Goal: Task Accomplishment & Management: Use online tool/utility

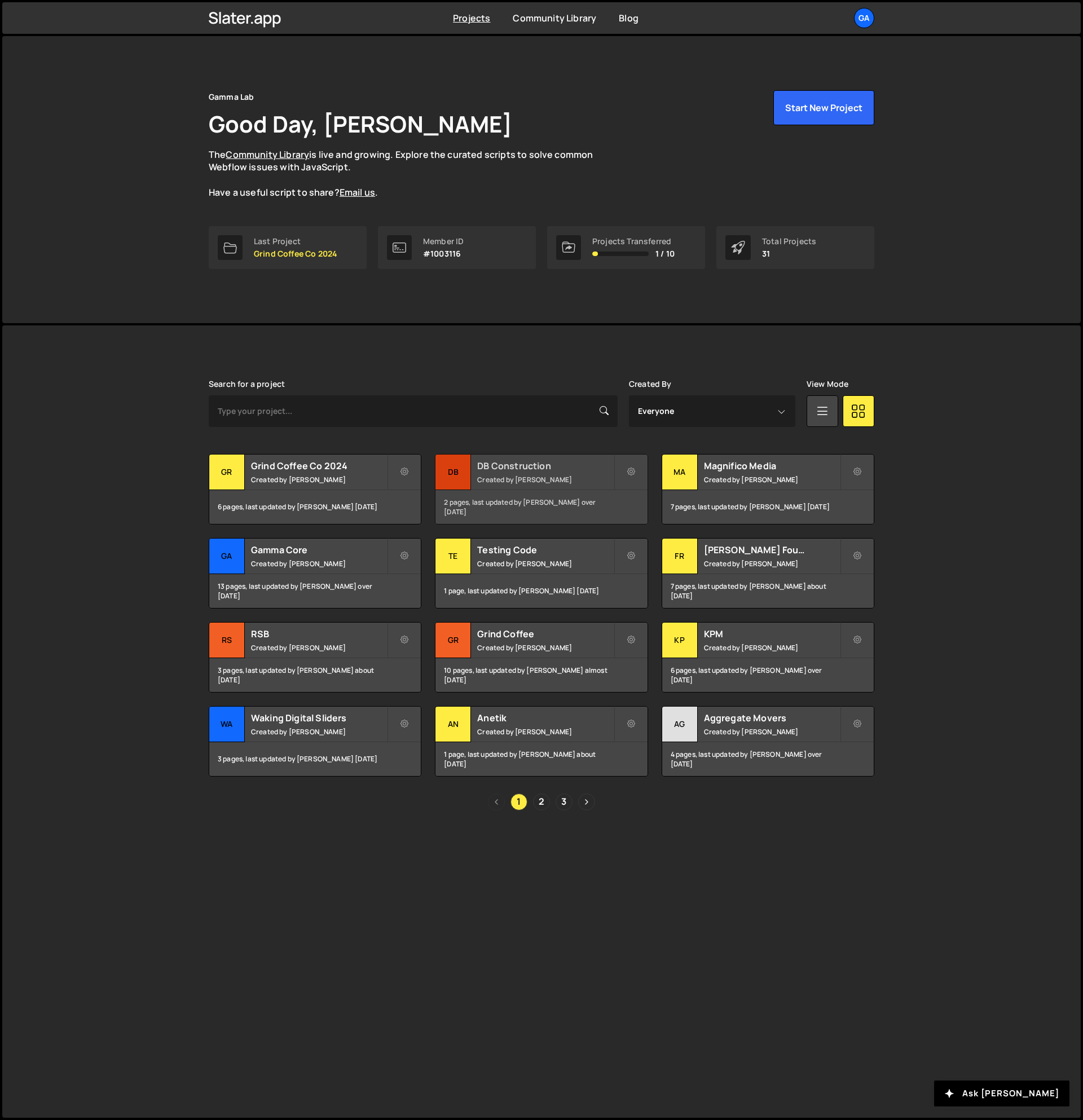
click at [536, 474] on div "DB Construction Created by Josiah Duenes" at bounding box center [541, 472] width 212 height 35
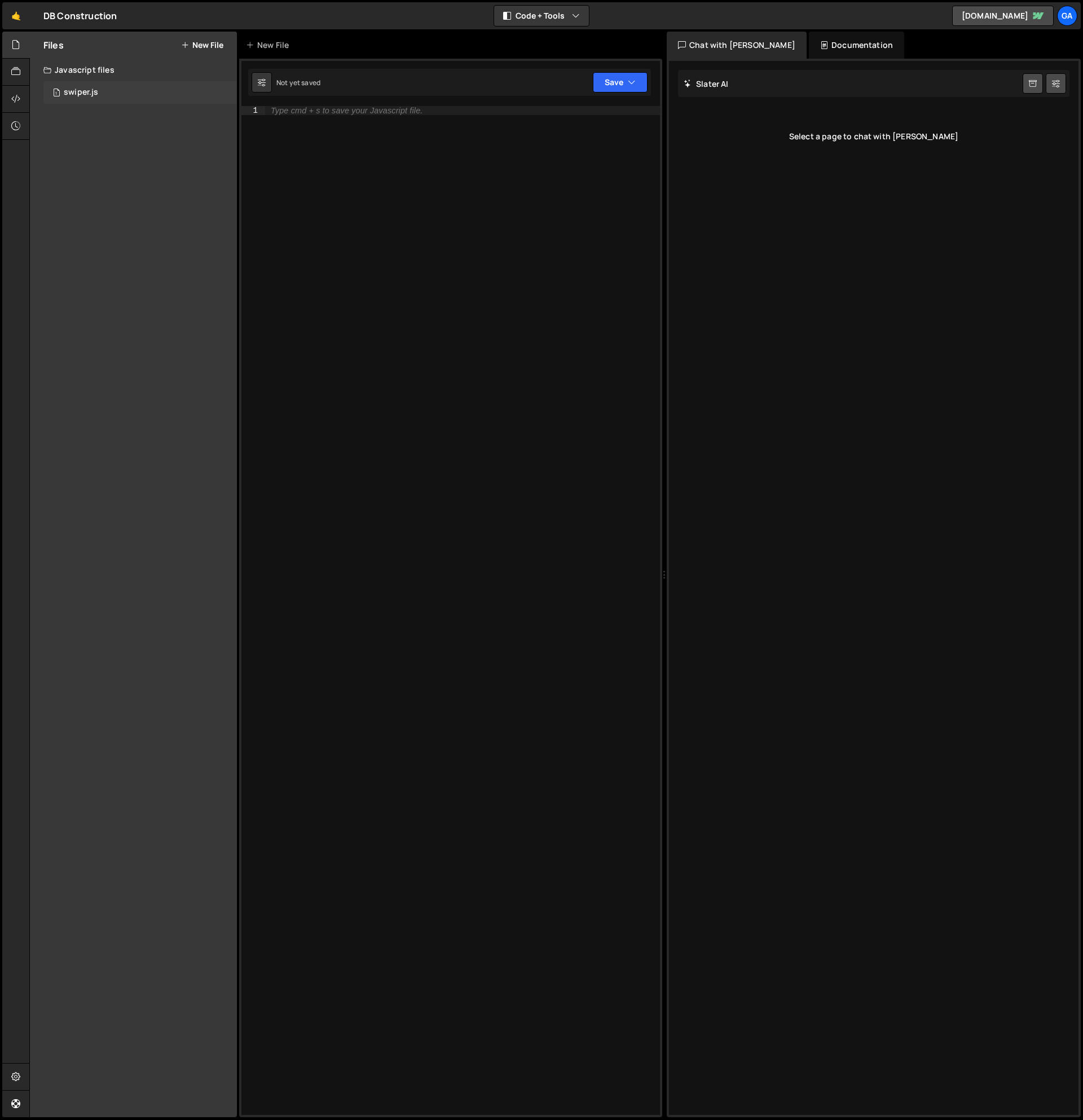
click at [111, 96] on div "1 swiper.js 0" at bounding box center [140, 93] width 194 height 23
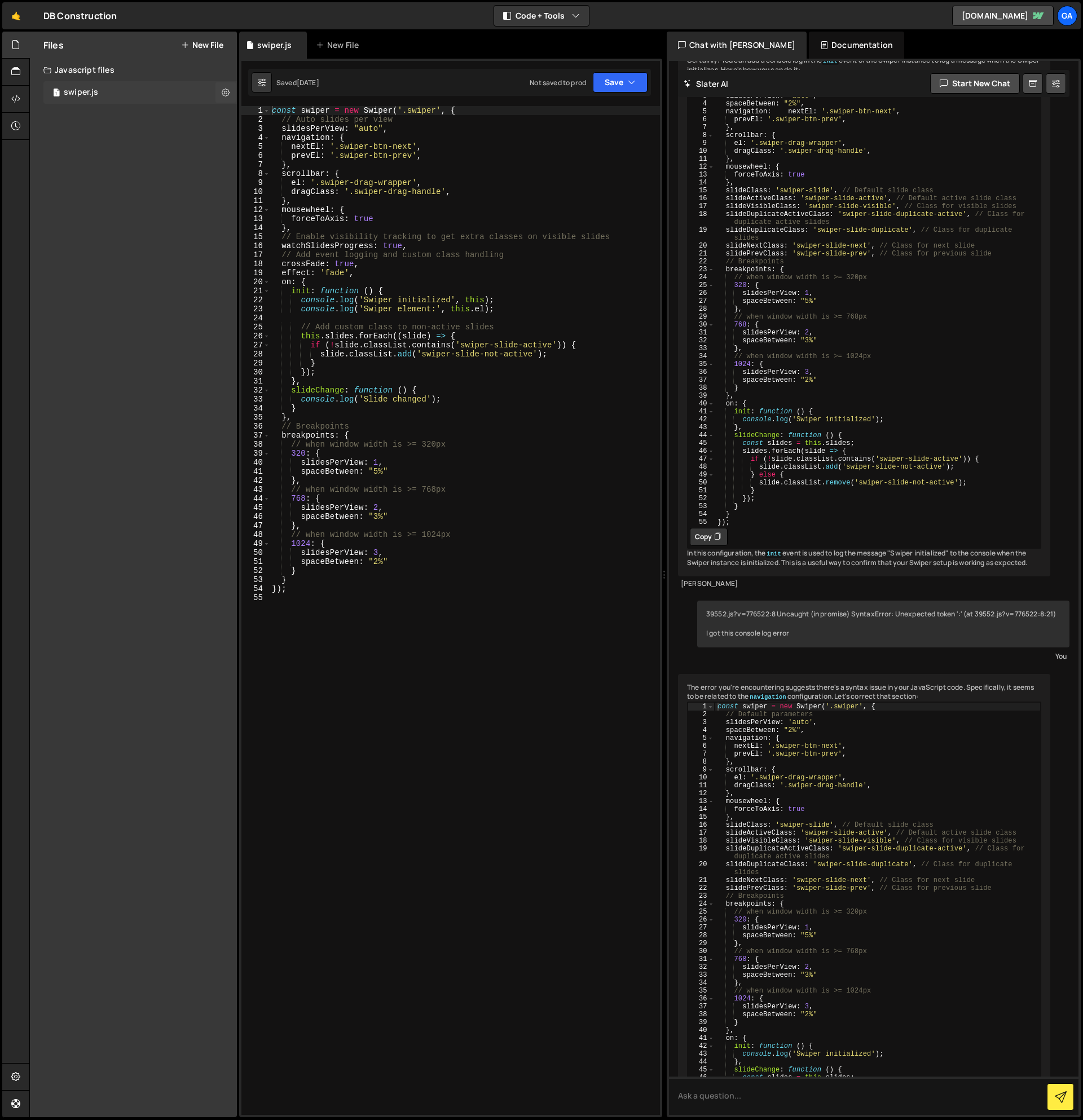
scroll to position [1216, 0]
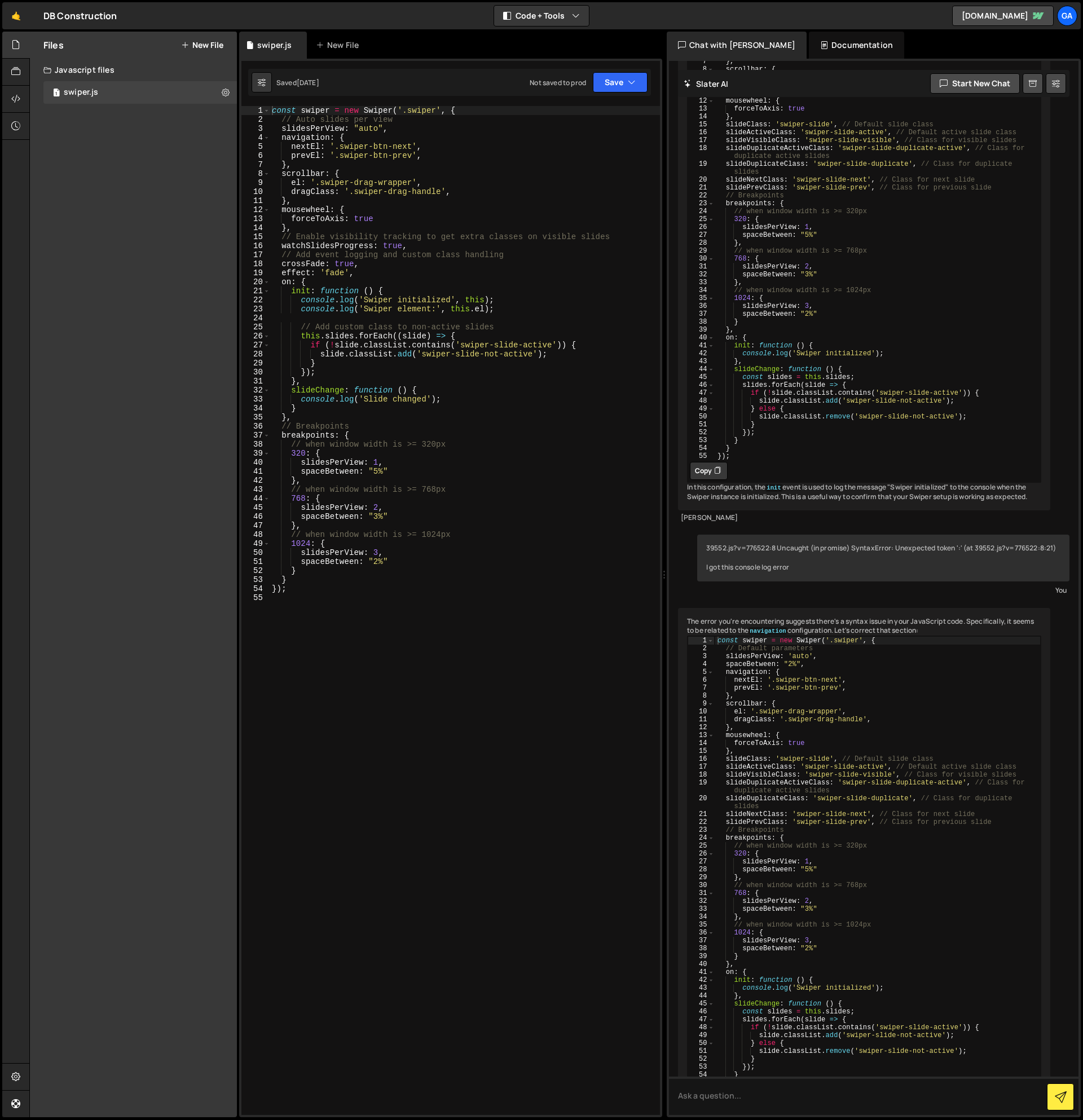
type textarea "effect: 'fade',"
drag, startPoint x: 329, startPoint y: 273, endPoint x: 265, endPoint y: 276, distance: 64.1
click at [265, 276] on div "effect: 'fade', 1 2 3 4 5 6 7 8 9 10 11 12 13 14 15 16 17 18 19 20 21 22 23 24 …" at bounding box center [451, 611] width 418 height 1009
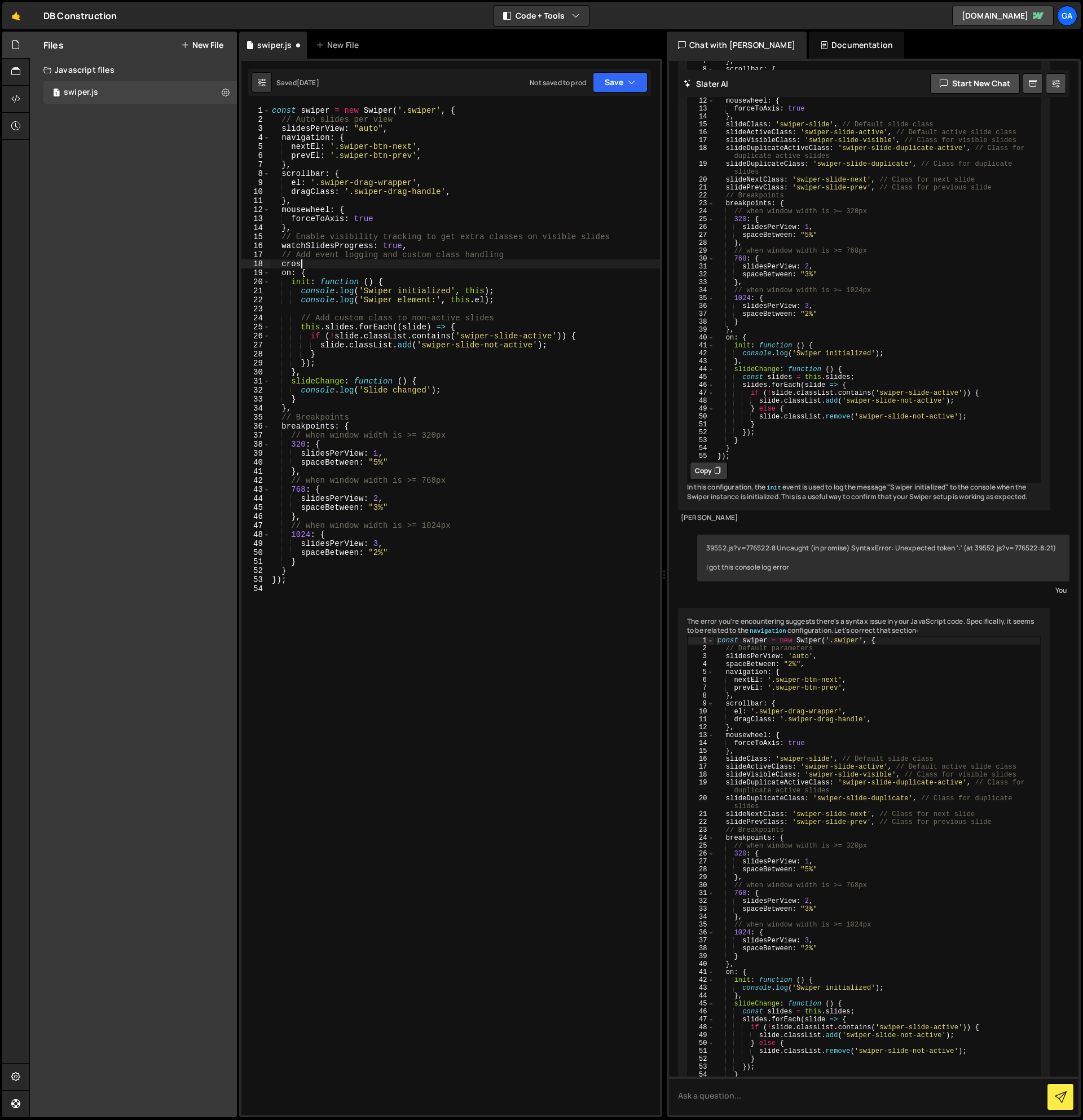
type textarea "c"
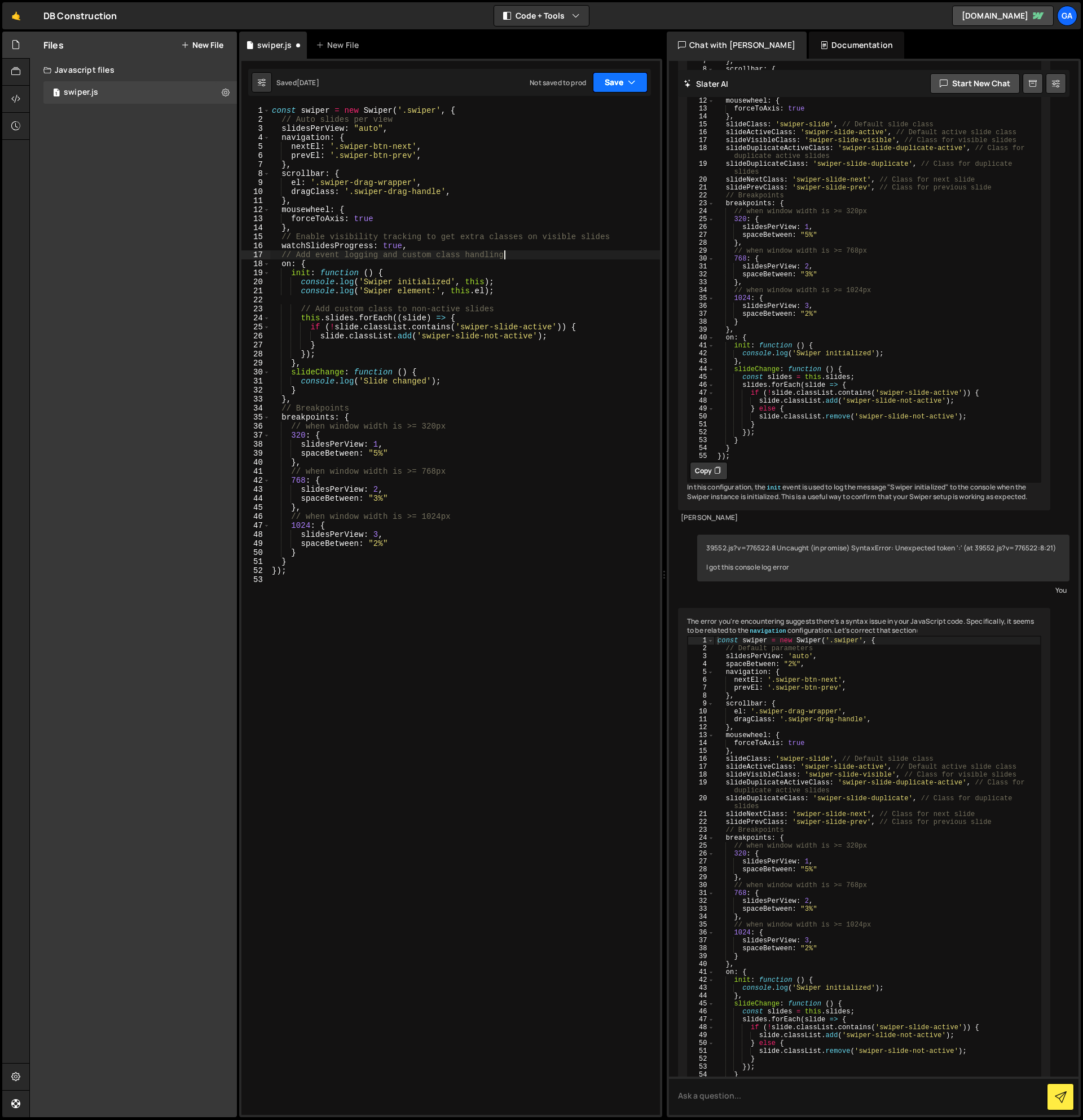
click at [616, 75] on button "Save" at bounding box center [620, 82] width 55 height 20
click at [606, 114] on div "Save to Staging S" at bounding box center [582, 110] width 117 height 12
type textarea "768: {"
click at [462, 481] on div "const swiper = new Swiper ( '.swiper' , { // Auto slides per view slidesPerView…" at bounding box center [464, 619] width 390 height 1027
click at [459, 578] on div "const swiper = new Swiper ( '.swiper' , { // Auto slides per view slidesPerView…" at bounding box center [464, 619] width 390 height 1027
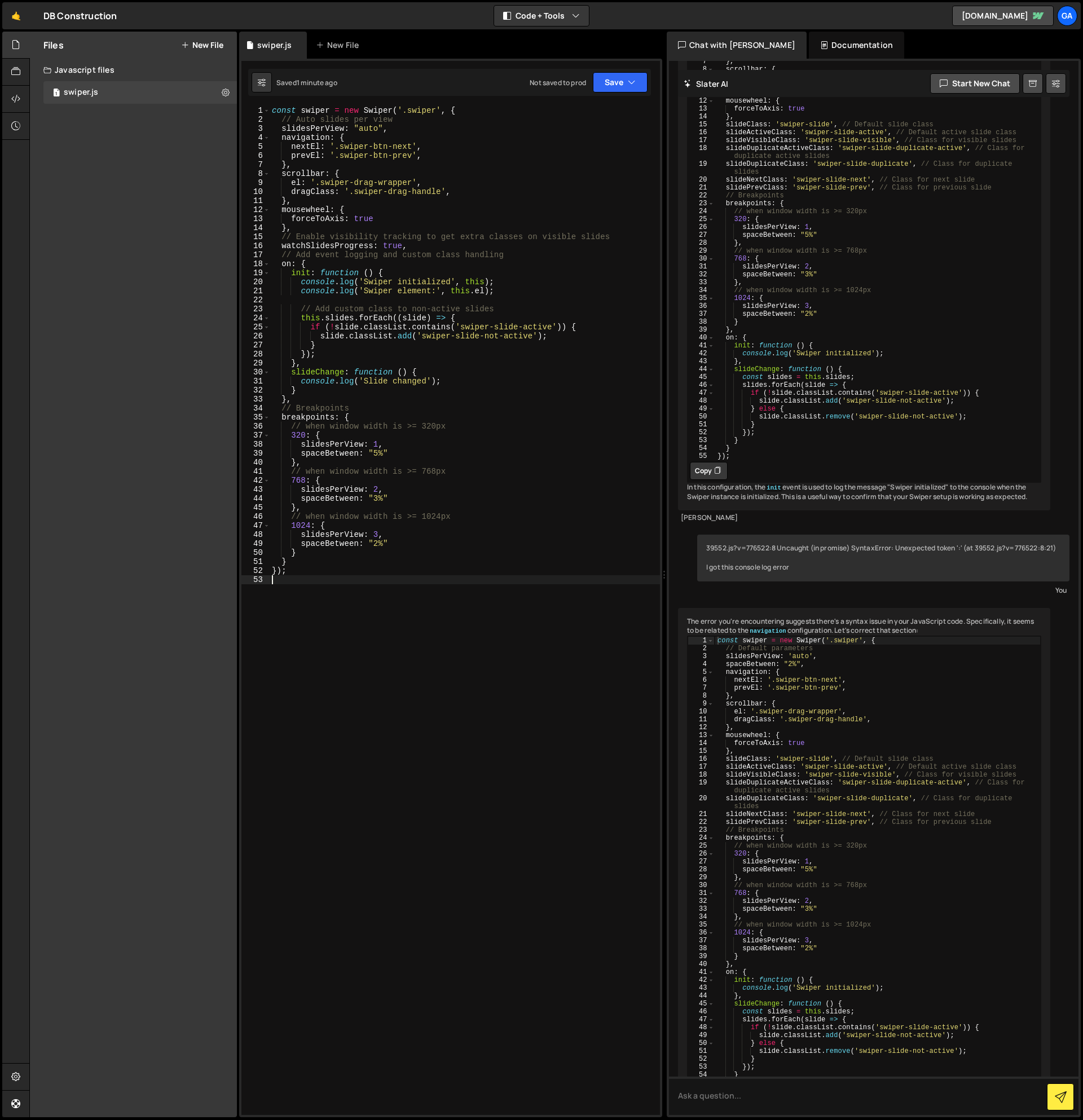
click at [741, 49] on div "Chat with [PERSON_NAME]" at bounding box center [737, 45] width 140 height 27
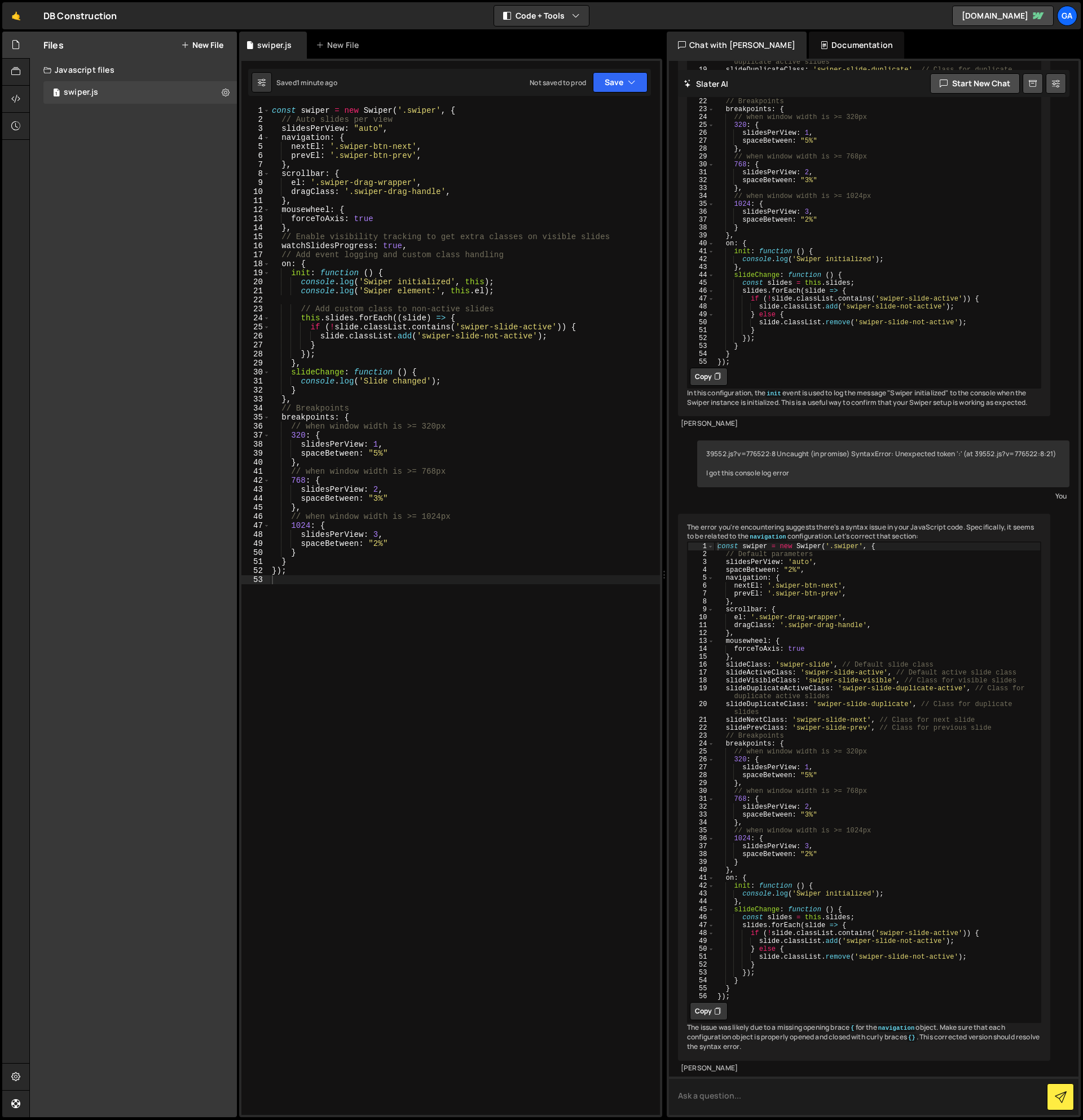
click at [722, 1092] on textarea at bounding box center [874, 1096] width 410 height 38
click at [22, 1072] on div at bounding box center [15, 1077] width 28 height 27
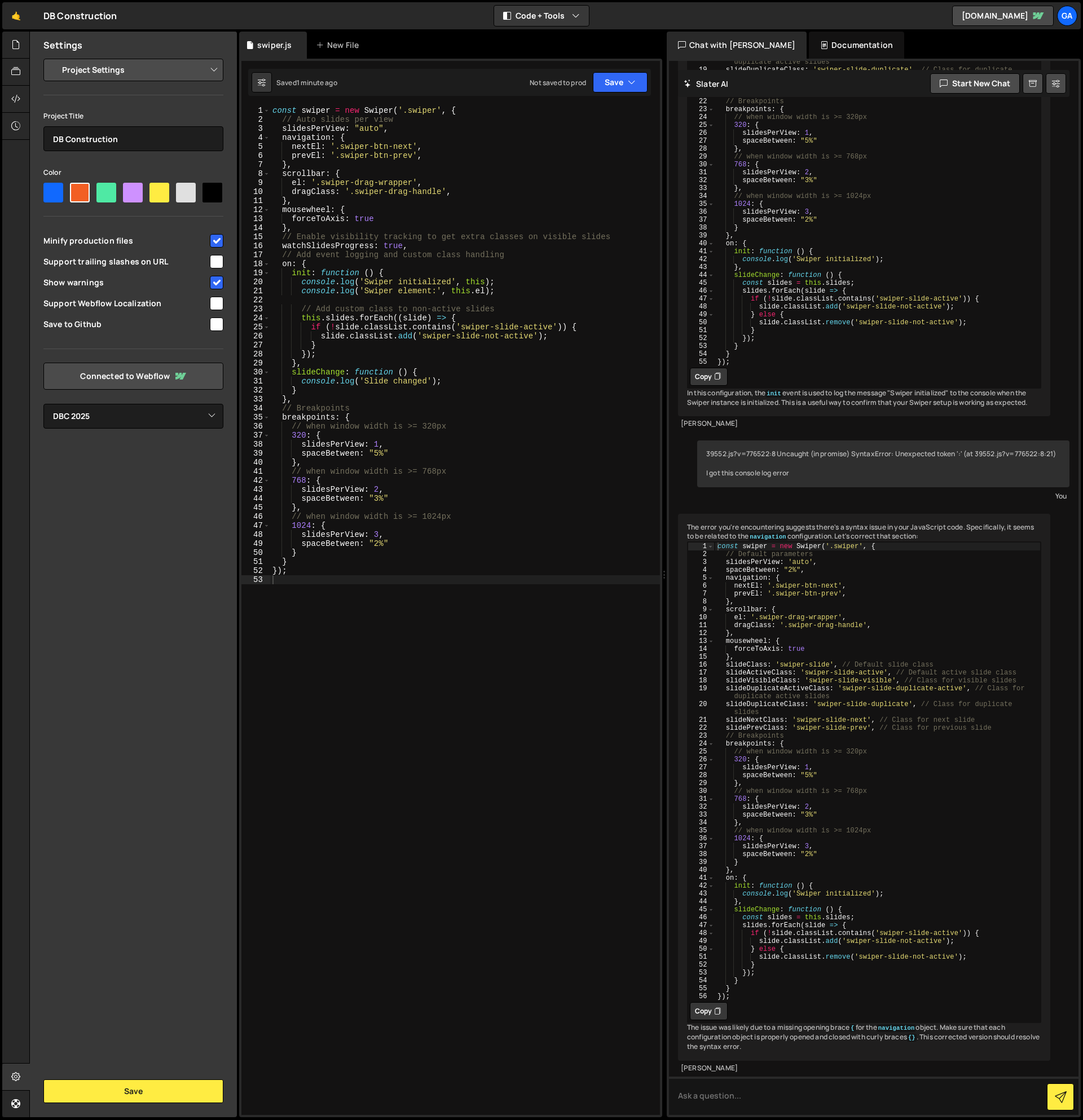
click at [148, 69] on select "Project Settings Code Editor Settings Chat Settings" at bounding box center [135, 70] width 165 height 25
select select "chat"
click at [53, 58] on select "Project Settings Code Editor Settings Chat Settings" at bounding box center [135, 70] width 165 height 25
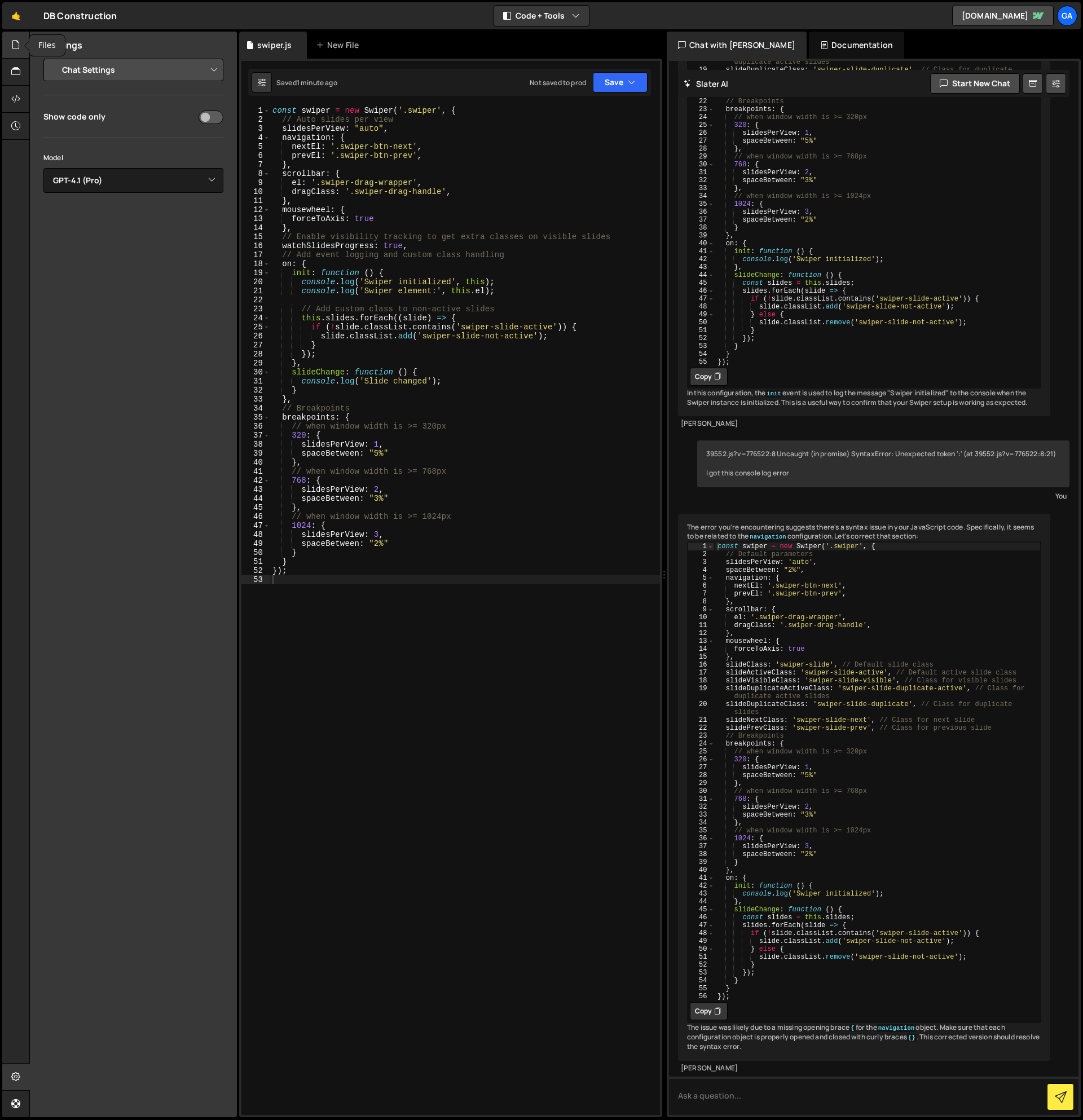
click at [18, 38] on icon at bounding box center [15, 44] width 9 height 12
click at [123, 95] on div "1 swiper.js 0" at bounding box center [140, 93] width 194 height 23
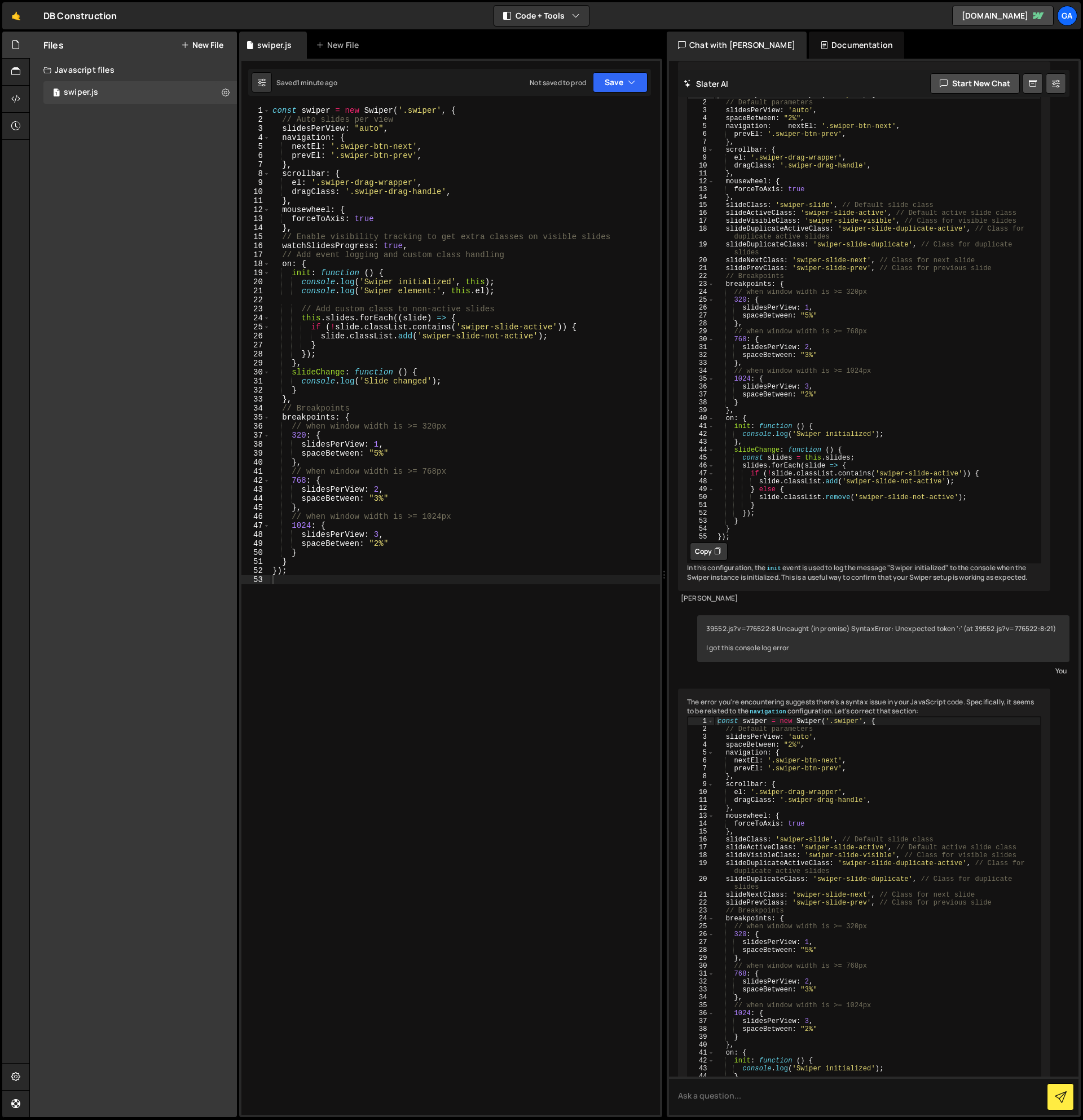
scroll to position [1216, 0]
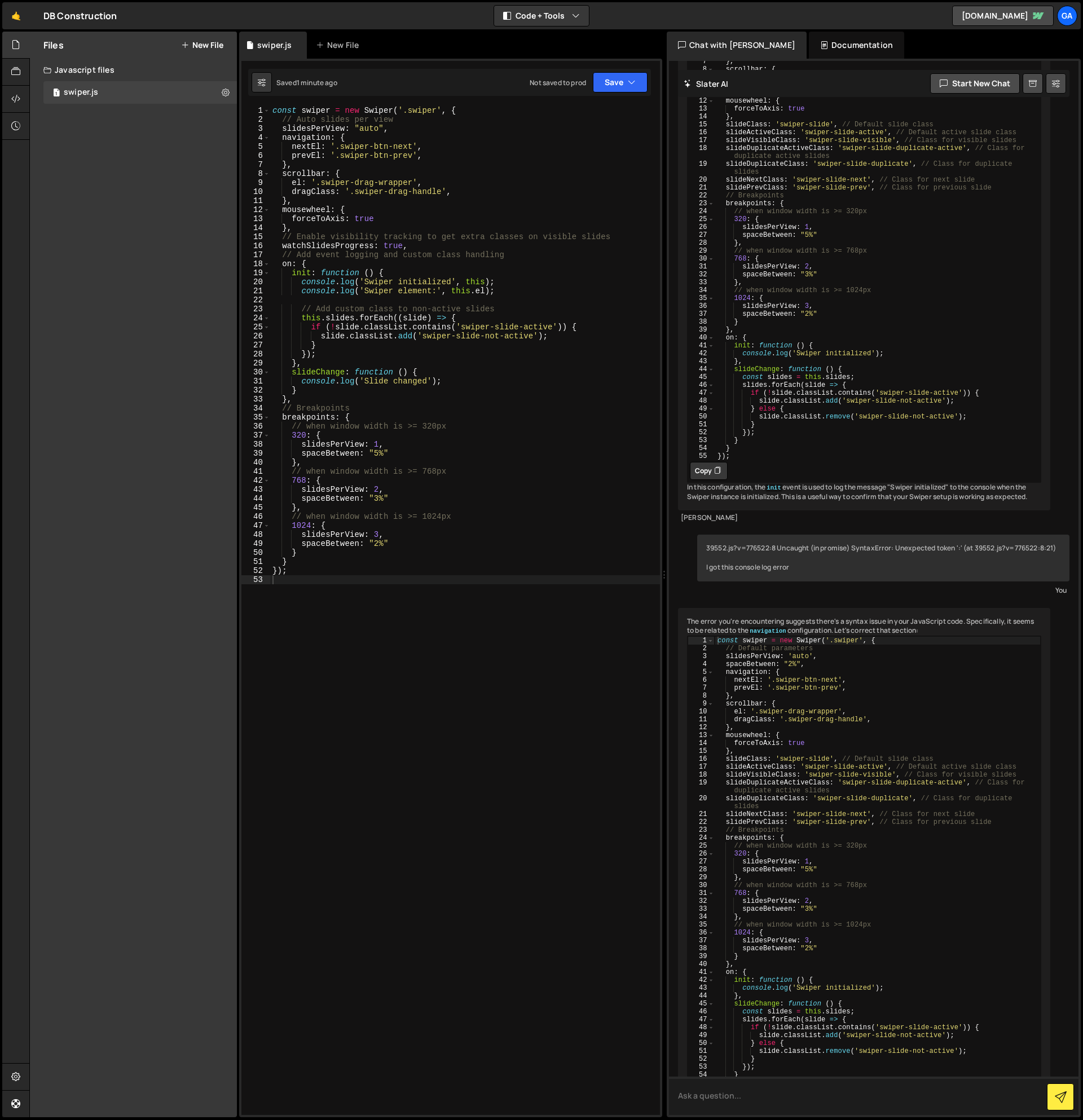
drag, startPoint x: 795, startPoint y: 1099, endPoint x: 802, endPoint y: 1105, distance: 9.2
click at [795, 1099] on textarea at bounding box center [874, 1096] width 410 height 38
type textarea "For some reason, the"
click at [306, 583] on div "const swiper = new Swiper ( '.swiper' , { // Auto slides per view slidesPerView…" at bounding box center [465, 619] width 389 height 1027
type textarea "});"
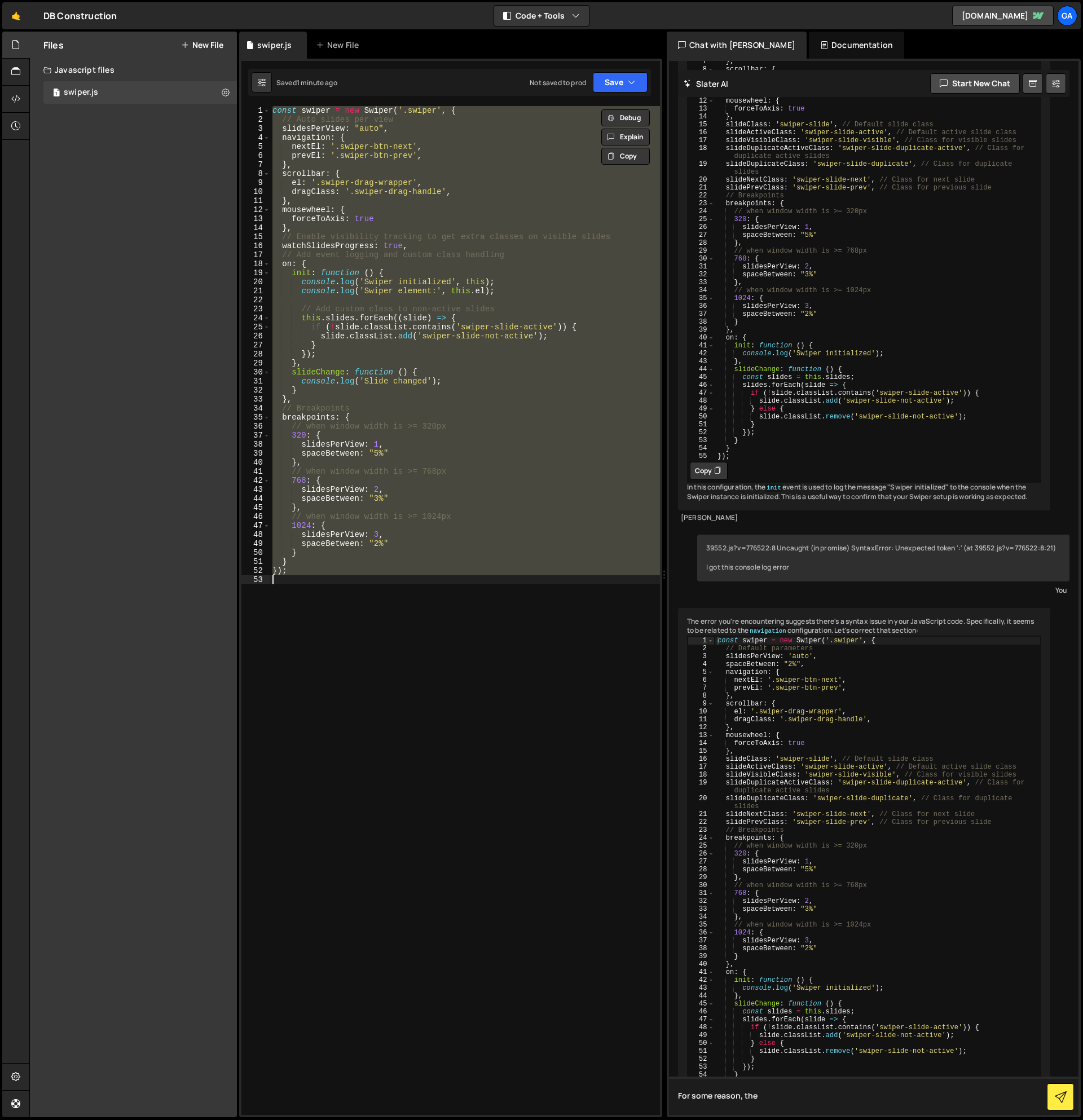
click at [854, 1099] on textarea "For some reason, the" at bounding box center [874, 1096] width 410 height 38
click at [853, 1096] on textarea "For some reason, the" at bounding box center [874, 1096] width 410 height 38
paste textarea "const swiper = new Swiper('.swiper', { // Auto slides per view slidesPerView: "…"
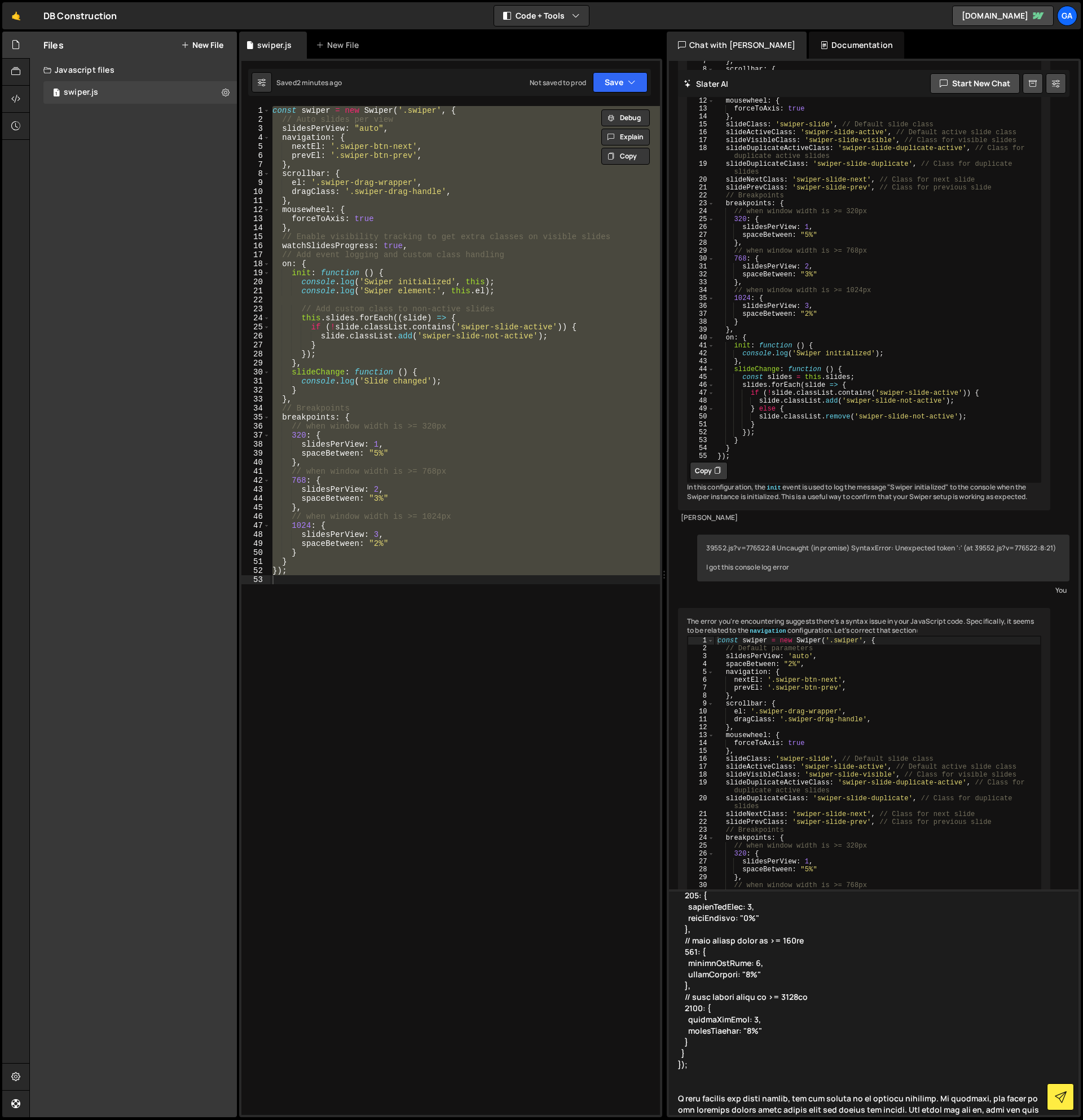
scroll to position [431, 0]
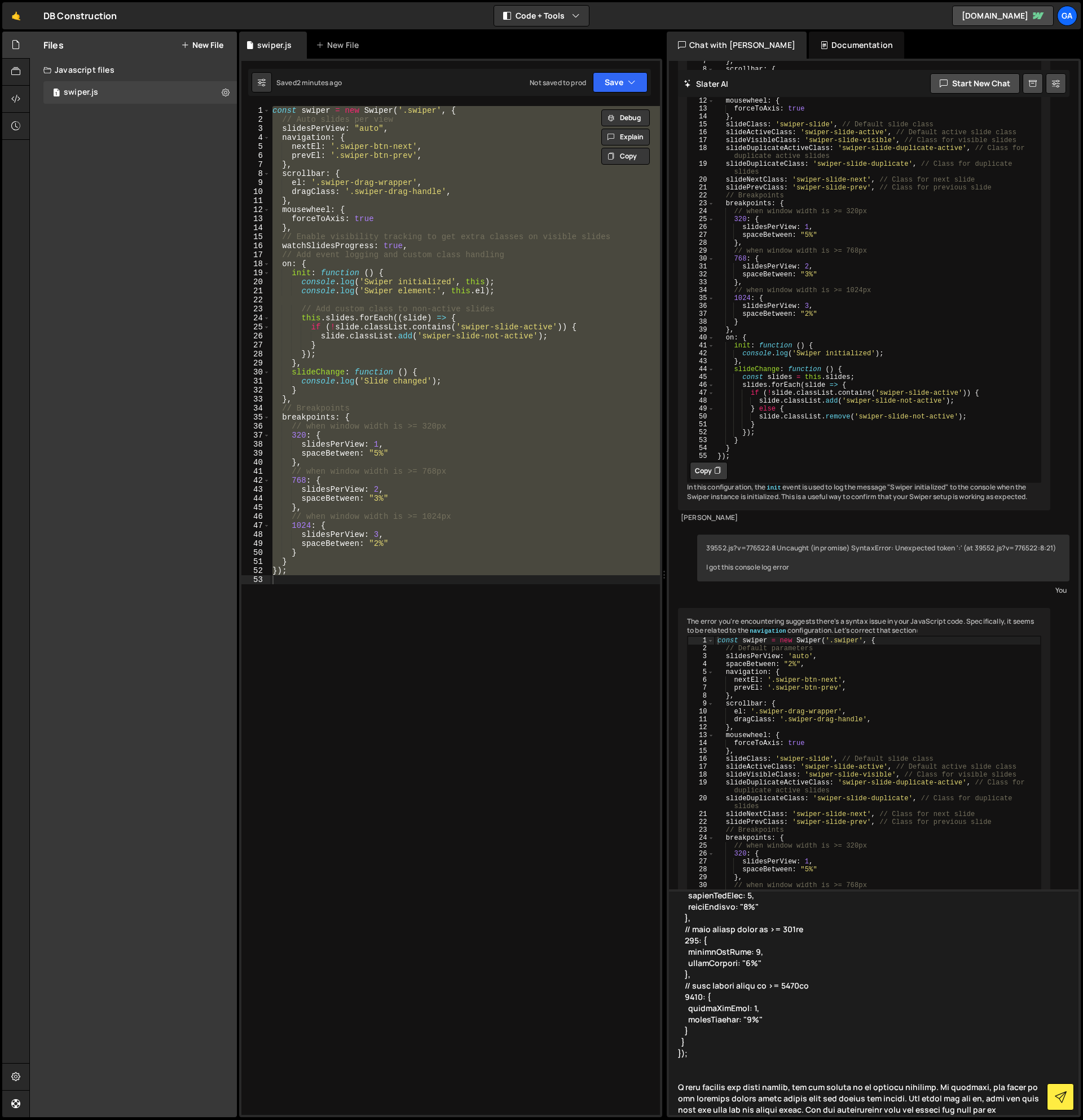
type textarea "const swiper = new Swiper('.swiper', { // Auto slides per view slidesPerView: "…"
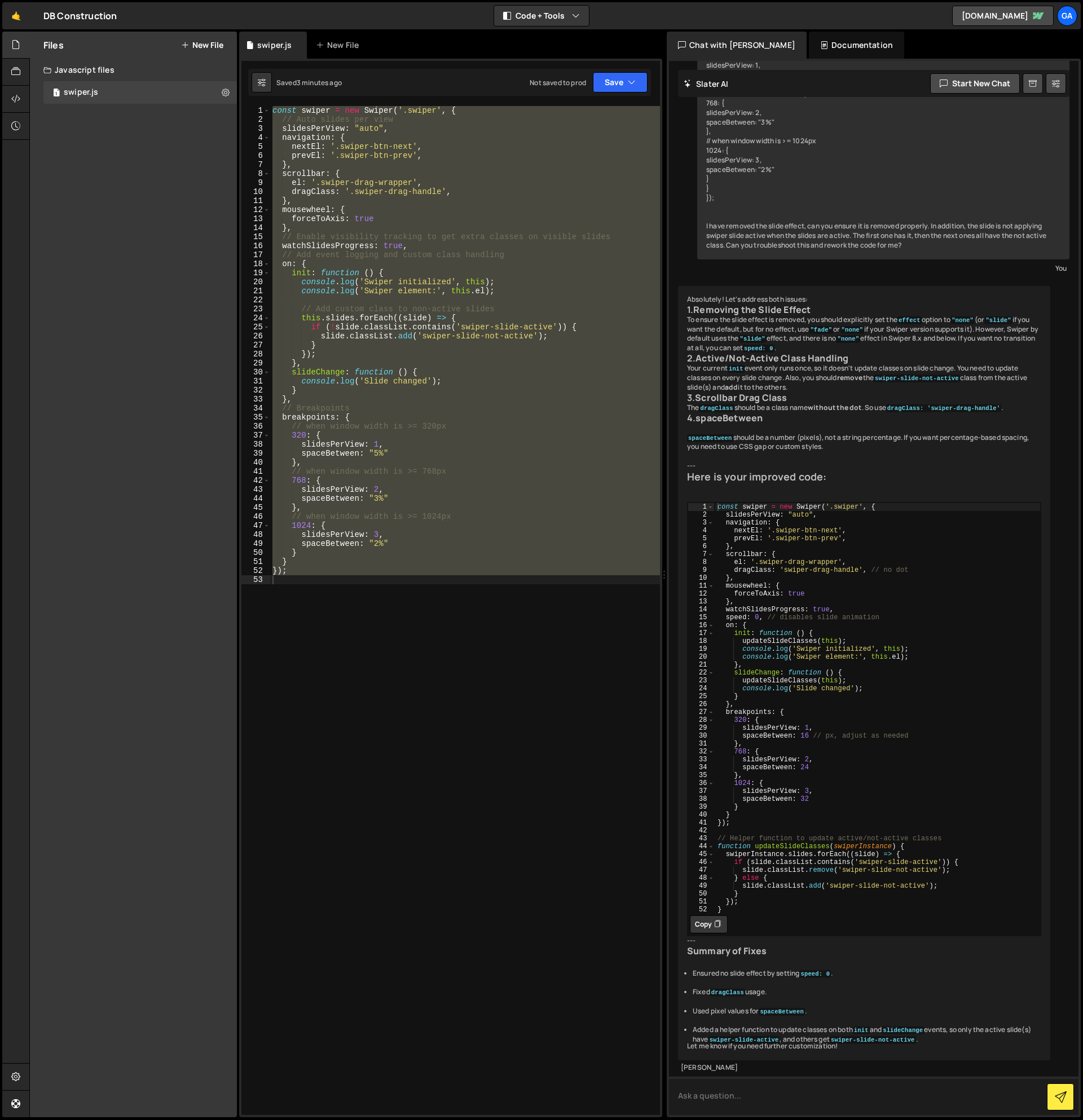
scroll to position [2880, 0]
click at [713, 933] on button "Copy" at bounding box center [708, 924] width 37 height 18
click at [550, 557] on div "const swiper = new Swiper ( '.swiper' , { // Auto slides per view slidesPerView…" at bounding box center [465, 611] width 389 height 1009
paste textarea
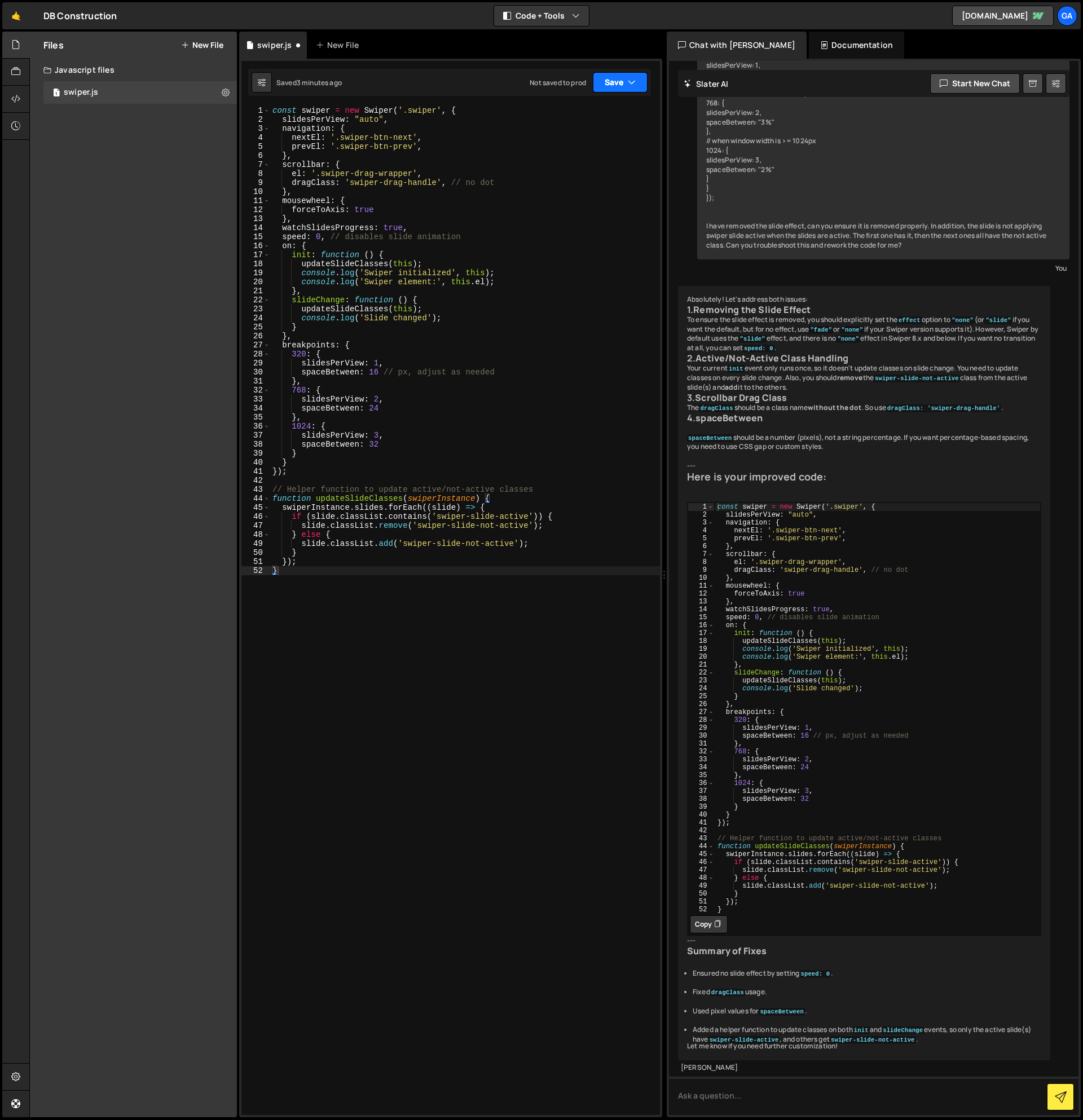
click at [617, 88] on button "Save" at bounding box center [620, 82] width 55 height 20
click at [618, 109] on div "Save to Staging S" at bounding box center [582, 110] width 117 height 12
drag, startPoint x: 459, startPoint y: 239, endPoint x: 276, endPoint y: 239, distance: 183.0
click at [276, 239] on div "const swiper = new Swiper ( '.swiper' , { slidesPerView : "auto" , navigation :…" at bounding box center [465, 619] width 389 height 1027
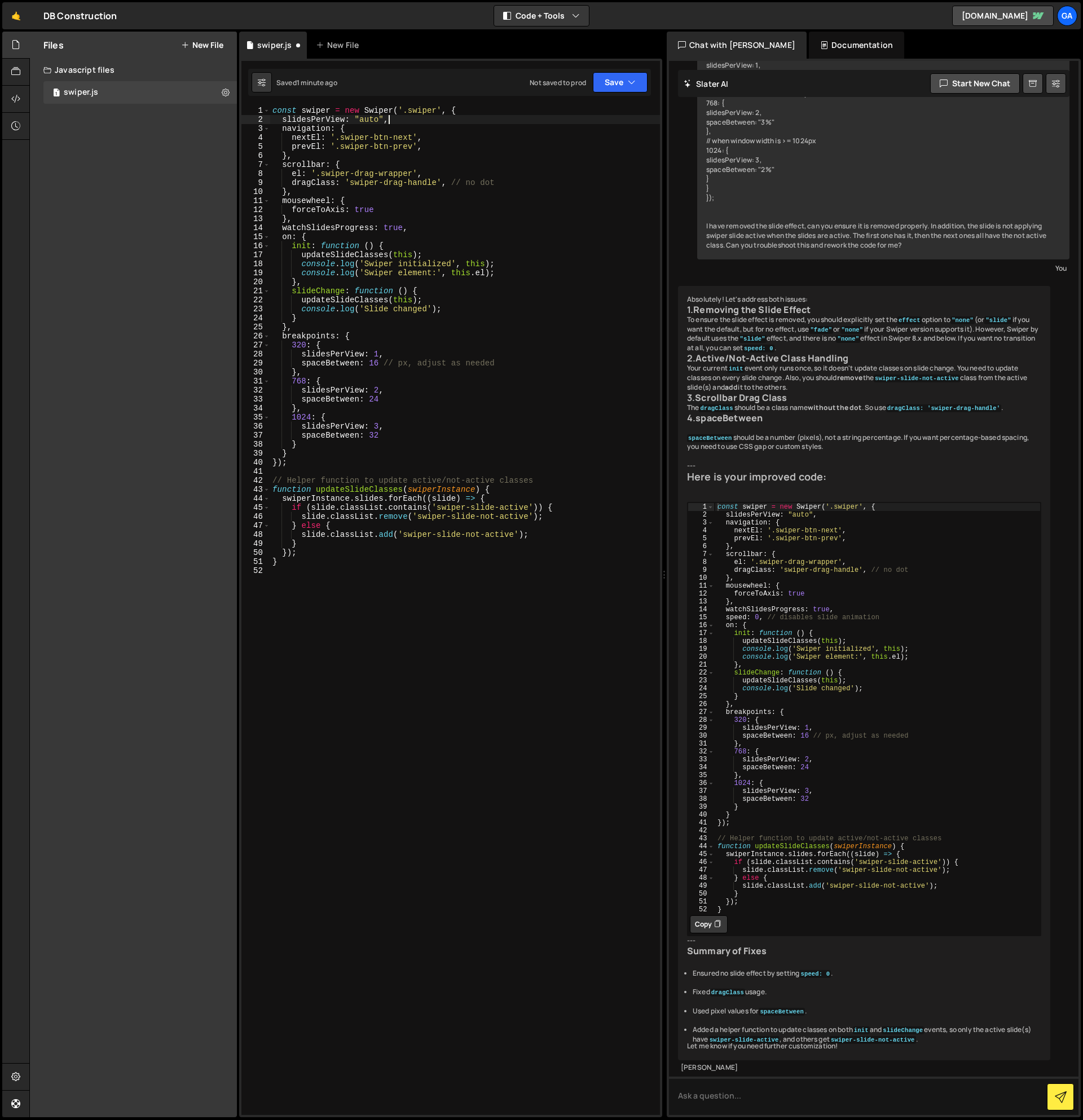
click at [395, 122] on div "const swiper = new Swiper ( '.swiper' , { slidesPerView : "auto" , navigation :…" at bounding box center [465, 619] width 389 height 1027
type textarea "slidesPerView: "auto","
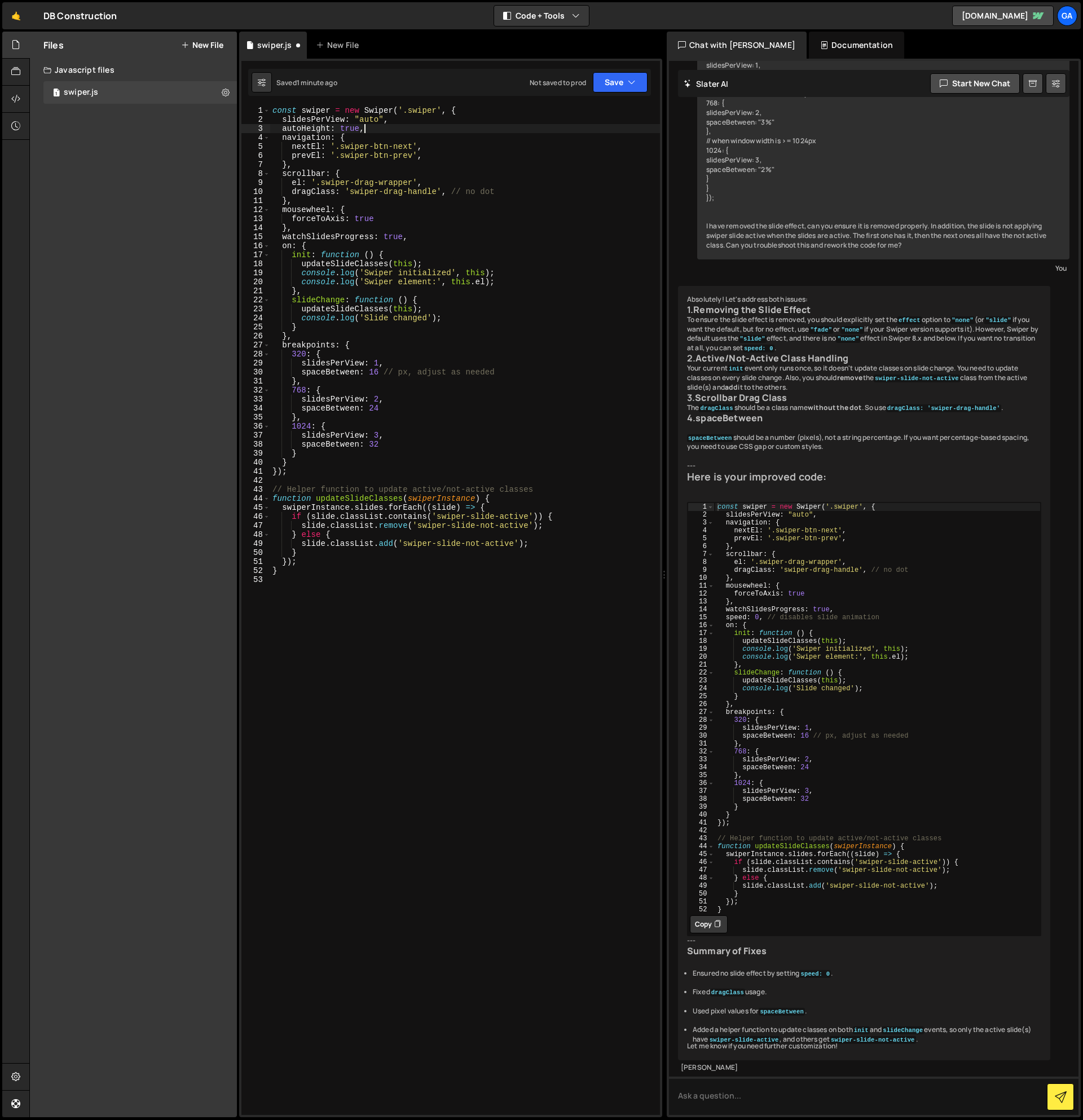
scroll to position [0, 6]
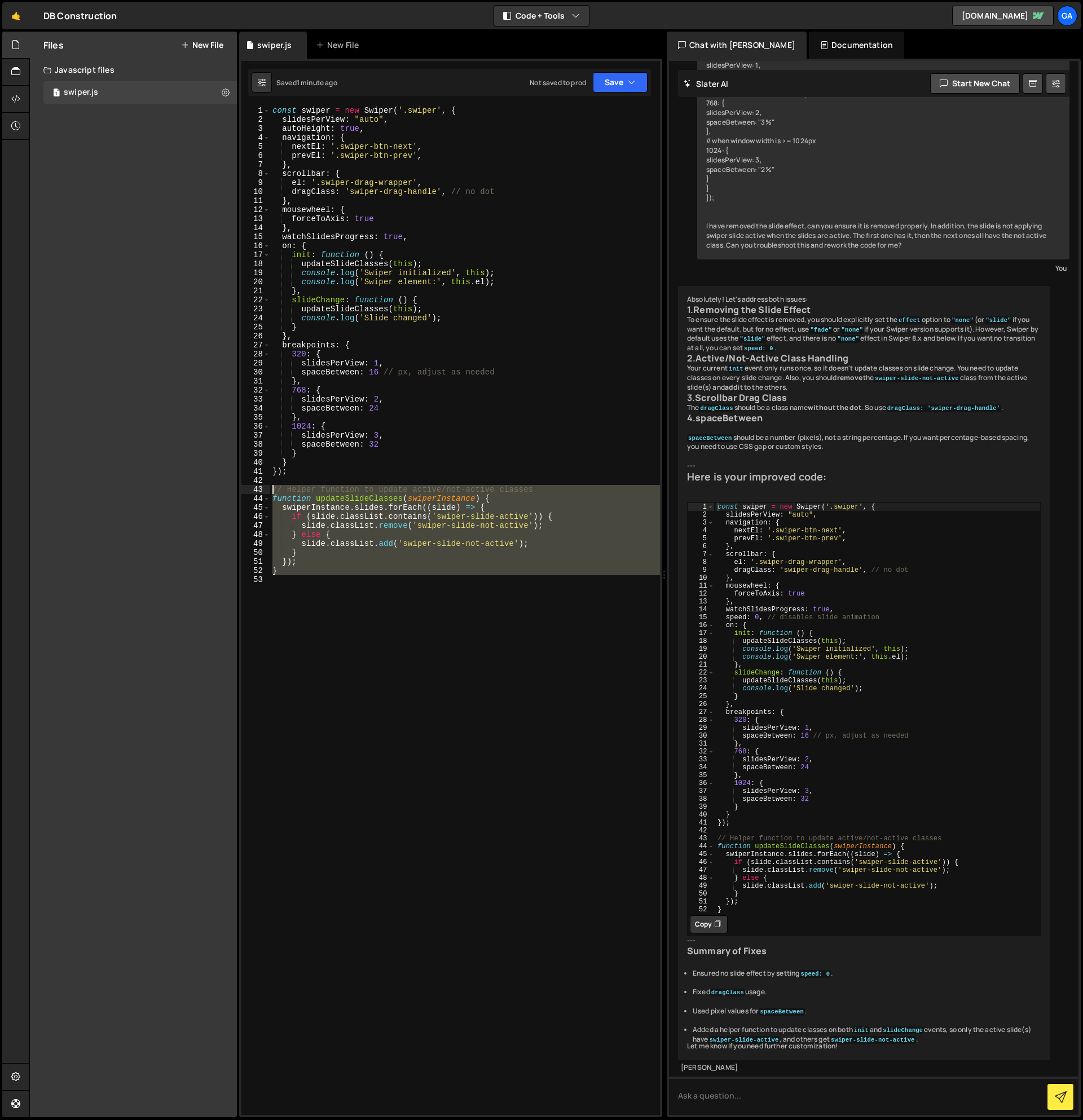
drag, startPoint x: 298, startPoint y: 576, endPoint x: 263, endPoint y: 485, distance: 97.5
click at [263, 485] on div "autoHeight: true, 1 2 3 4 5 6 7 8 9 10 11 12 13 14 15 16 17 18 19 20 21 22 23 2…" at bounding box center [451, 611] width 418 height 1009
type textarea "// Helper function to update active/not-active classes function updateSlideClas…"
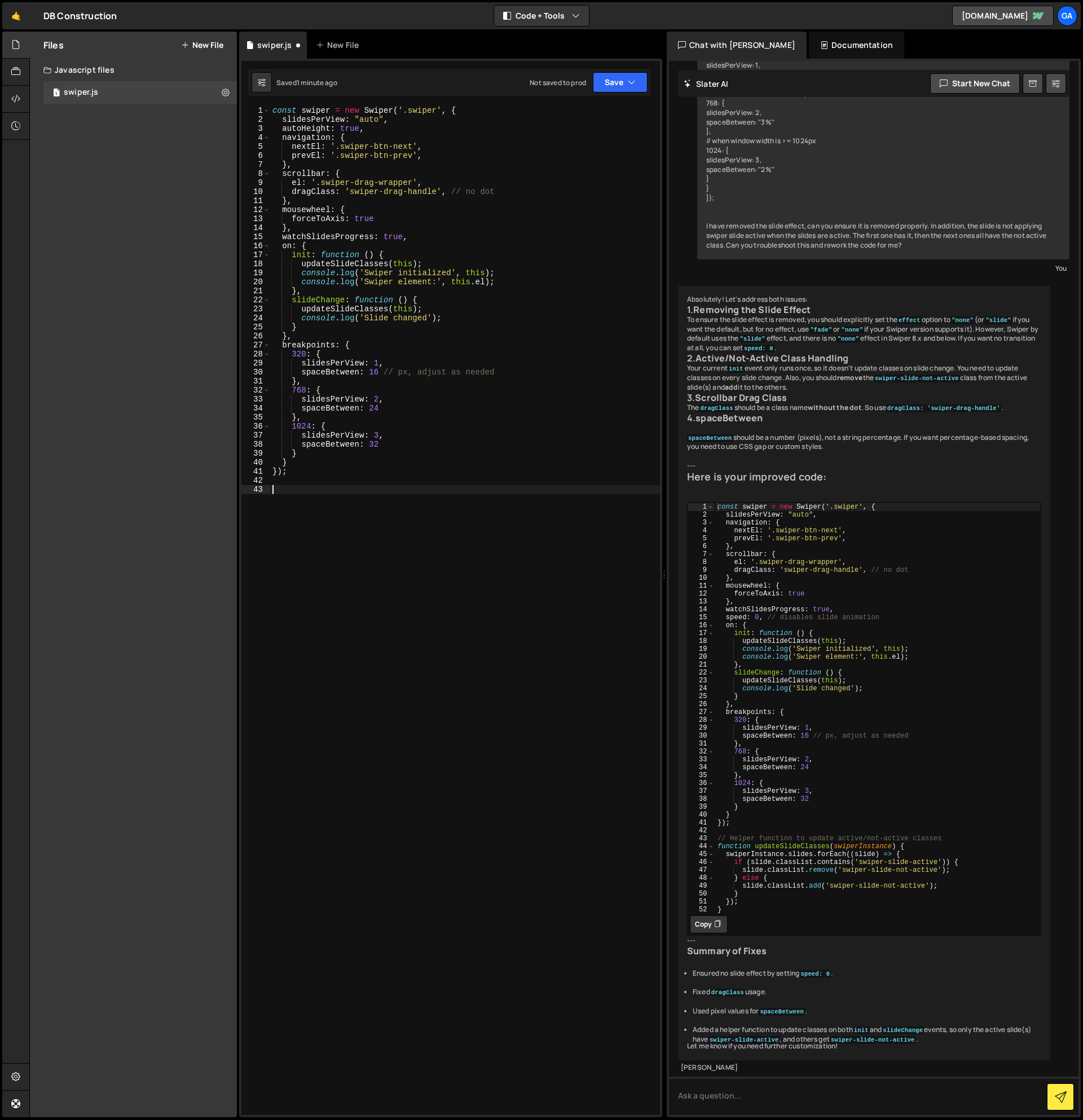
scroll to position [0, 0]
click at [453, 319] on div "const swiper = new Swiper ( '.swiper' , { slidesPerView : "auto" , autoHeight :…" at bounding box center [465, 619] width 389 height 1027
click at [303, 332] on div "const swiper = new Swiper ( '.swiper' , { slidesPerView : "auto" , autoHeight :…" at bounding box center [465, 619] width 389 height 1027
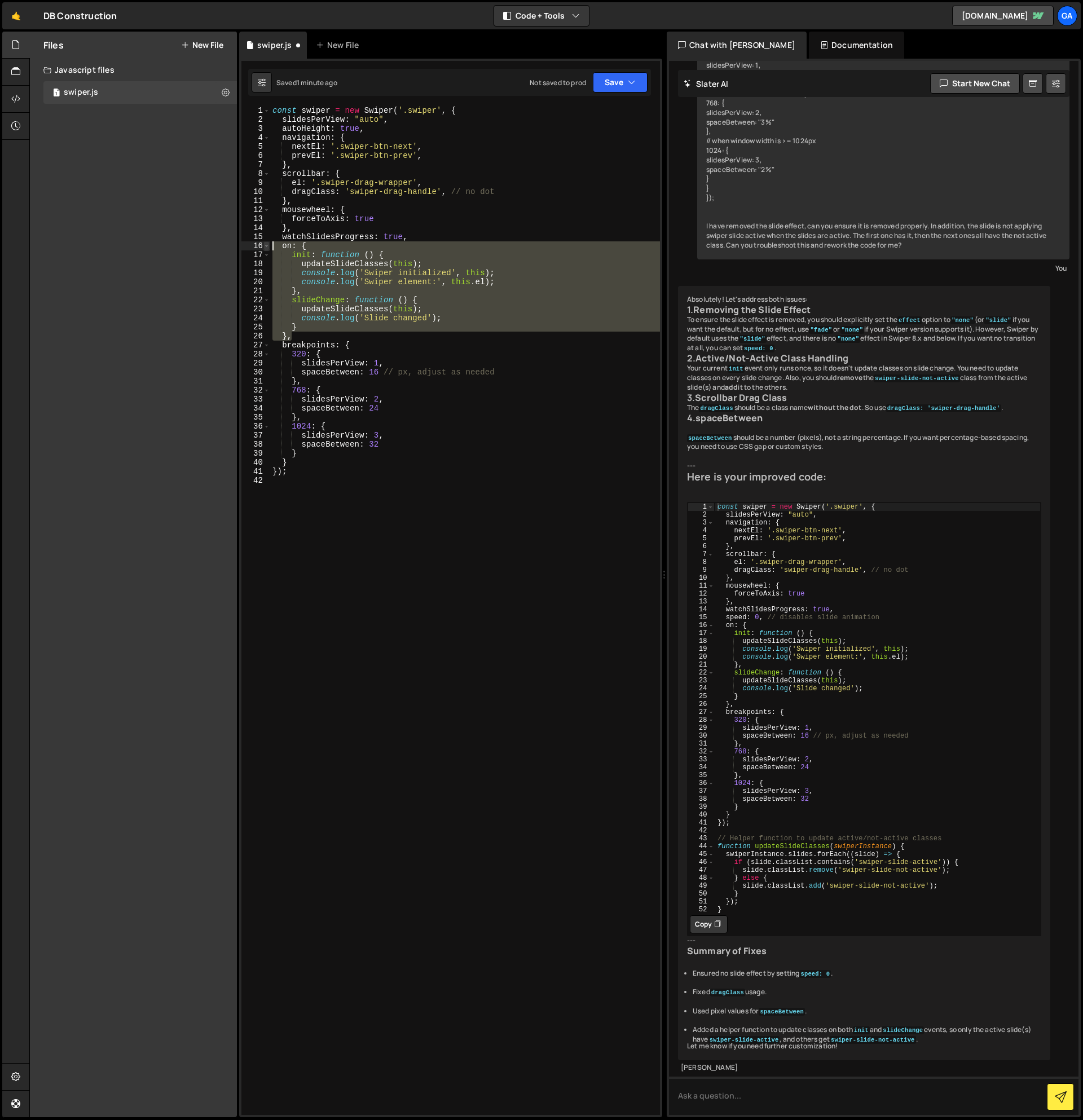
drag, startPoint x: 302, startPoint y: 335, endPoint x: 269, endPoint y: 247, distance: 94.0
click at [269, 247] on div "}, 1 2 3 4 5 6 7 8 9 10 11 12 13 14 15 16 17 18 19 20 21 22 23 24 25 26 27 28 2…" at bounding box center [451, 611] width 418 height 1009
type textarea "on: { init: function () {"
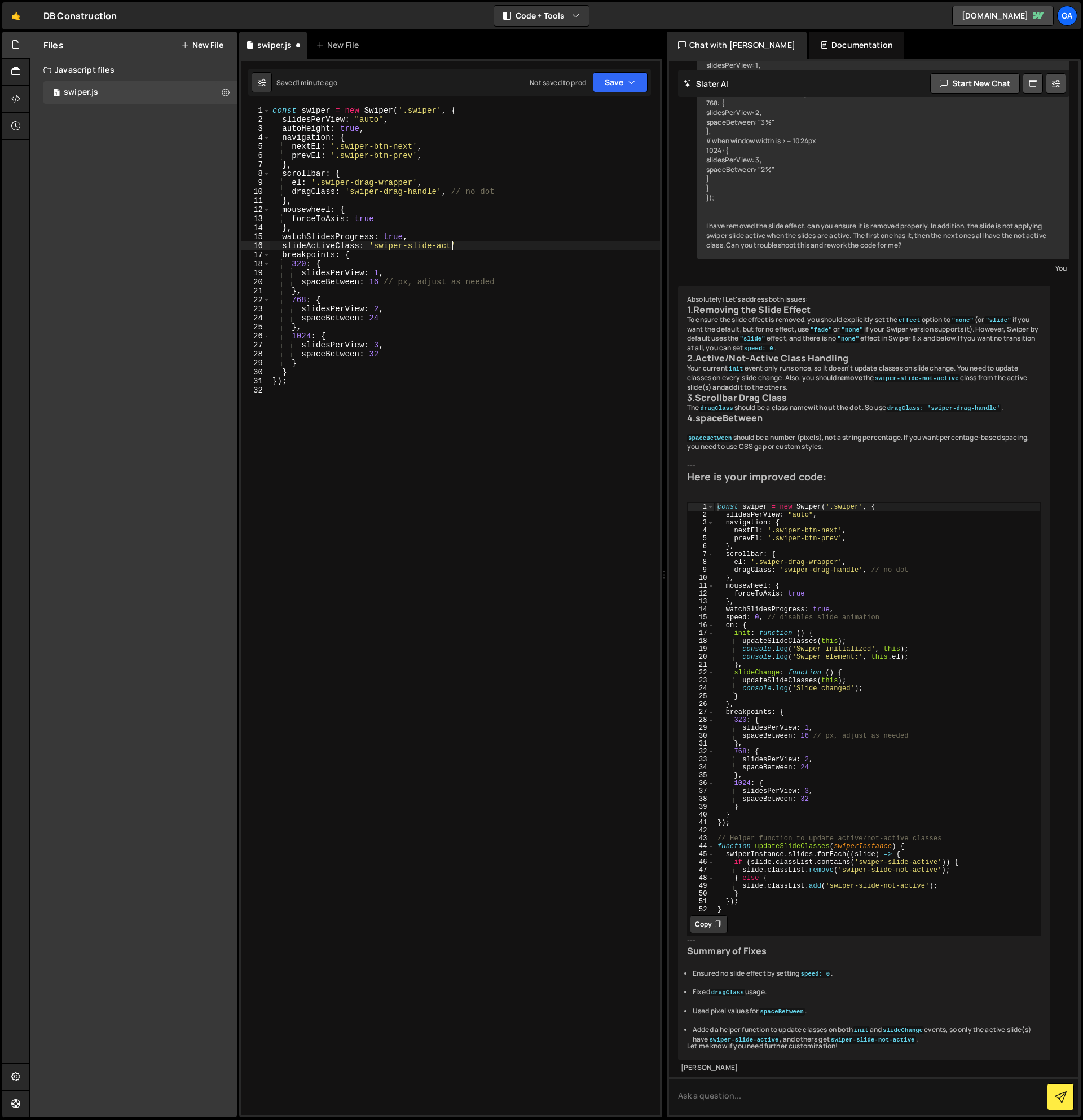
scroll to position [0, 13]
click at [490, 248] on div "const swiper = new Swiper ( '.swiper' , { slidesPerView : "auto" , autoHeight :…" at bounding box center [465, 619] width 389 height 1027
drag, startPoint x: 380, startPoint y: 123, endPoint x: 361, endPoint y: 123, distance: 19.0
click at [361, 123] on div "const swiper = new Swiper ( '.swiper' , { slidesPerView : "auto" , autoHeight :…" at bounding box center [465, 619] width 389 height 1027
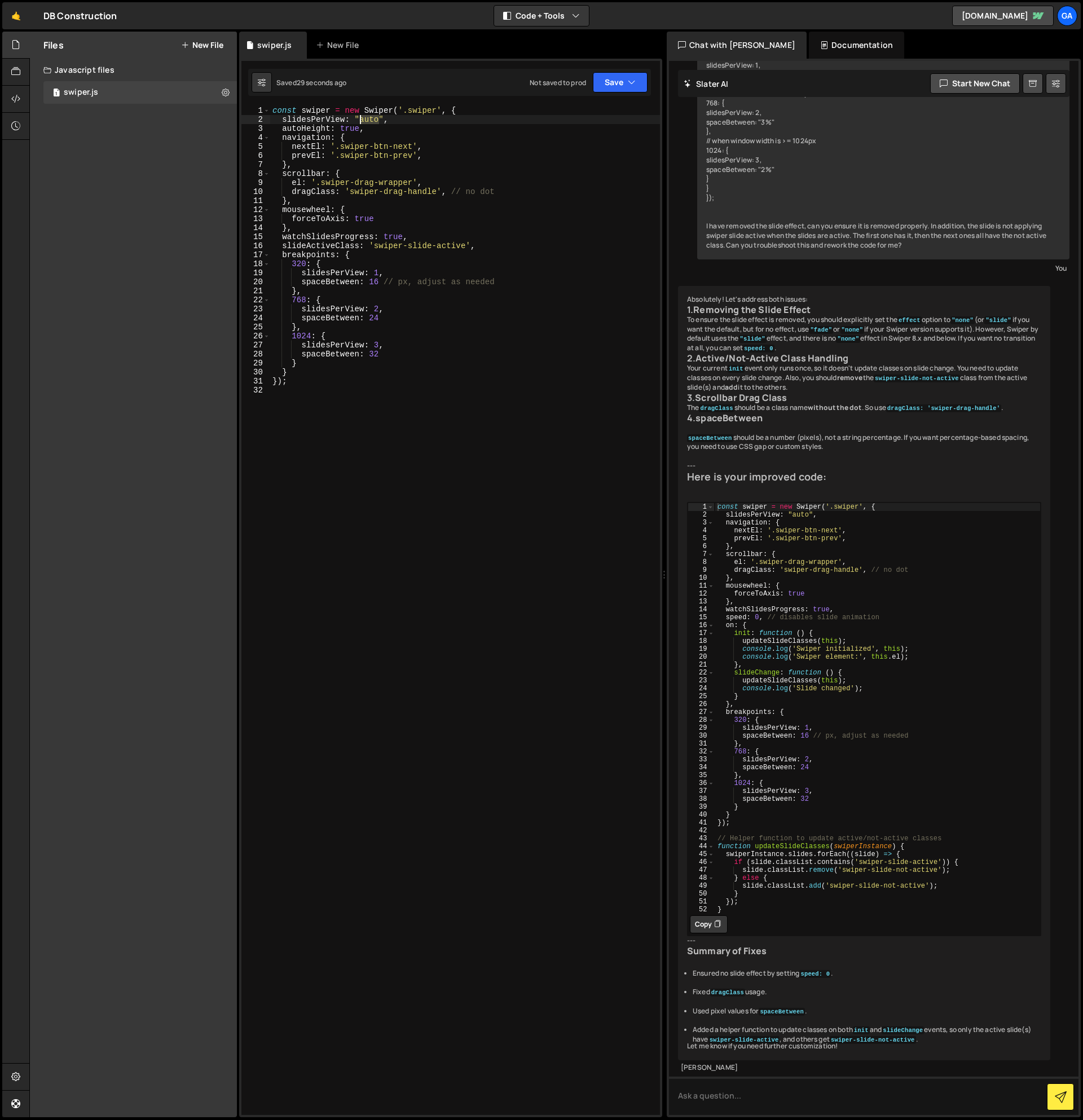
scroll to position [0, 8]
drag, startPoint x: 384, startPoint y: 119, endPoint x: 357, endPoint y: 118, distance: 27.0
click at [357, 118] on div "const swiper = new Swiper ( '.swiper' , { slidesPerView : "auto" , autoHeight :…" at bounding box center [465, 619] width 389 height 1027
click at [562, 332] on div "const swiper = new Swiper ( '.swiper' , { slidesPerView : 2 , autoHeight : true…" at bounding box center [465, 619] width 389 height 1027
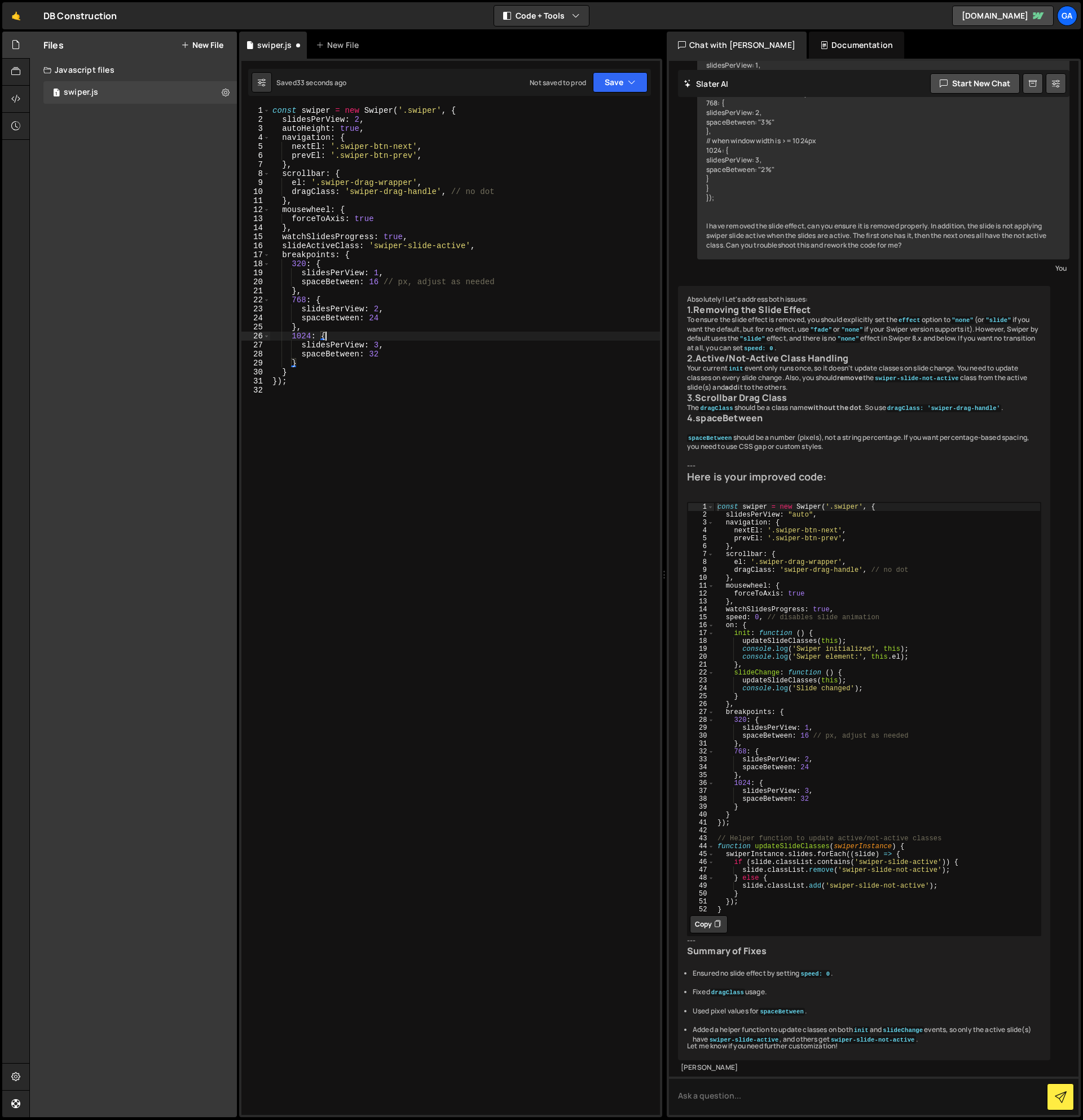
scroll to position [0, 4]
click at [607, 91] on button "Save" at bounding box center [620, 82] width 55 height 20
click at [591, 110] on div "Save to Staging S" at bounding box center [582, 110] width 117 height 12
click at [380, 347] on div "const swiper = new Swiper ( '.swiper' , { slidesPerView : 2 , autoHeight : true…" at bounding box center [465, 619] width 389 height 1027
click at [20, 63] on div at bounding box center [15, 72] width 28 height 27
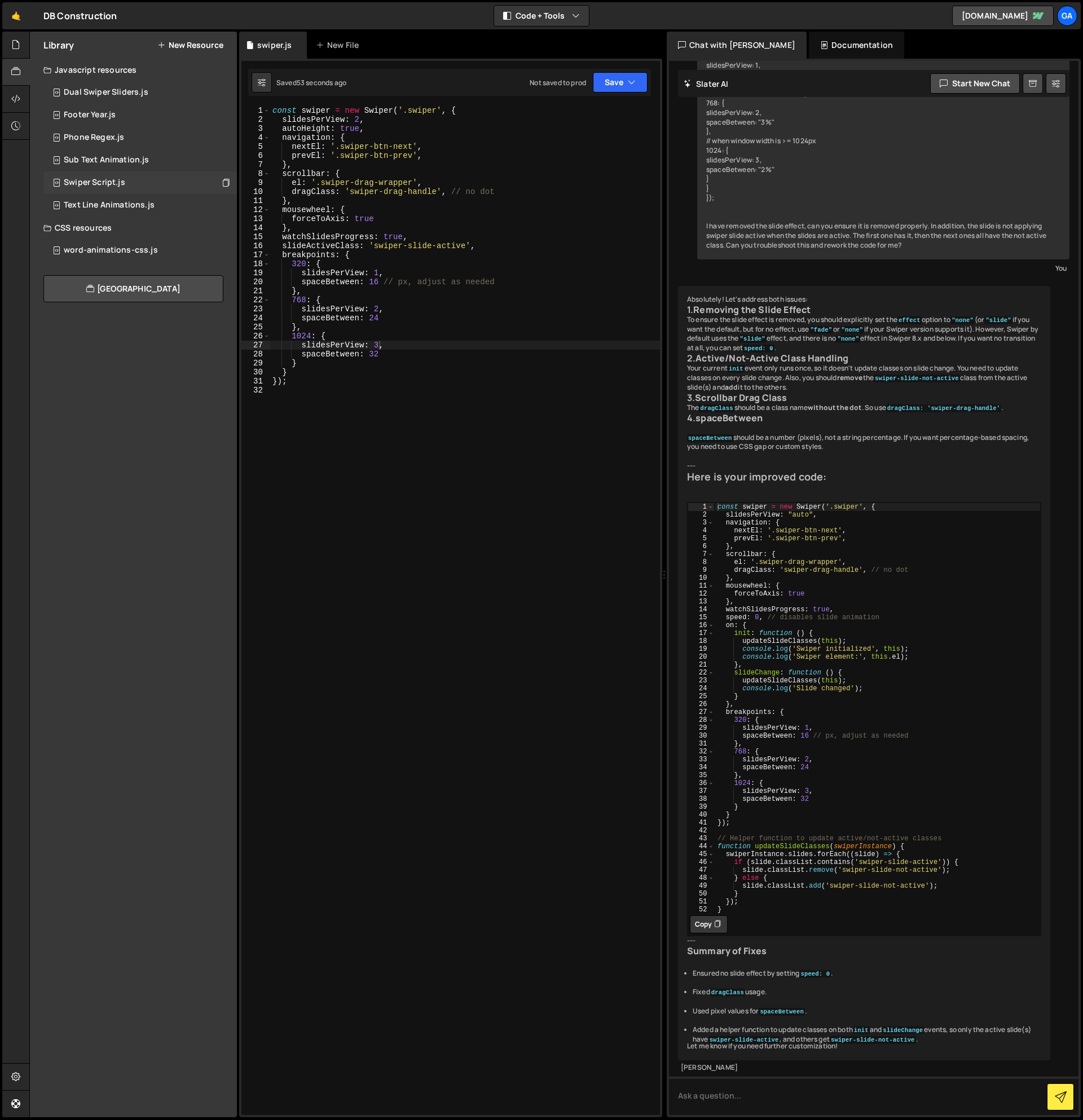
click at [135, 185] on div "Swiper Script.js 0" at bounding box center [140, 183] width 194 height 23
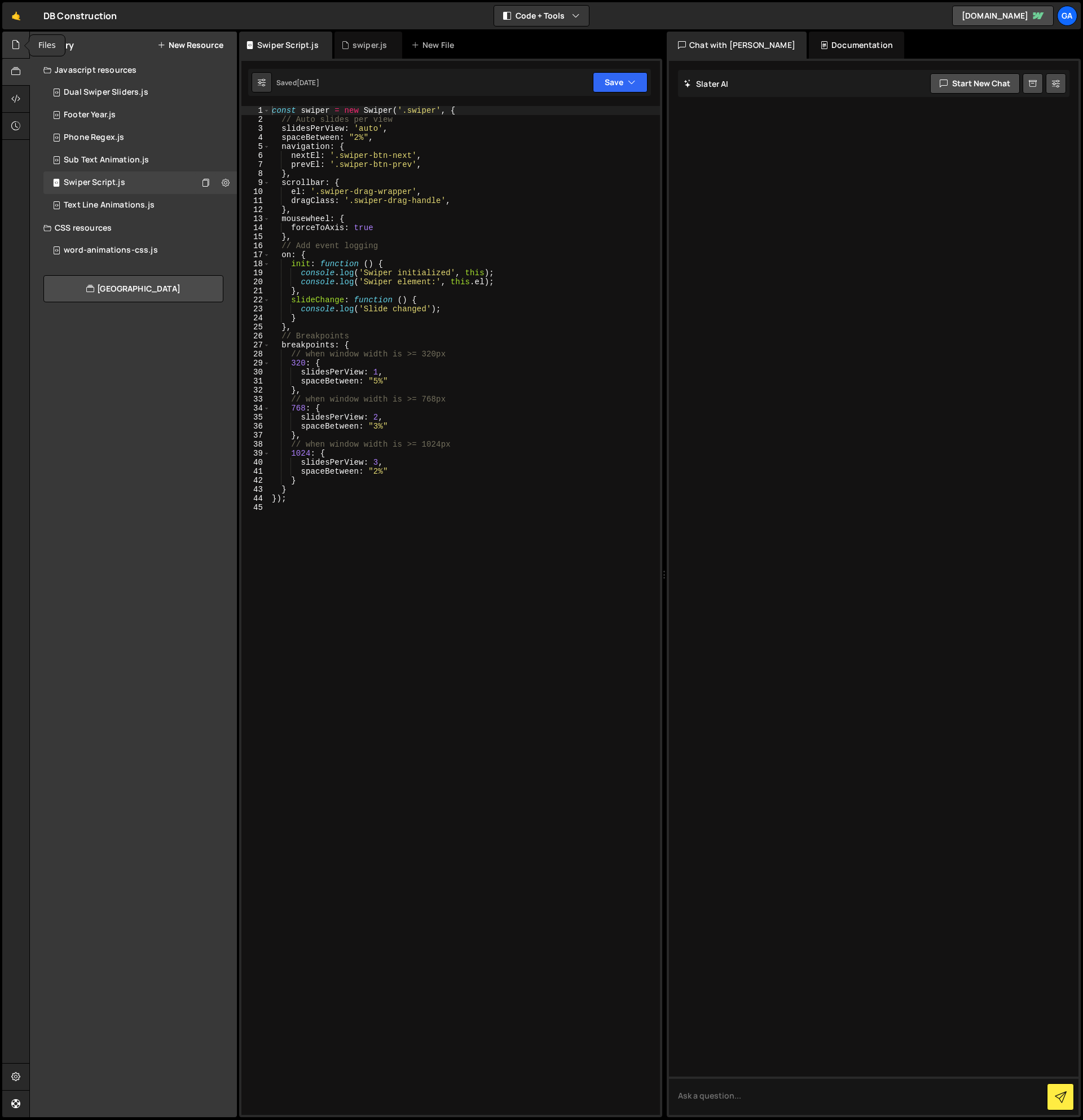
click at [18, 43] on icon at bounding box center [15, 44] width 9 height 12
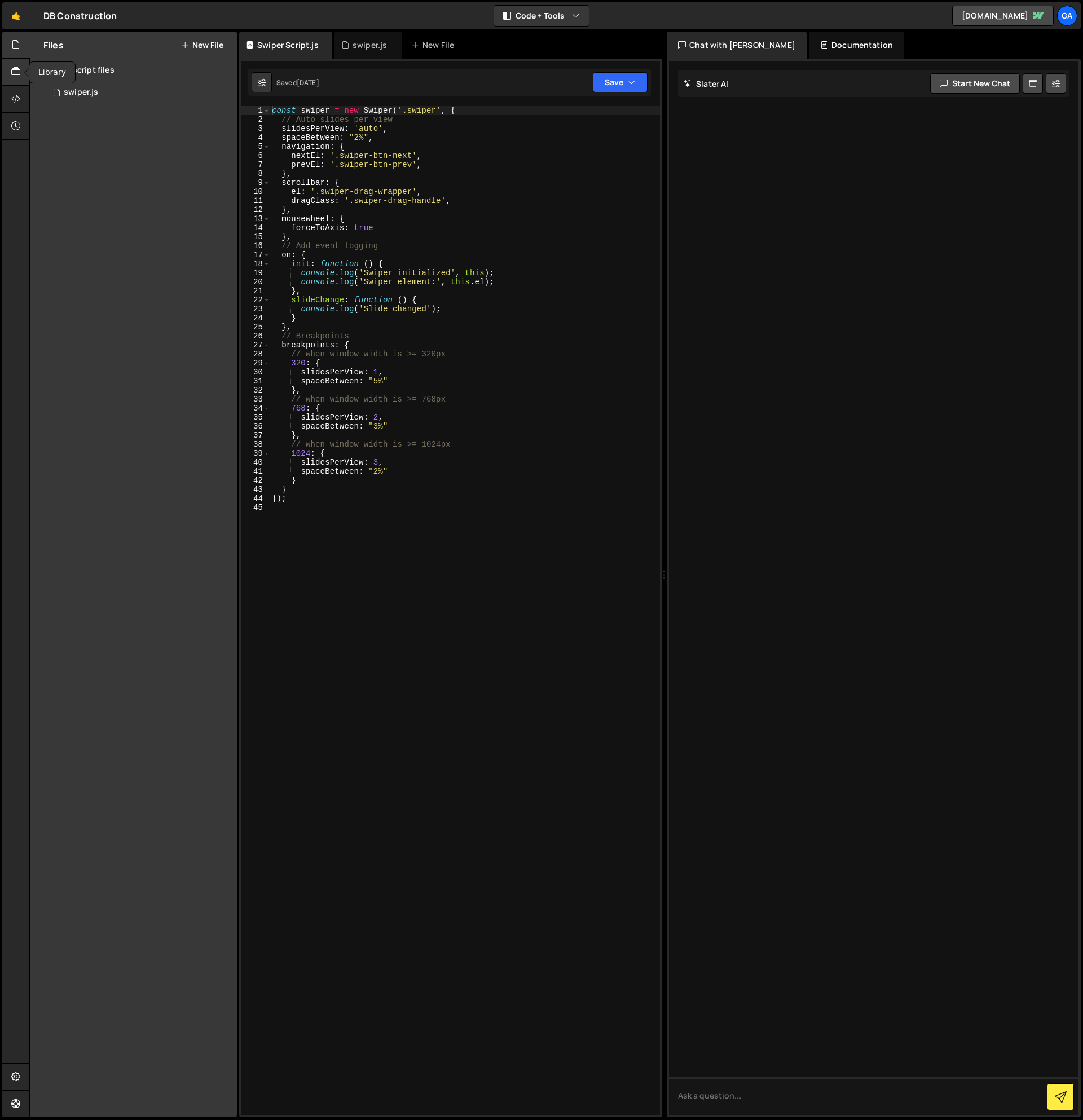
click at [13, 63] on div at bounding box center [15, 72] width 28 height 27
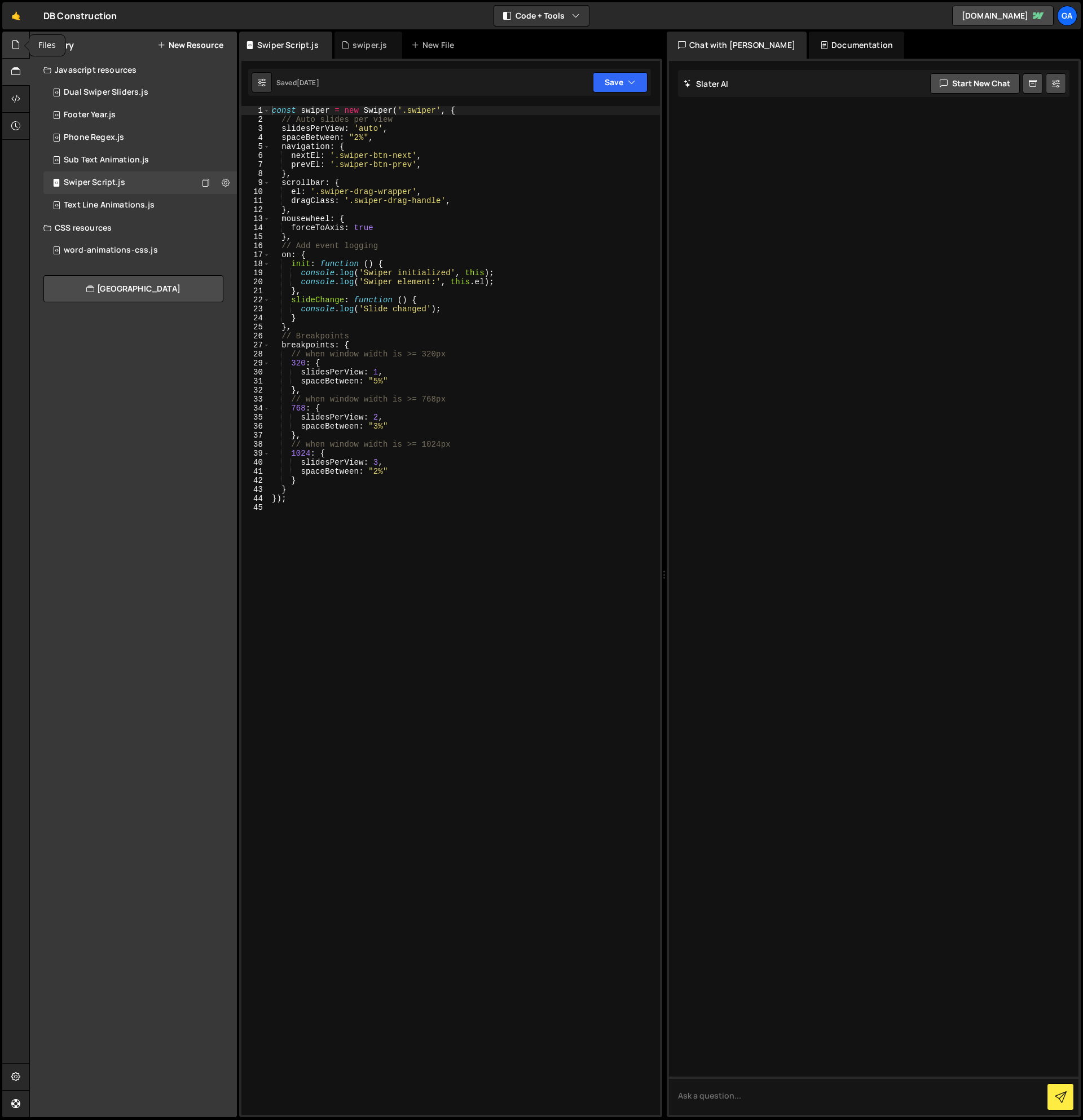
click at [17, 43] on icon at bounding box center [15, 44] width 9 height 12
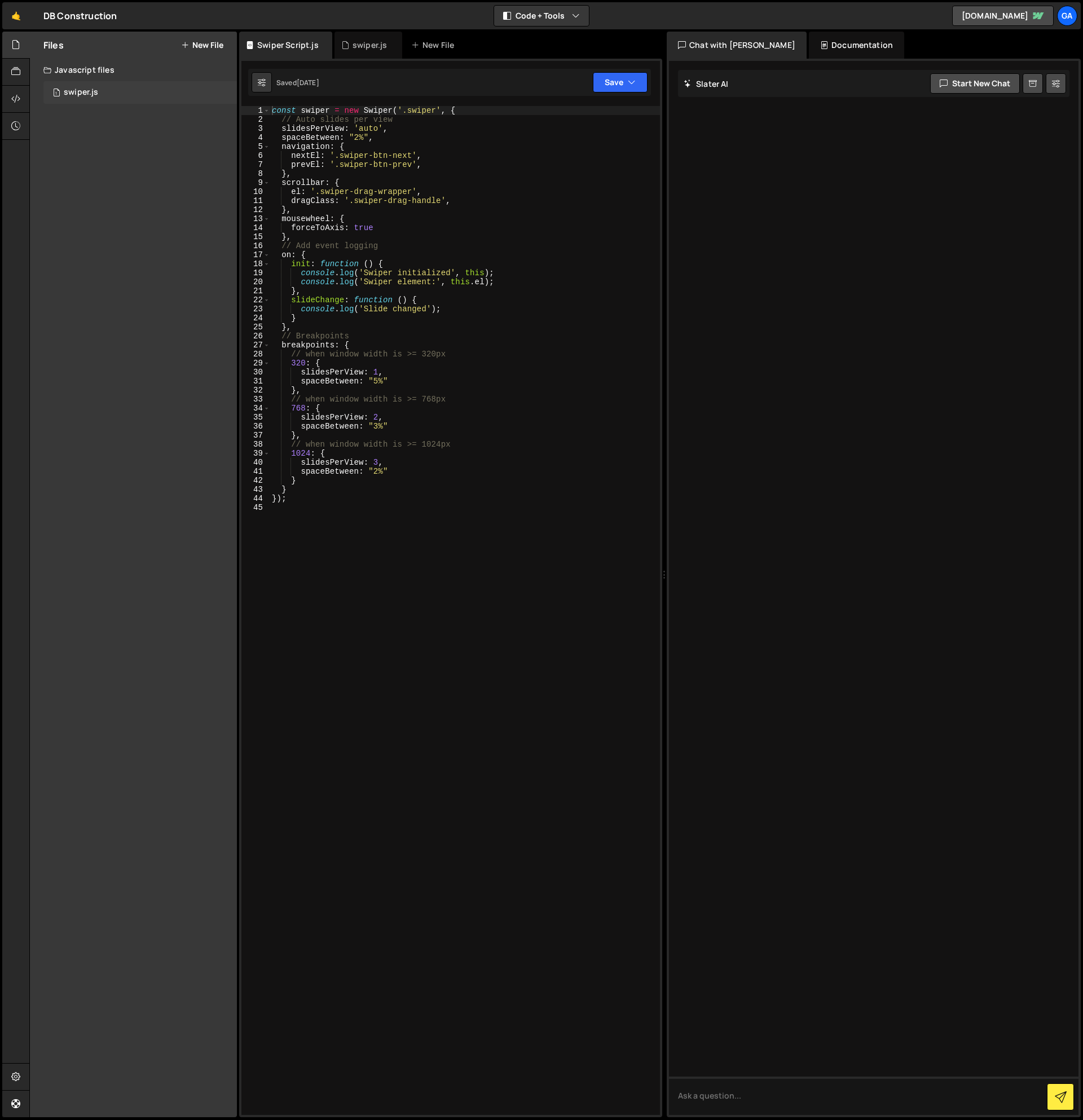
click at [110, 96] on div "1 swiper.js 0" at bounding box center [140, 93] width 194 height 23
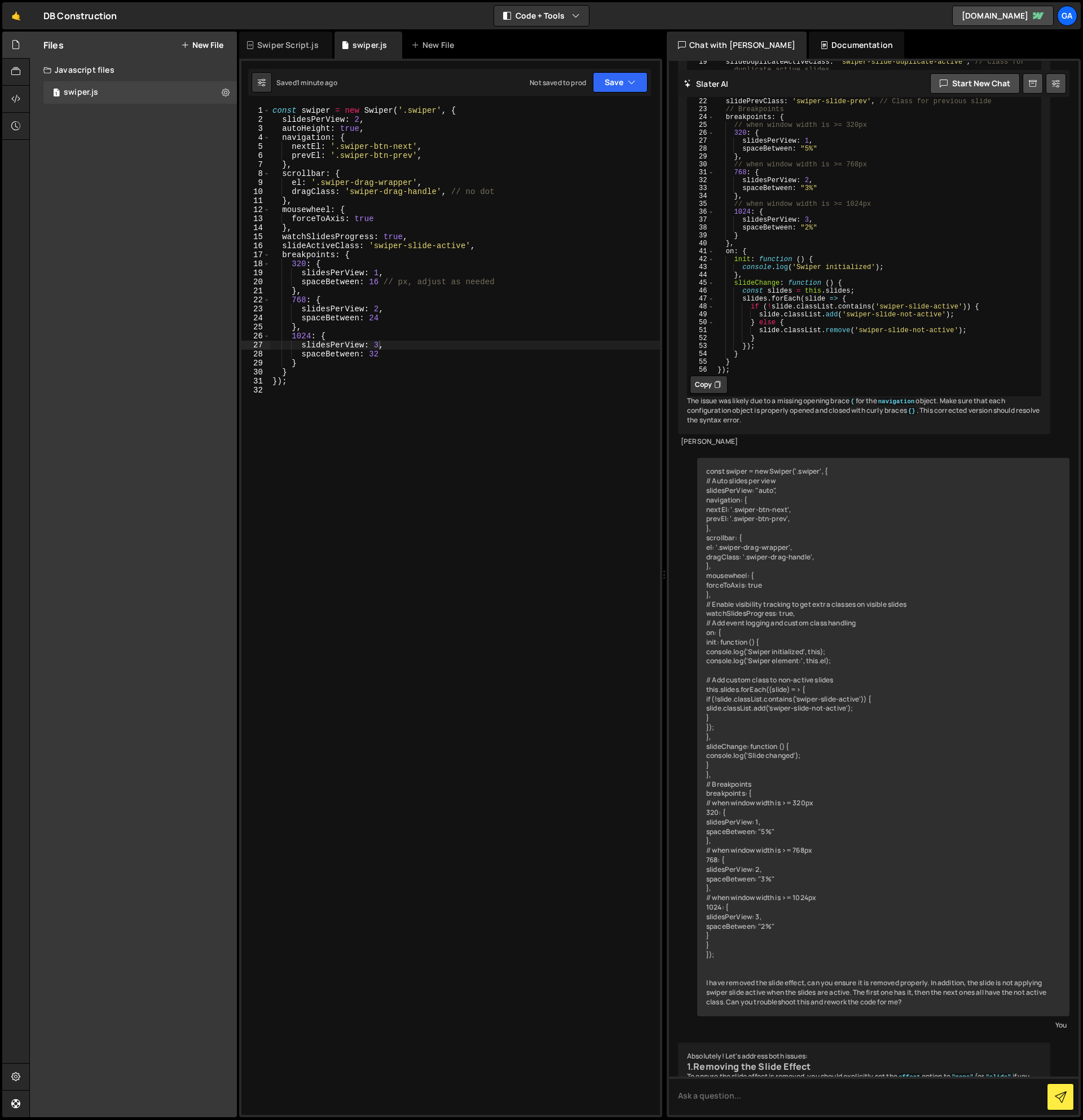
scroll to position [2332, 0]
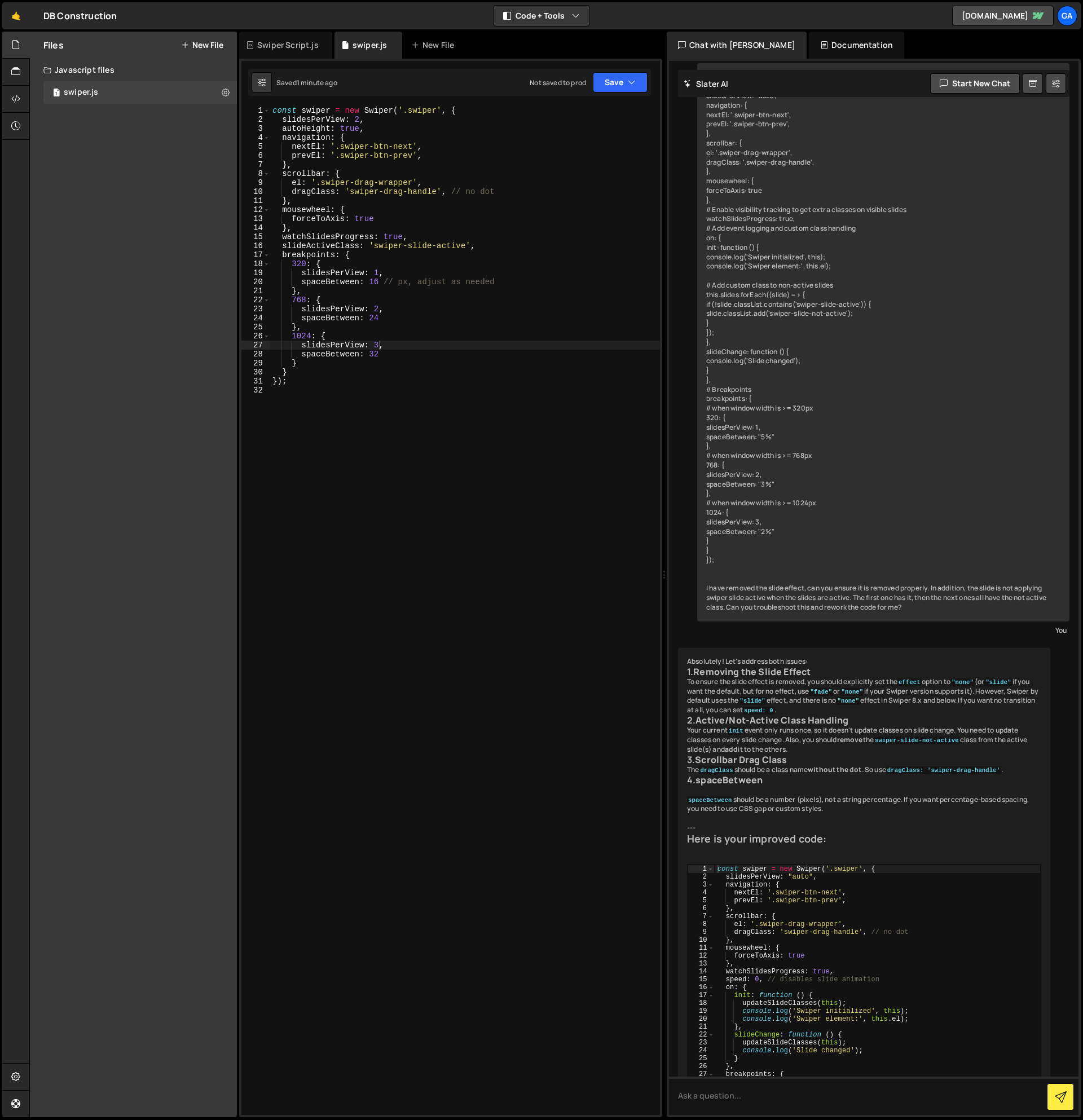
click at [380, 345] on div "const swiper = new Swiper ( '.swiper' , { slidesPerView : 2 , autoHeight : true…" at bounding box center [465, 619] width 389 height 1027
click at [489, 245] on div "const swiper = new Swiper ( '.swiper' , { slidesPerView : 2 , autoHeight : true…" at bounding box center [465, 619] width 389 height 1027
type textarea "slideActiveClass: 'swiper-slide-active',"
paste textarea "swiper-slide-next'"
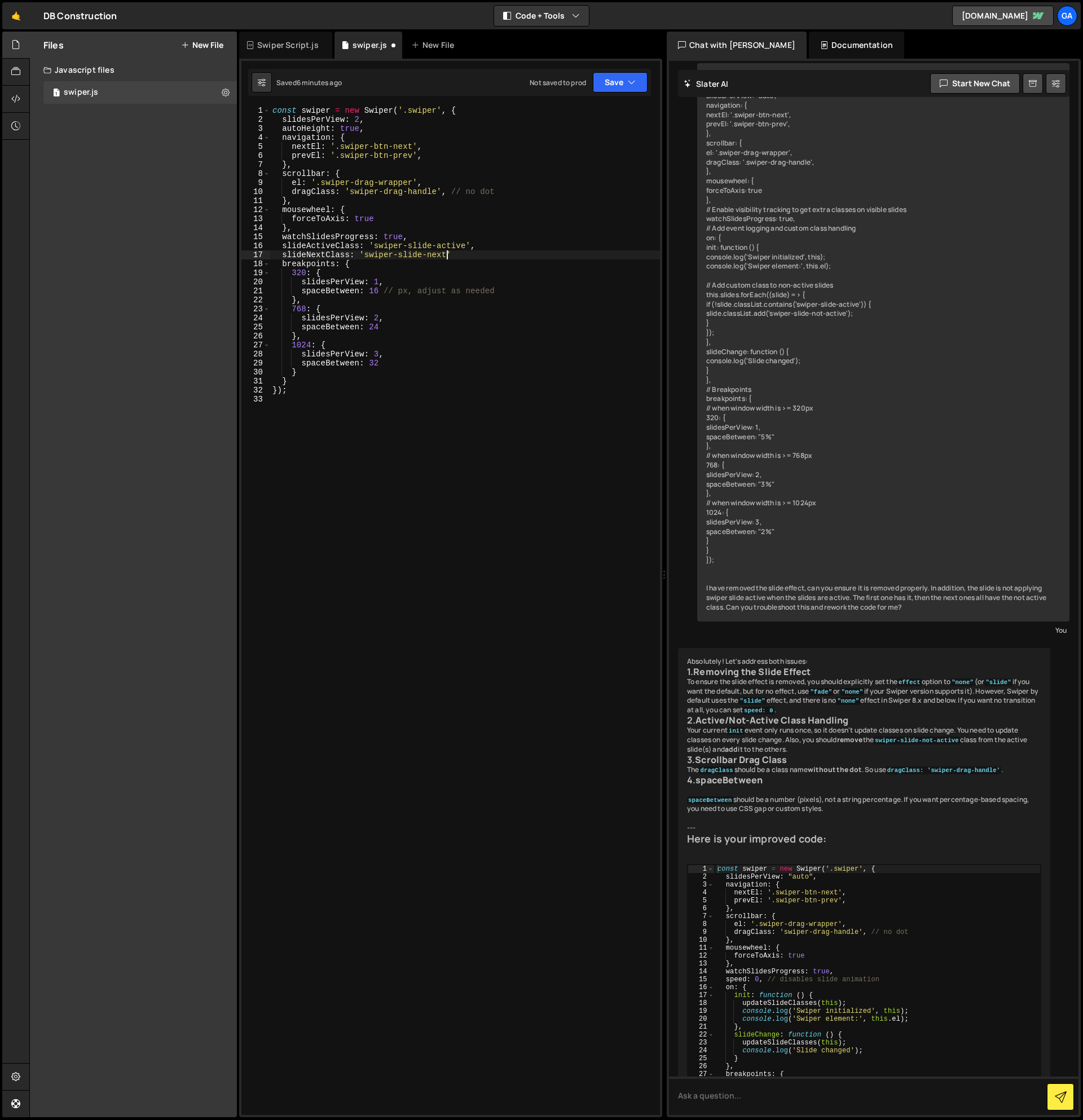
click at [491, 249] on div "const swiper = new Swiper ( '.swiper' , { slidesPerView : 2 , autoHeight : true…" at bounding box center [465, 619] width 389 height 1027
click at [488, 254] on div "const swiper = new Swiper ( '.swiper' , { slidesPerView : 2 , autoHeight : true…" at bounding box center [465, 619] width 389 height 1027
click at [436, 255] on div "const swiper = new Swiper ( '.swiper' , { slidesPerView : 2 , autoHeight : true…" at bounding box center [465, 619] width 389 height 1027
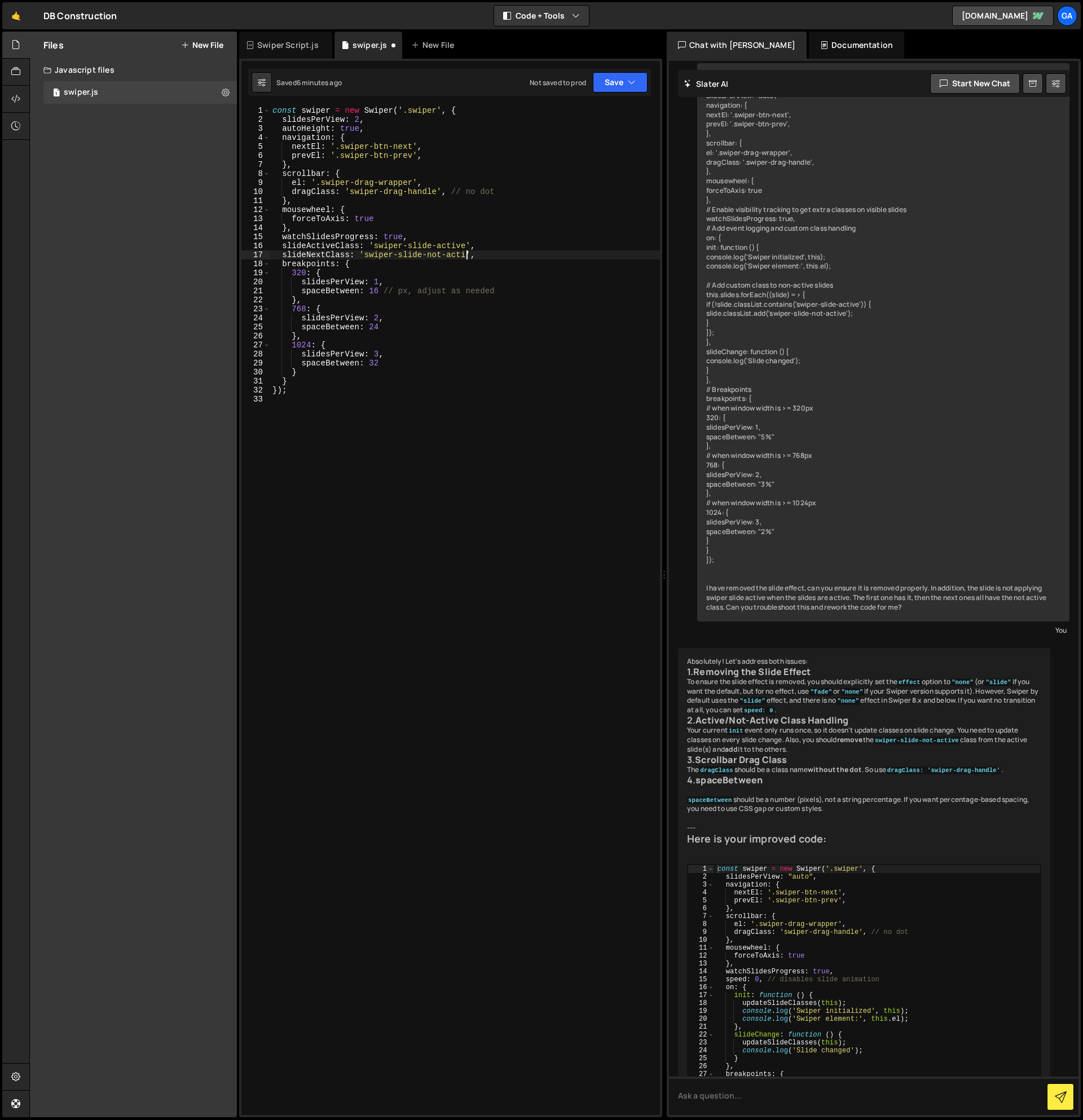
scroll to position [0, 14]
click at [503, 260] on div "const swiper = new Swiper ( '.swiper' , { slidesPerView : 2 , autoHeight : true…" at bounding box center [465, 619] width 389 height 1027
click at [605, 85] on button "Save" at bounding box center [620, 82] width 55 height 20
click at [590, 113] on div "Save to Staging S" at bounding box center [582, 110] width 117 height 12
click at [498, 254] on div "const swiper = new Swiper ( '.swiper' , { slidesPerView : 2 , autoHeight : true…" at bounding box center [465, 619] width 389 height 1027
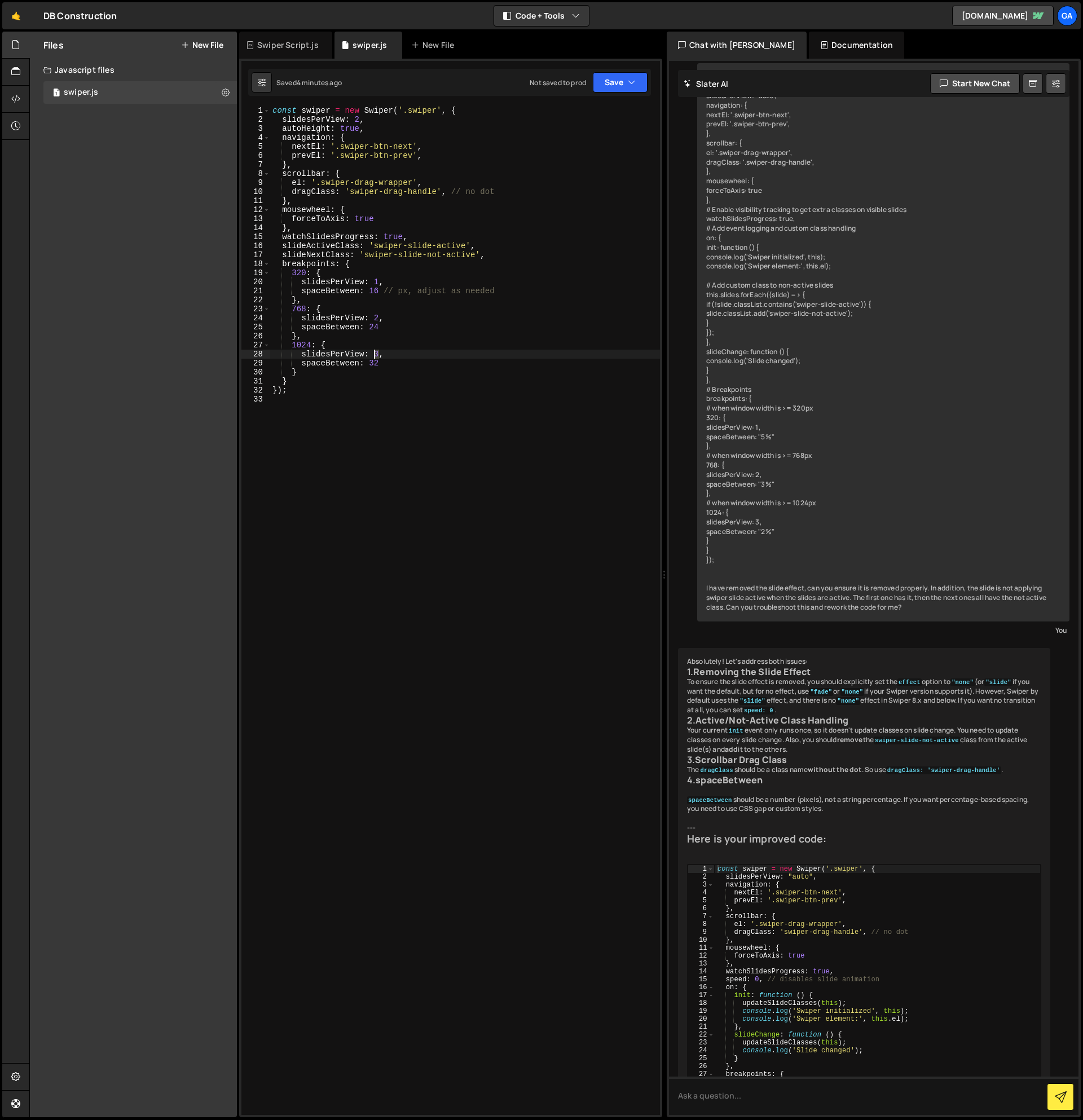
click at [373, 353] on div "const swiper = new Swiper ( '.swiper' , { slidesPerView : 2 , autoHeight : true…" at bounding box center [465, 619] width 389 height 1027
type textarea "slidesPerView: "auto","
click at [399, 471] on div "const swiper = new Swiper ( '.swiper' , { slidesPerView : 2 , autoHeight : true…" at bounding box center [465, 619] width 389 height 1027
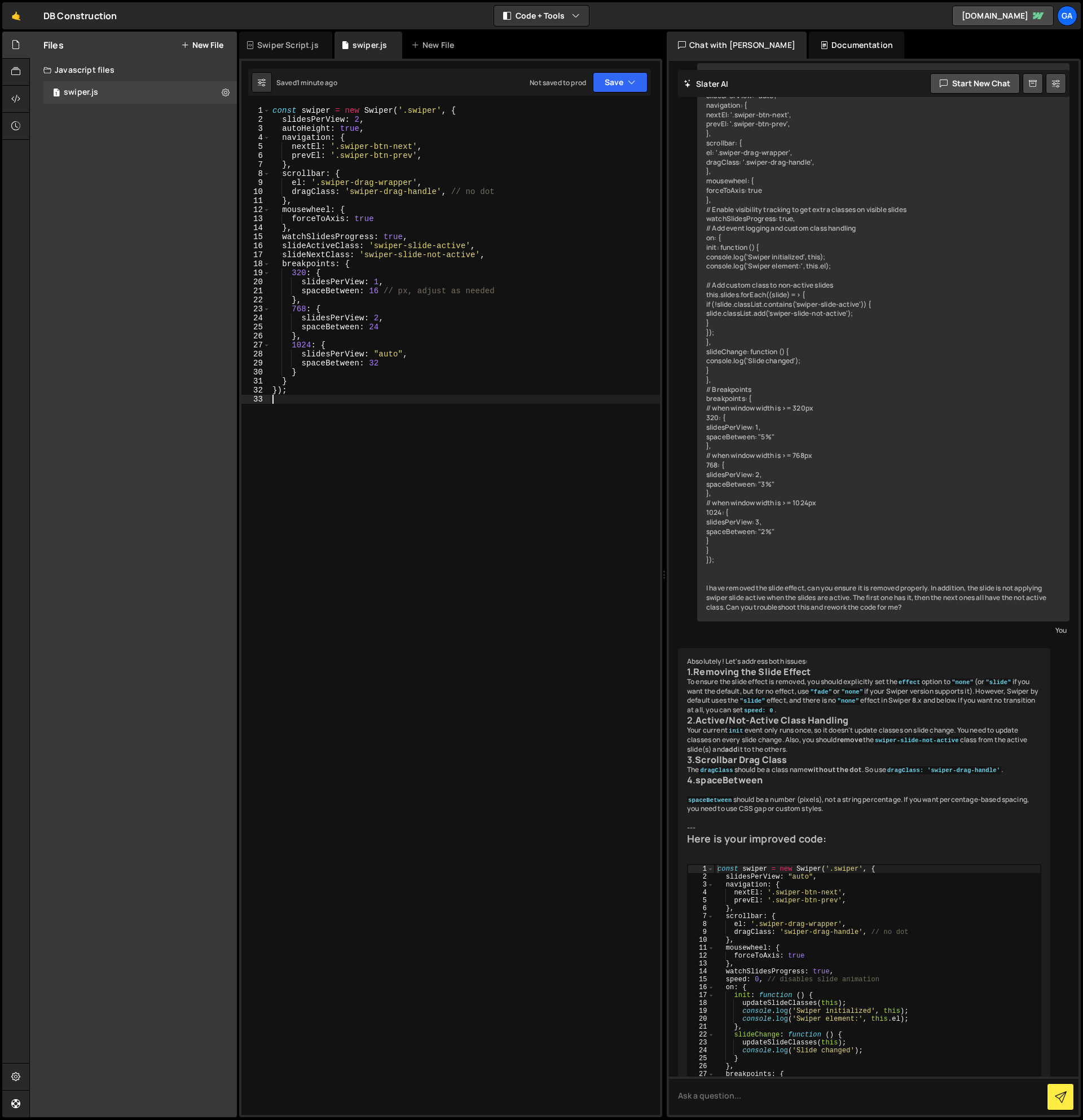
click at [201, 45] on button "New File" at bounding box center [202, 44] width 42 height 9
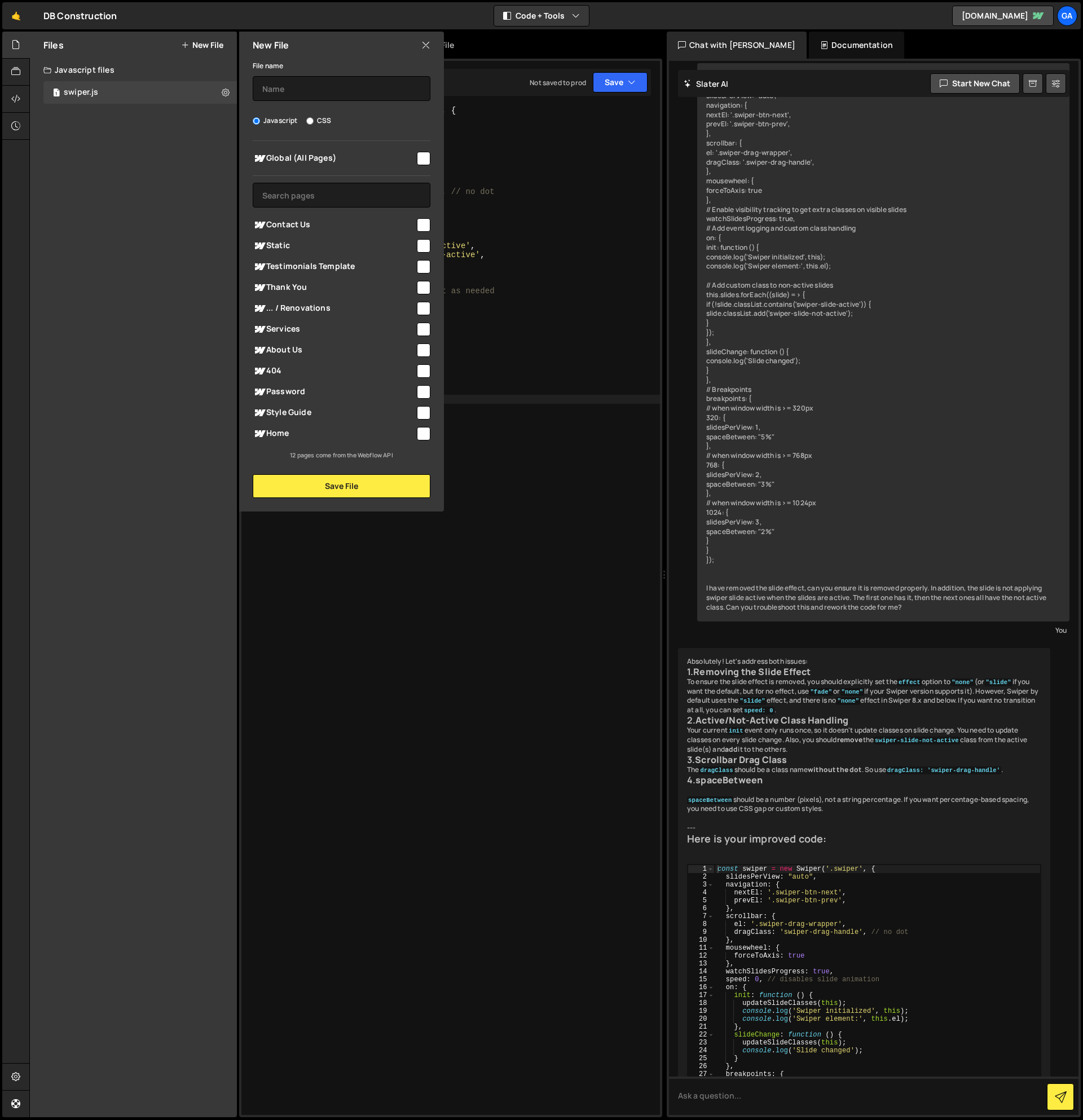
click at [321, 121] on label "CSS" at bounding box center [318, 121] width 25 height 12
click at [314, 121] on input "CSS" at bounding box center [310, 121] width 8 height 8
radio input "true"
click at [324, 91] on input "text" at bounding box center [341, 88] width 177 height 25
type input "swiper"
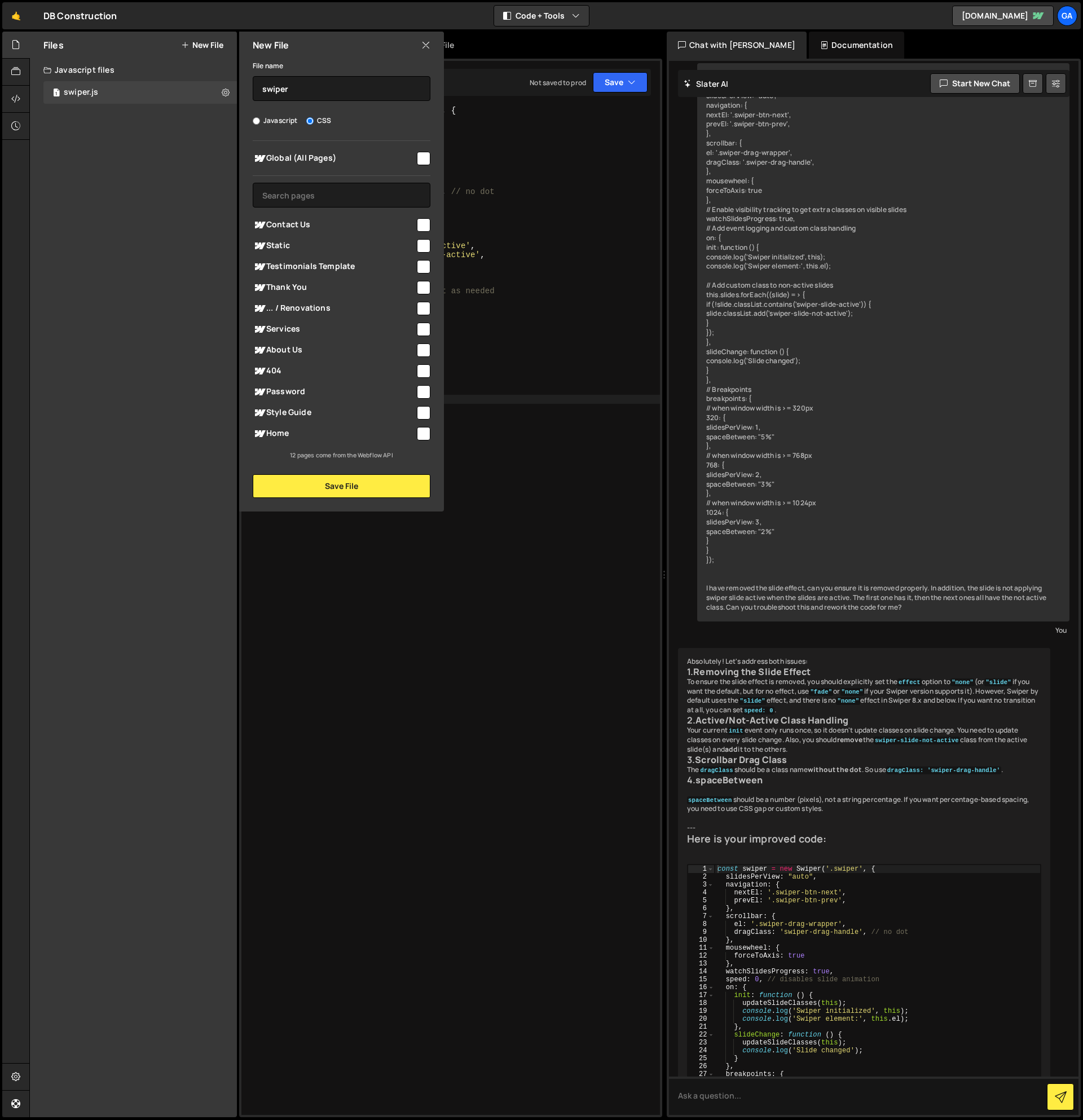
click at [428, 157] on input "checkbox" at bounding box center [424, 158] width 13 height 13
checkbox input "true"
click at [348, 481] on button "Save File" at bounding box center [341, 486] width 177 height 24
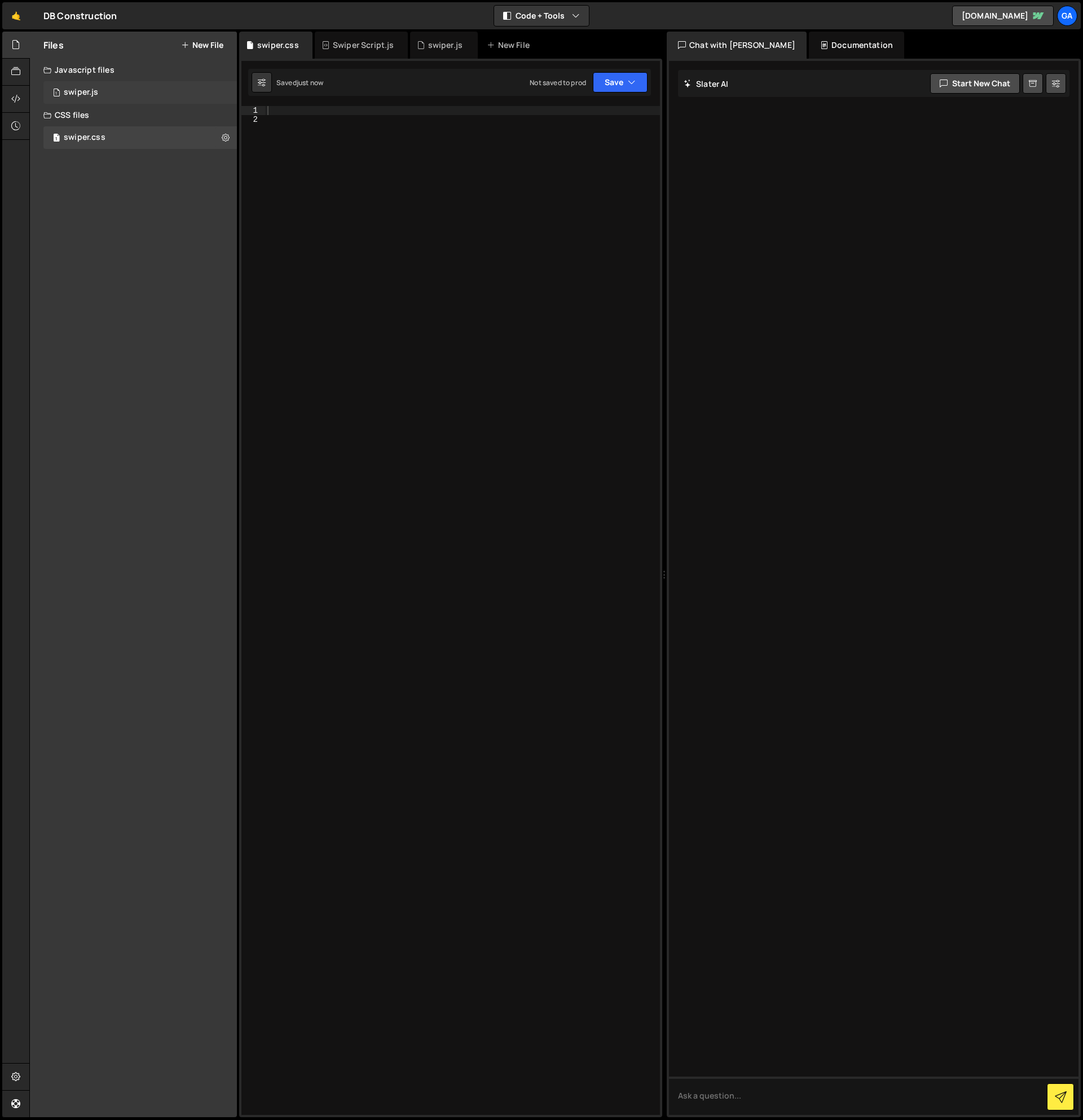
click at [106, 94] on div "1 swiper.js 0" at bounding box center [140, 93] width 194 height 23
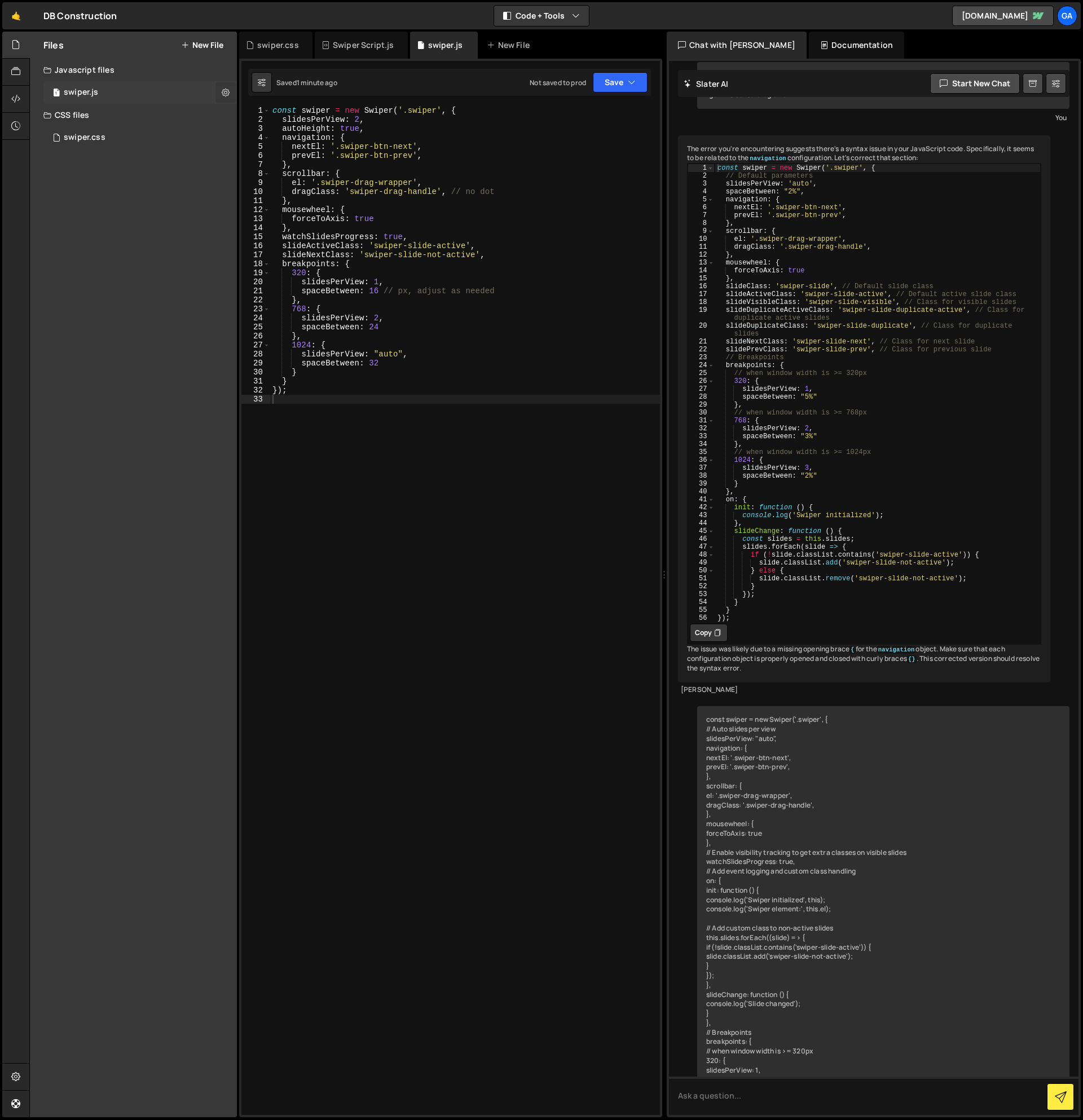
click at [222, 88] on icon at bounding box center [225, 92] width 8 height 11
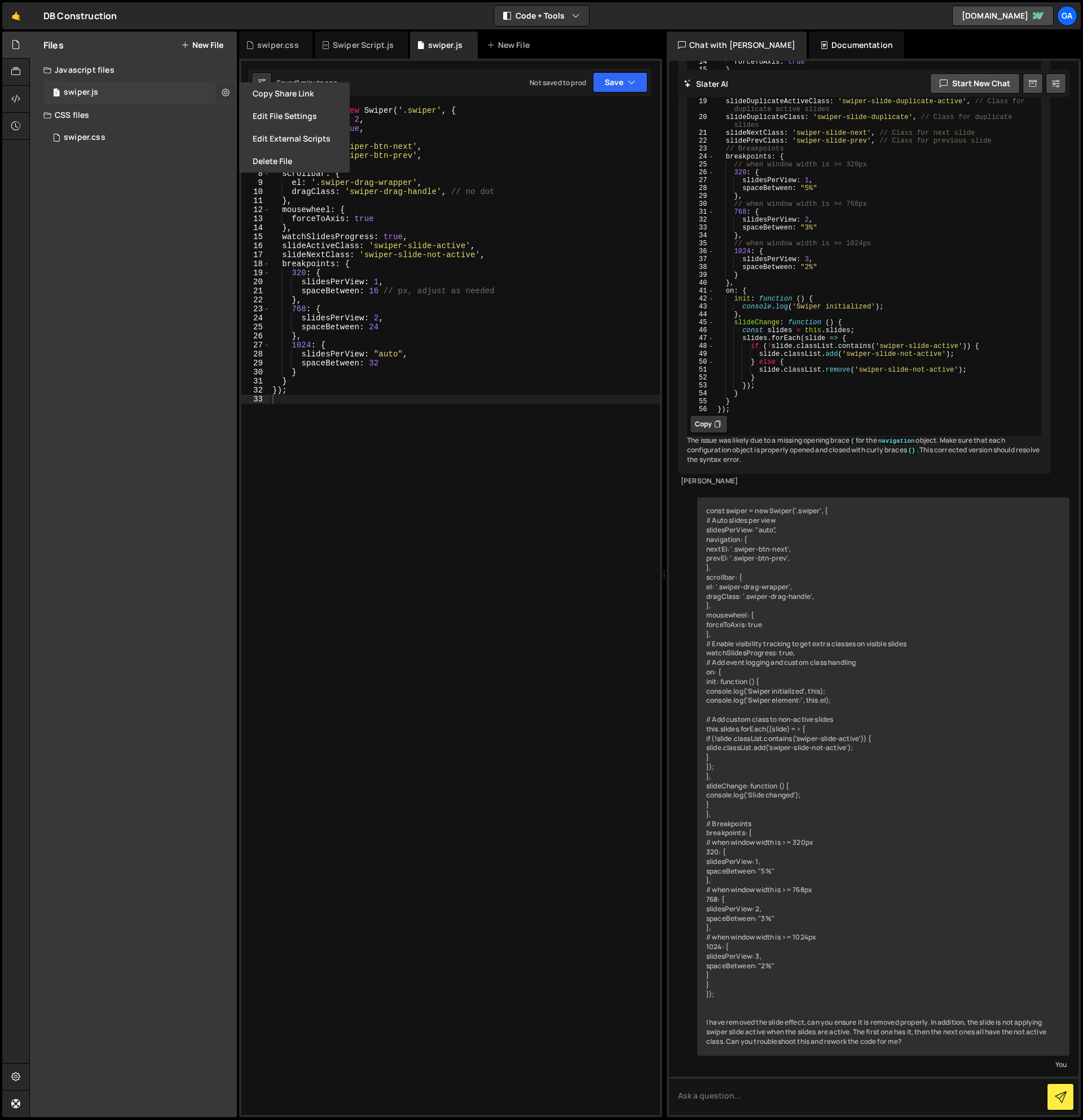
scroll to position [2332, 0]
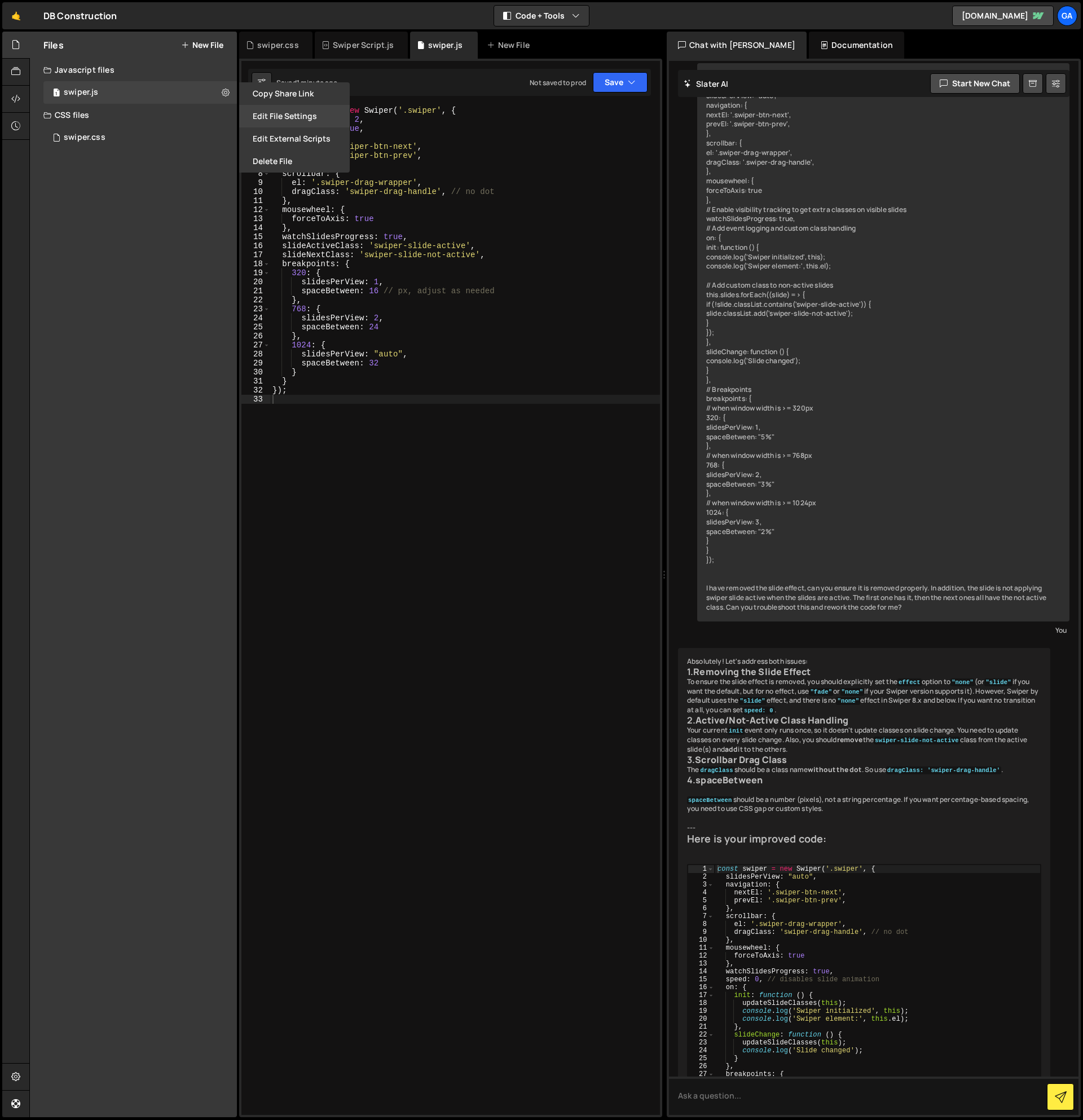
click at [298, 114] on button "Edit File Settings" at bounding box center [294, 116] width 110 height 23
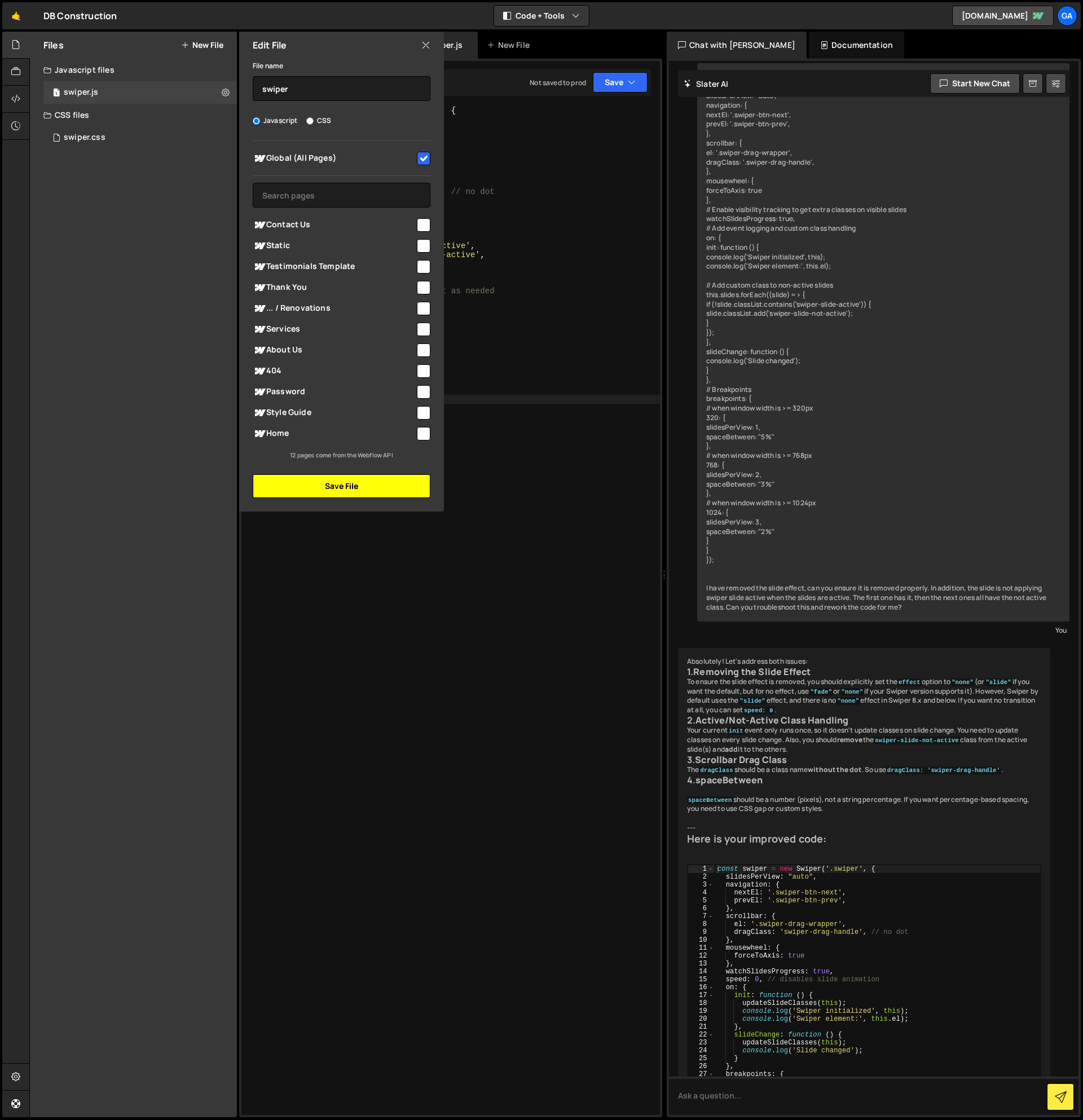
click at [373, 487] on button "Save File" at bounding box center [341, 486] width 177 height 24
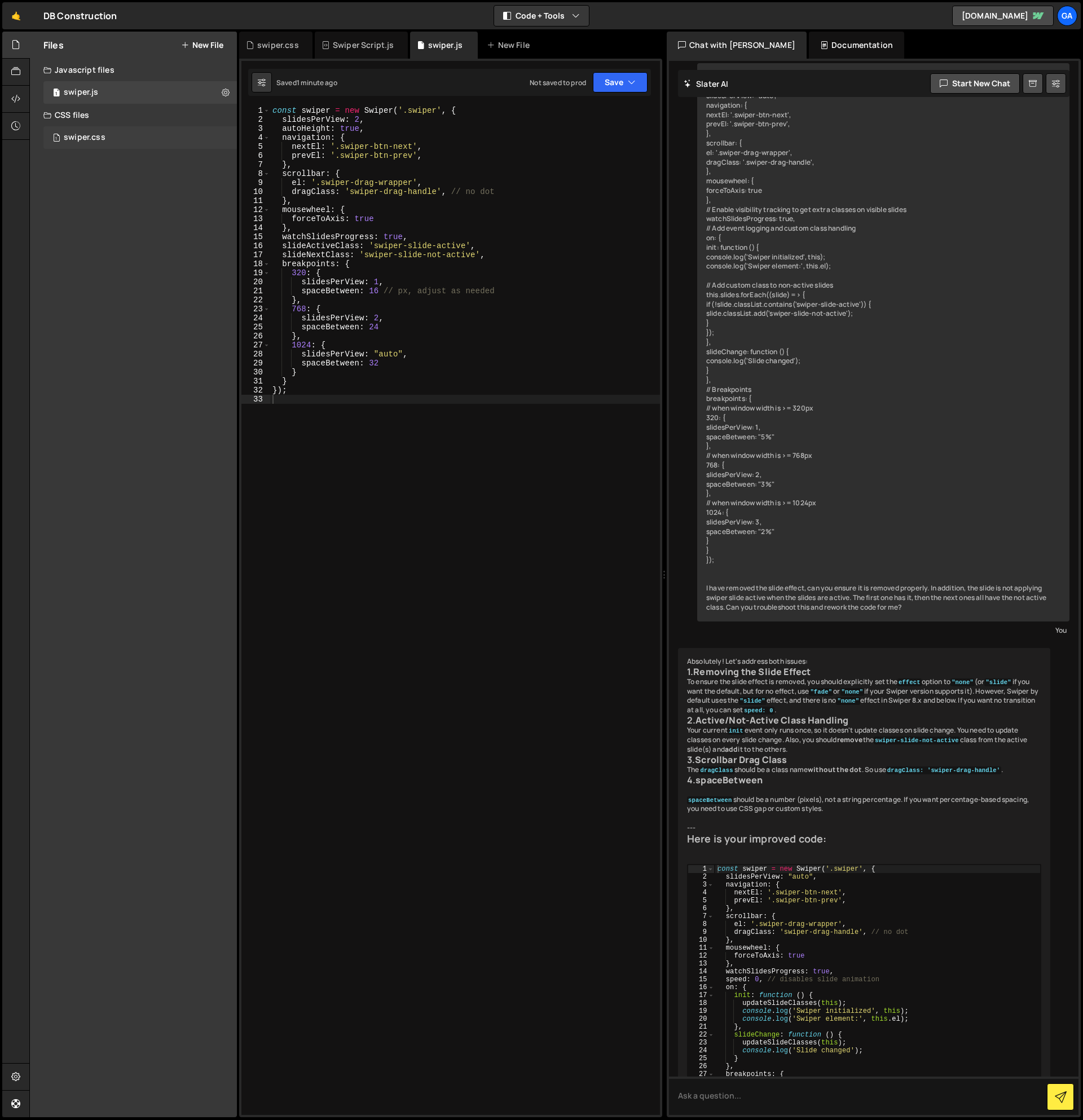
click at [115, 140] on div "1 swiper.css 0" at bounding box center [140, 138] width 194 height 23
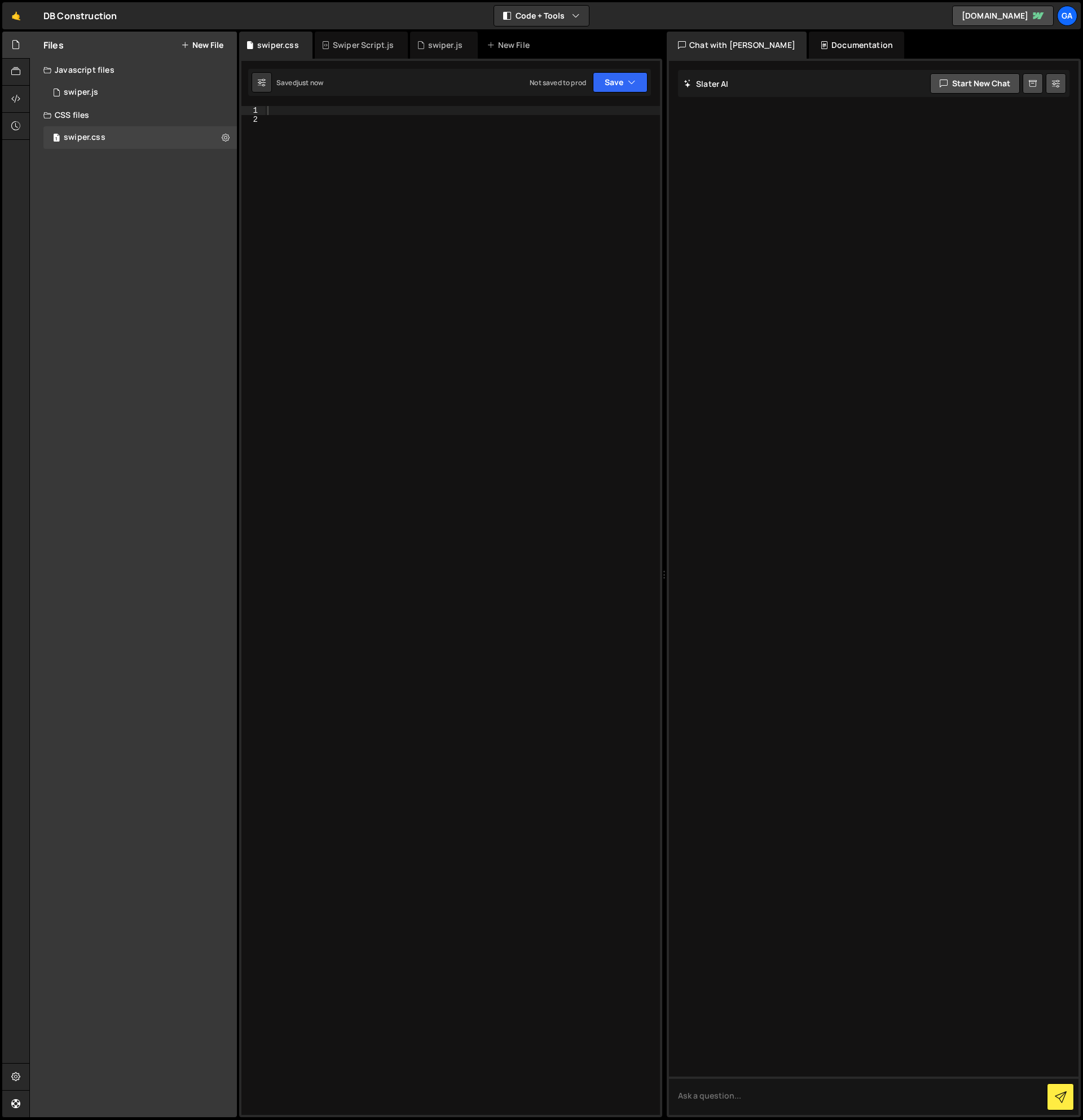
scroll to position [0, 0]
click at [417, 162] on div at bounding box center [462, 619] width 395 height 1027
drag, startPoint x: 627, startPoint y: 109, endPoint x: 261, endPoint y: 115, distance: 366.0
click at [261, 115] on div ".slater_import('/project/15122/page/39552.js') // Import swiper.js 1 2 .slater_…" at bounding box center [451, 611] width 418 height 1009
click at [268, 114] on div ".slater_import ( ' /project/15122/page/39552.js ' ) // Import swiper .js" at bounding box center [462, 619] width 395 height 1027
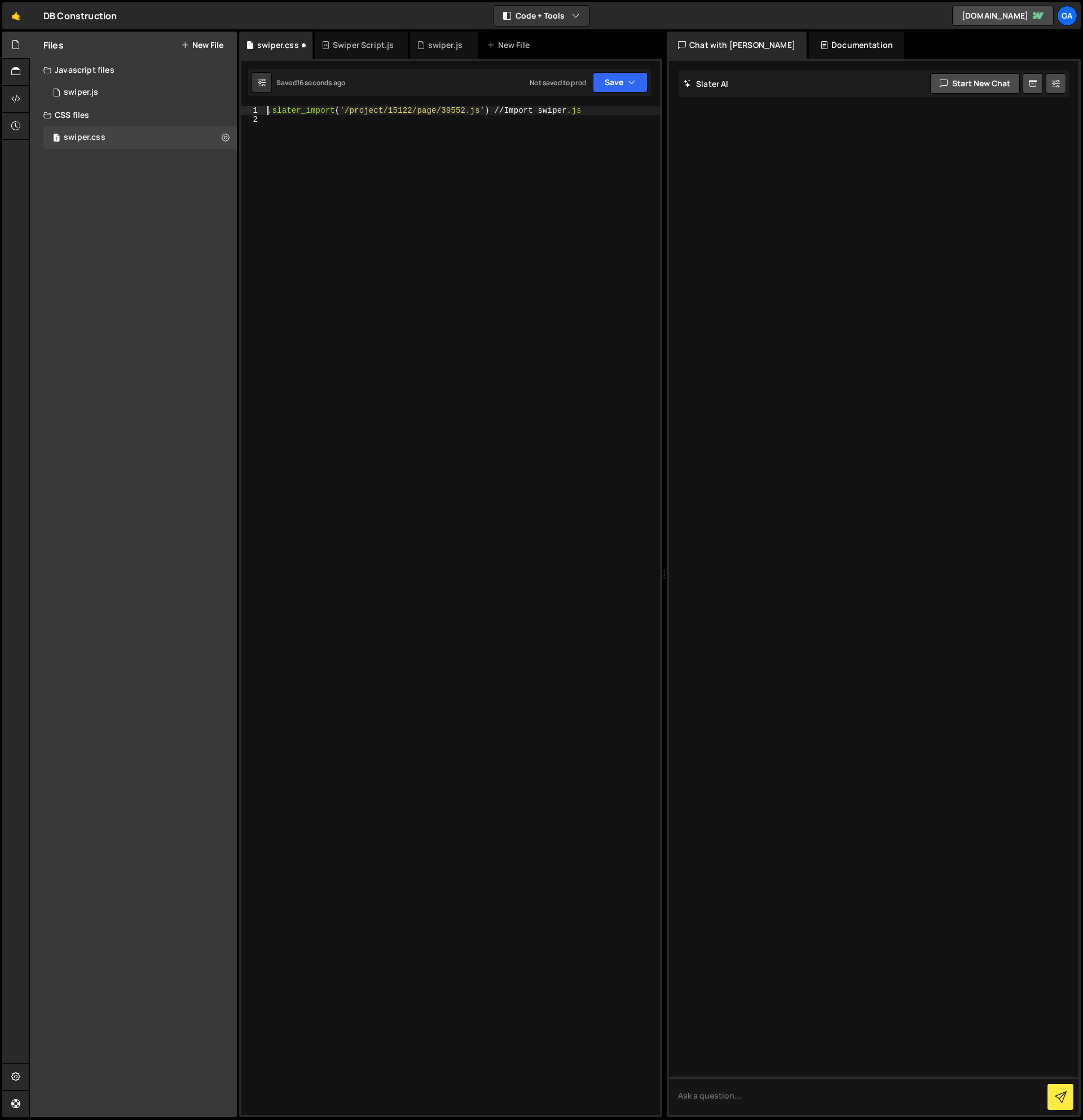
click at [268, 114] on div ".slater_import ( ' /project/15122/page/39552.js ' ) // Import swiper .js" at bounding box center [462, 619] width 395 height 1027
type textarea ".slater_import('/project/15122/page/39552.js') // Import swiper.js"
type textarea ","
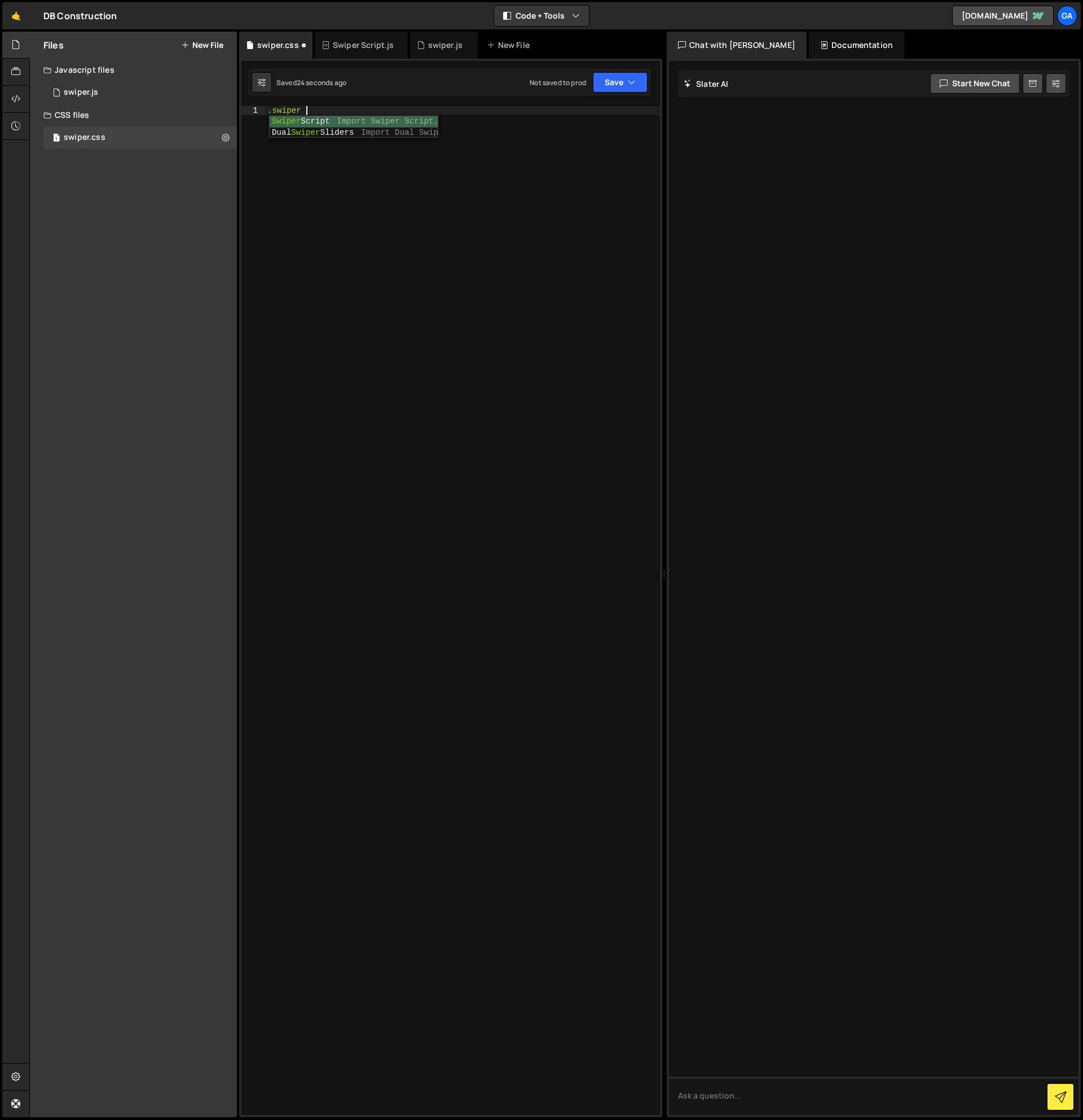
type textarea ".swiper {}"
type textarea "overflow: visible !important;"
click at [639, 81] on button "Save" at bounding box center [620, 82] width 55 height 20
click at [622, 109] on div "Save to Staging S" at bounding box center [582, 110] width 117 height 12
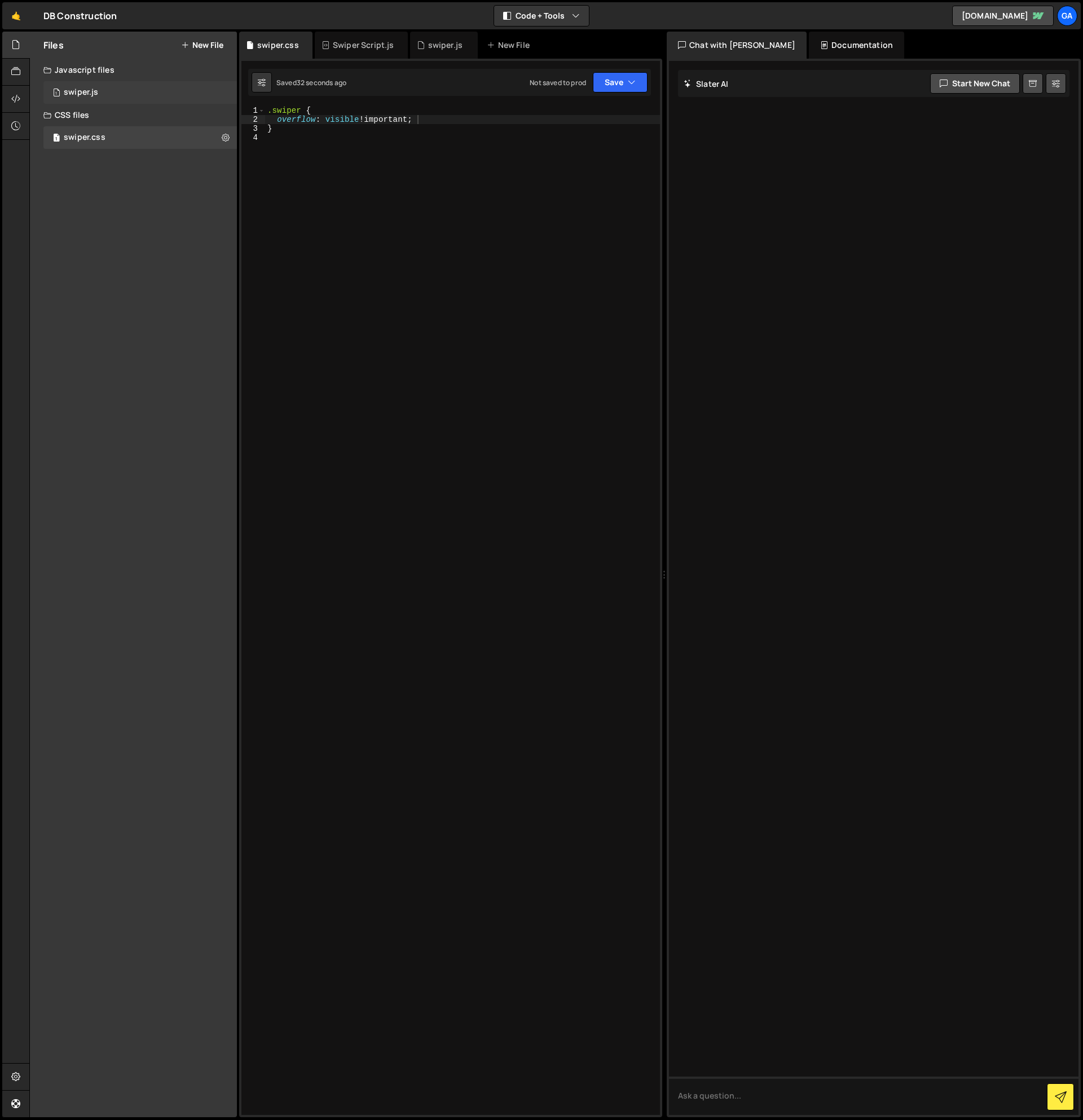
click at [127, 91] on div "1 swiper.js 0" at bounding box center [140, 93] width 194 height 23
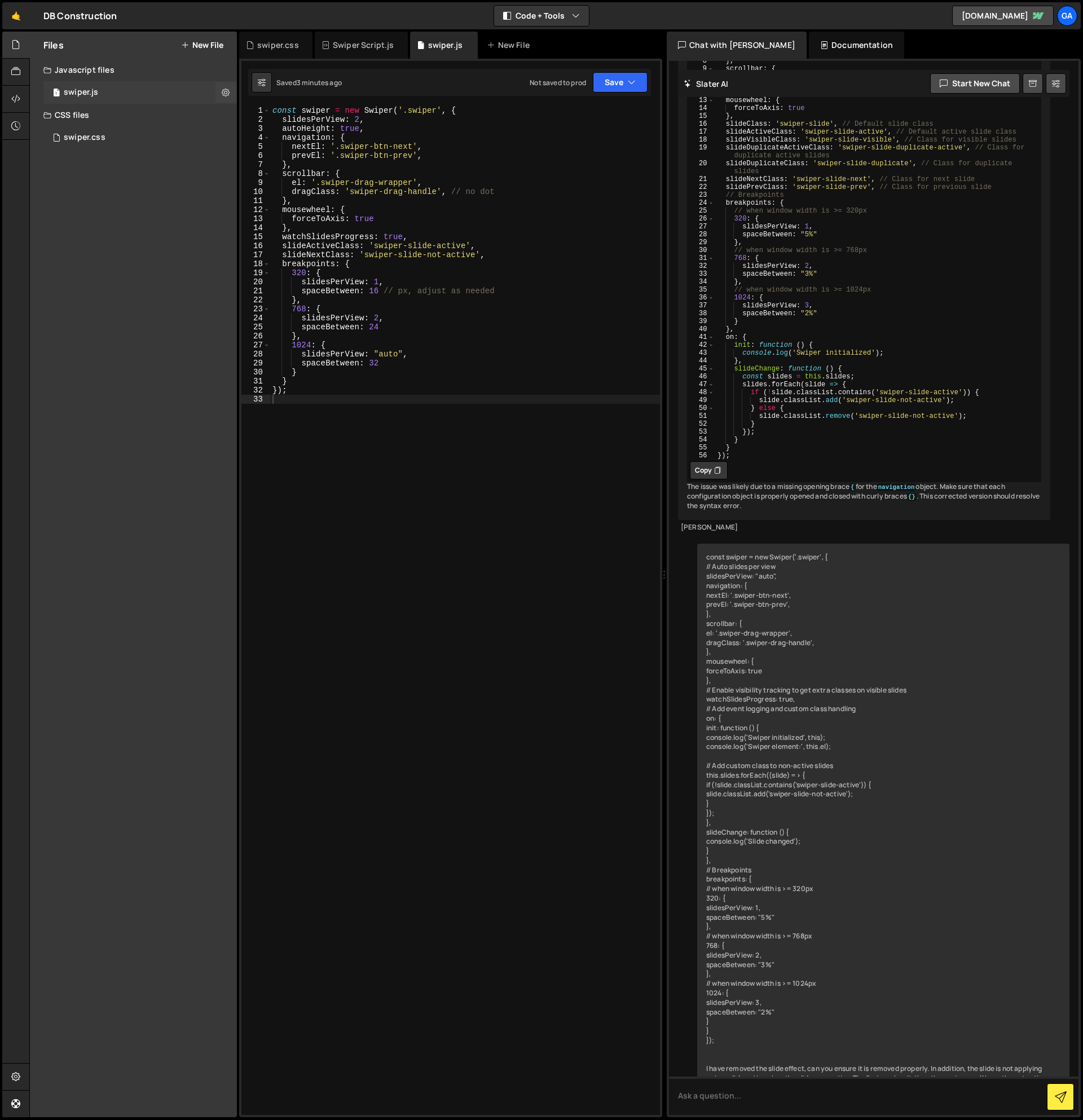
scroll to position [2332, 0]
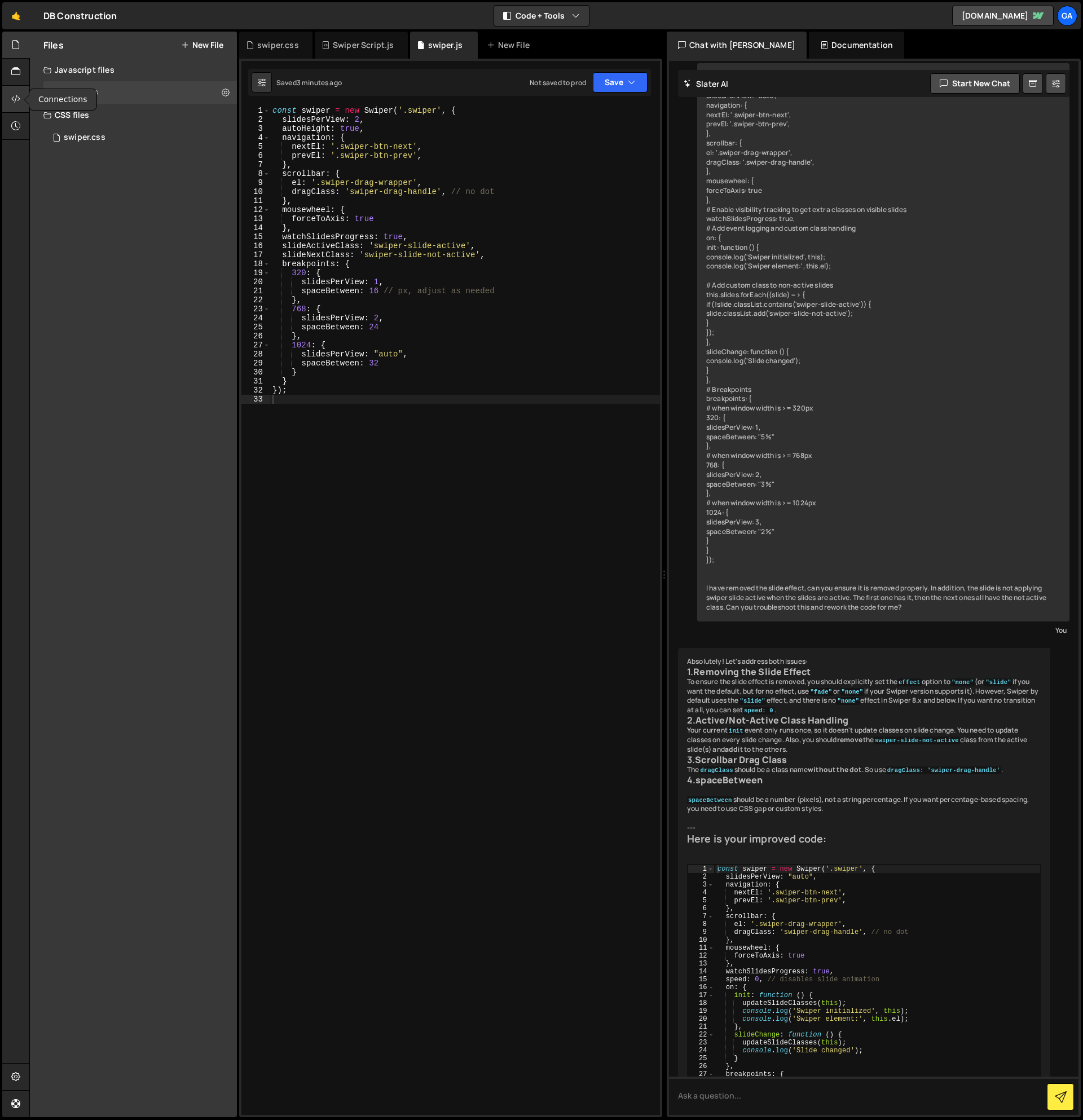
click at [16, 96] on icon at bounding box center [15, 98] width 9 height 12
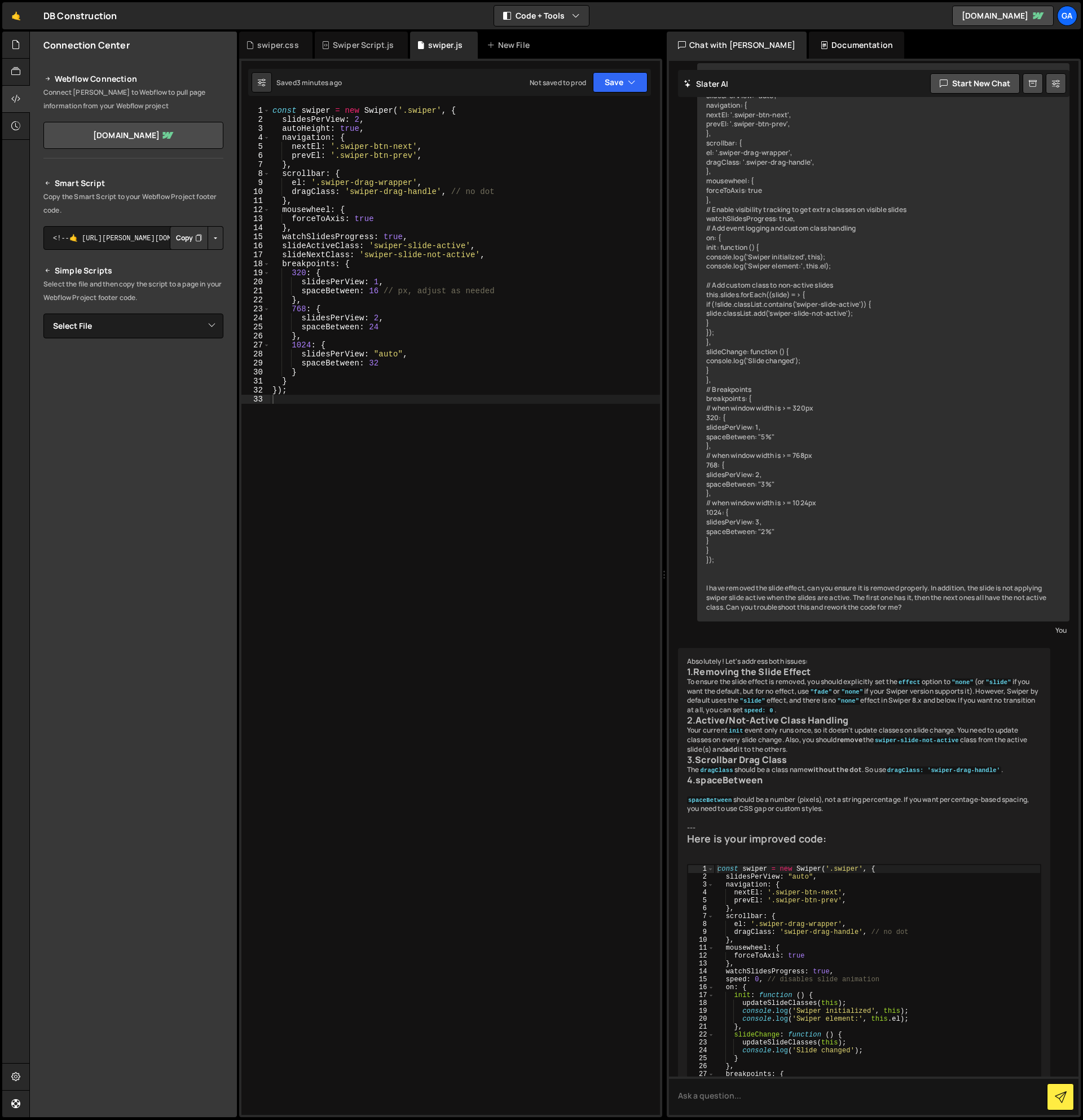
click at [164, 266] on h2 "Simple Scripts" at bounding box center [133, 270] width 180 height 13
drag, startPoint x: 153, startPoint y: 238, endPoint x: 211, endPoint y: 241, distance: 58.1
click at [211, 241] on div "<!--🤙 [URL][PERSON_NAME][DOMAIN_NAME]> <script>document.addEventListener("DOMCo…" at bounding box center [133, 238] width 180 height 24
click at [215, 241] on button "Button group with nested dropdown" at bounding box center [215, 238] width 15 height 24
click at [215, 198] on p "Copy the Smart Script to your Webflow Project footer code." at bounding box center [133, 203] width 180 height 27
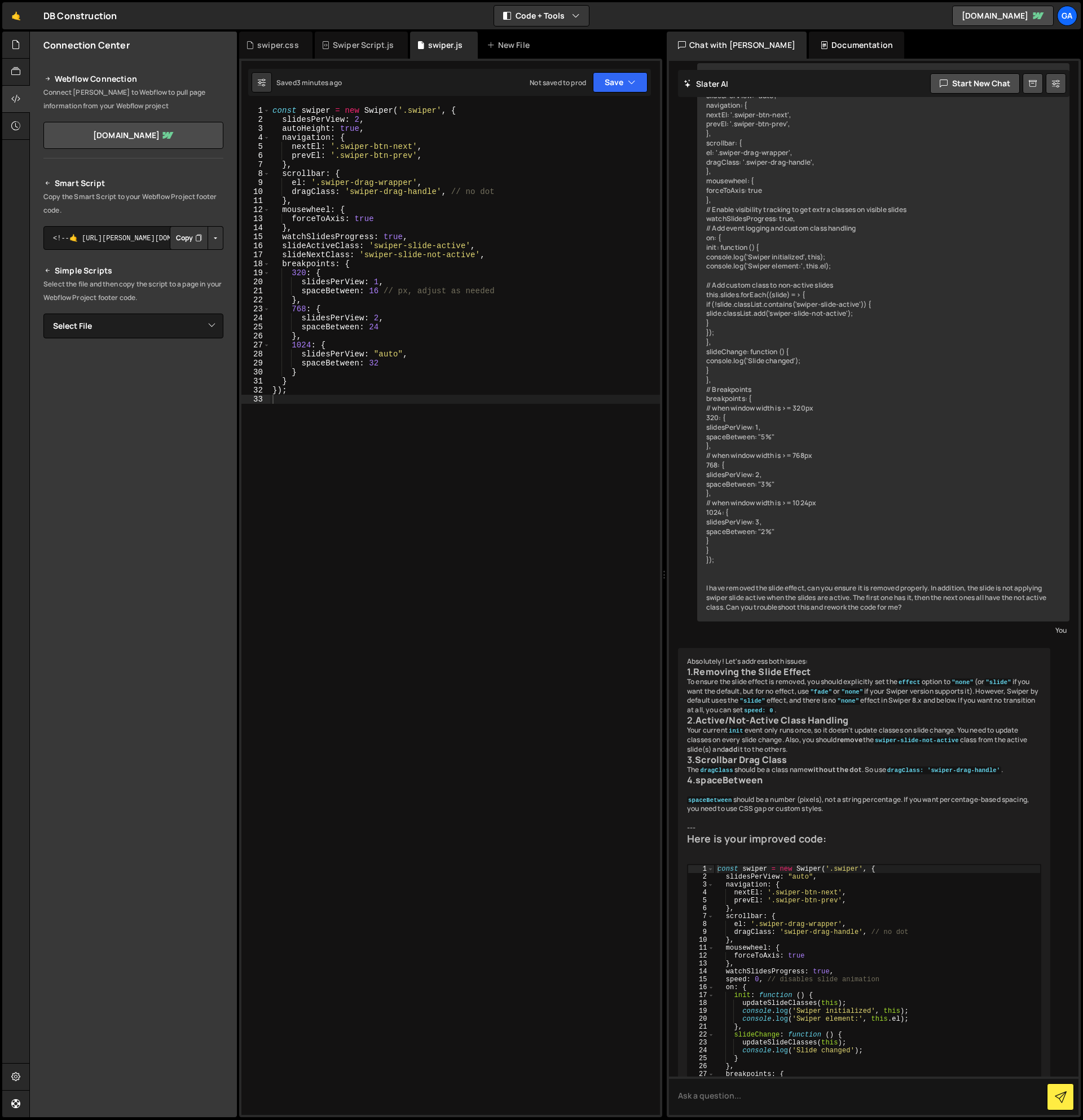
click at [214, 236] on button "Button group with nested dropdown" at bounding box center [215, 238] width 15 height 24
click at [103, 237] on textarea "<!--🤙 [URL][PERSON_NAME][DOMAIN_NAME]> <script>document.addEventListener("DOMCo…" at bounding box center [133, 238] width 180 height 24
click at [106, 238] on textarea "<!--🤙 [URL][PERSON_NAME][DOMAIN_NAME]> <script>document.addEventListener("DOMCo…" at bounding box center [133, 238] width 180 height 24
click at [154, 273] on h2 "Simple Scripts" at bounding box center [133, 270] width 180 height 13
click at [22, 69] on div at bounding box center [15, 72] width 28 height 27
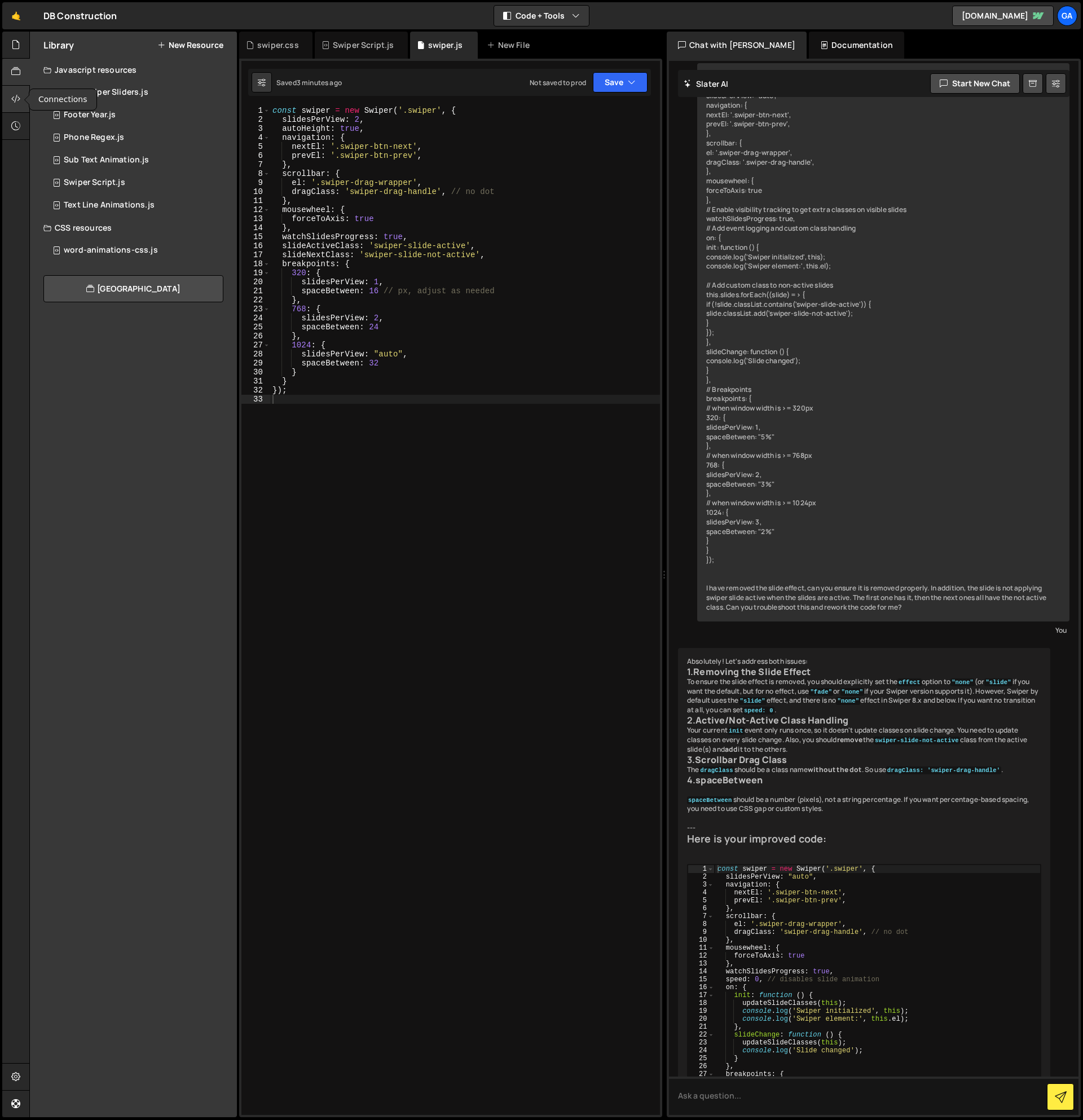
click at [18, 96] on icon at bounding box center [15, 98] width 9 height 12
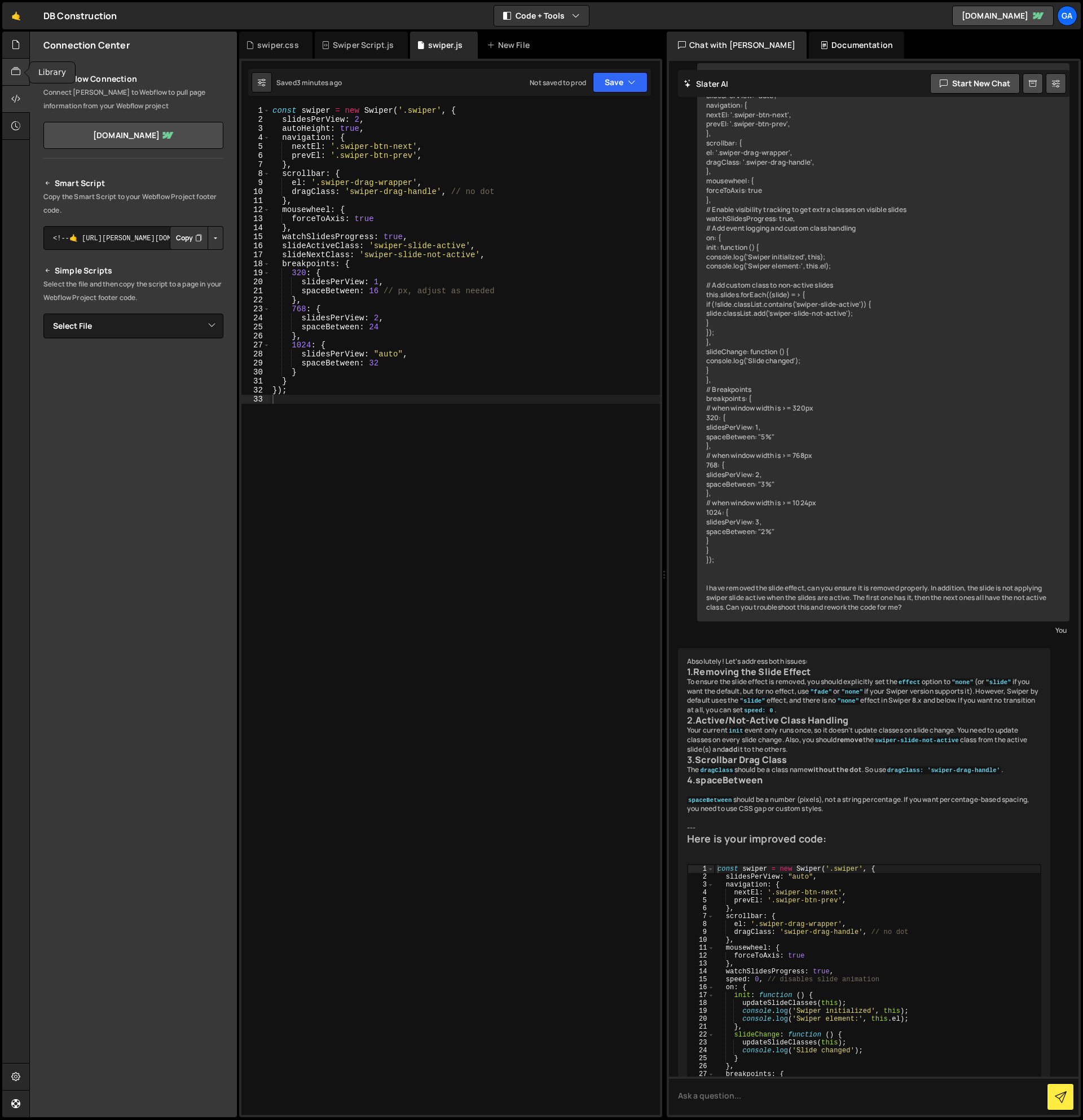
click at [11, 69] on div at bounding box center [15, 72] width 28 height 27
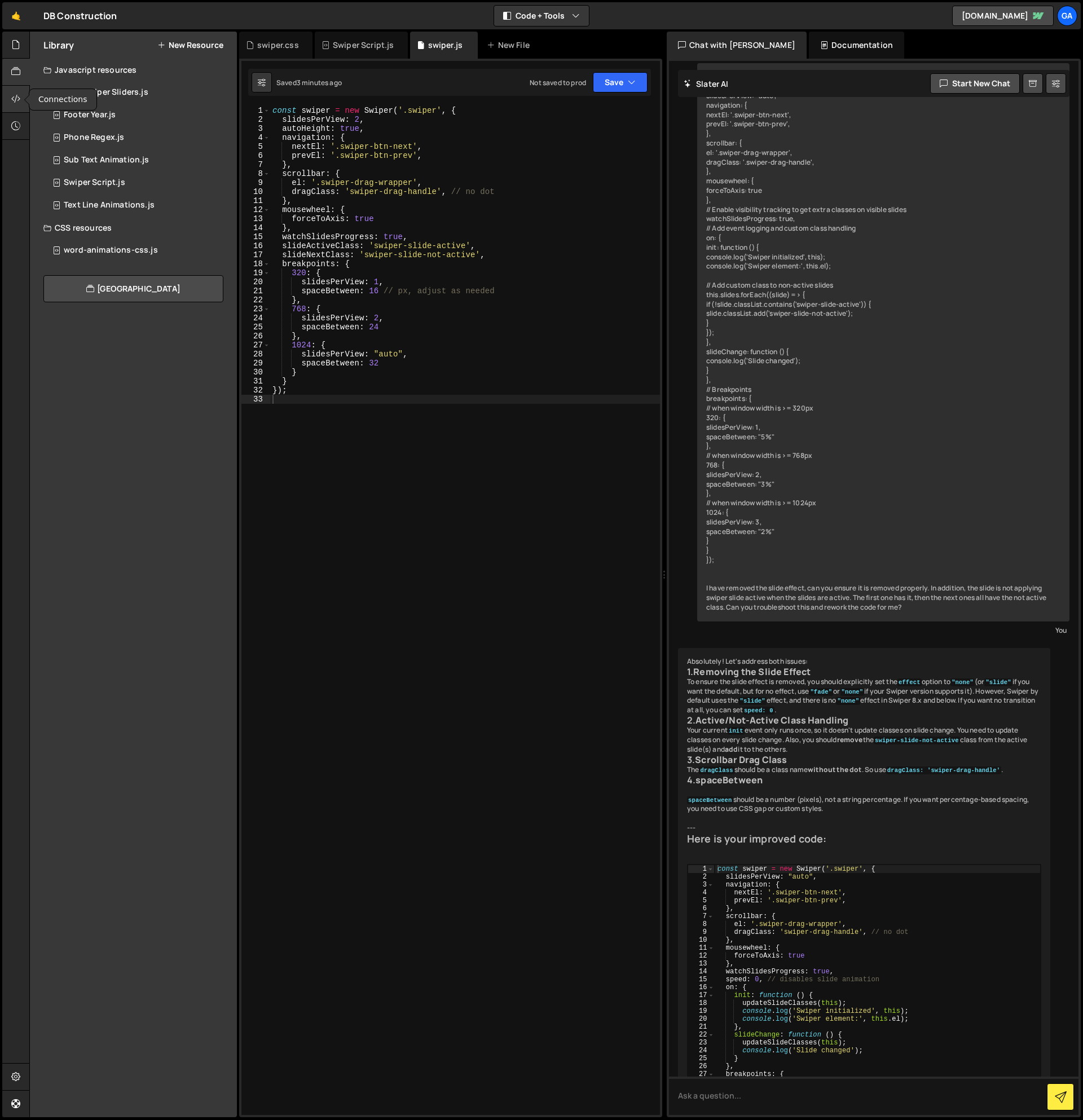
click at [16, 95] on icon at bounding box center [15, 98] width 9 height 12
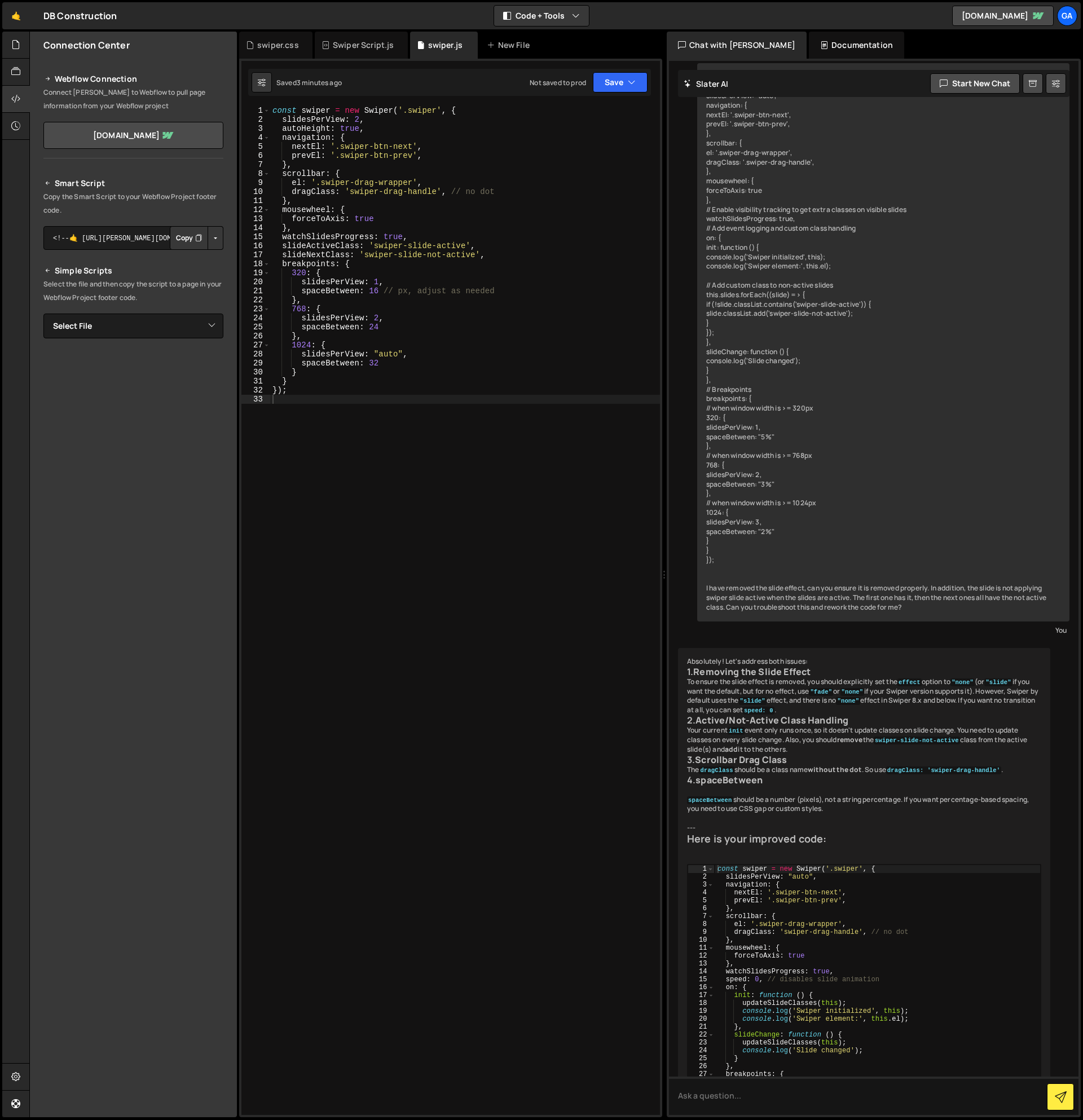
click at [493, 260] on div "const swiper = new Swiper ( '.swiper' , { slidesPerView : 2 , autoHeight : true…" at bounding box center [465, 619] width 389 height 1027
click at [493, 251] on div "const swiper = new Swiper ( '.swiper' , { slidesPerView : 2 , autoHeight : true…" at bounding box center [465, 619] width 389 height 1027
type textarea "slideNextClass: 'swiper-slide-not-active',"
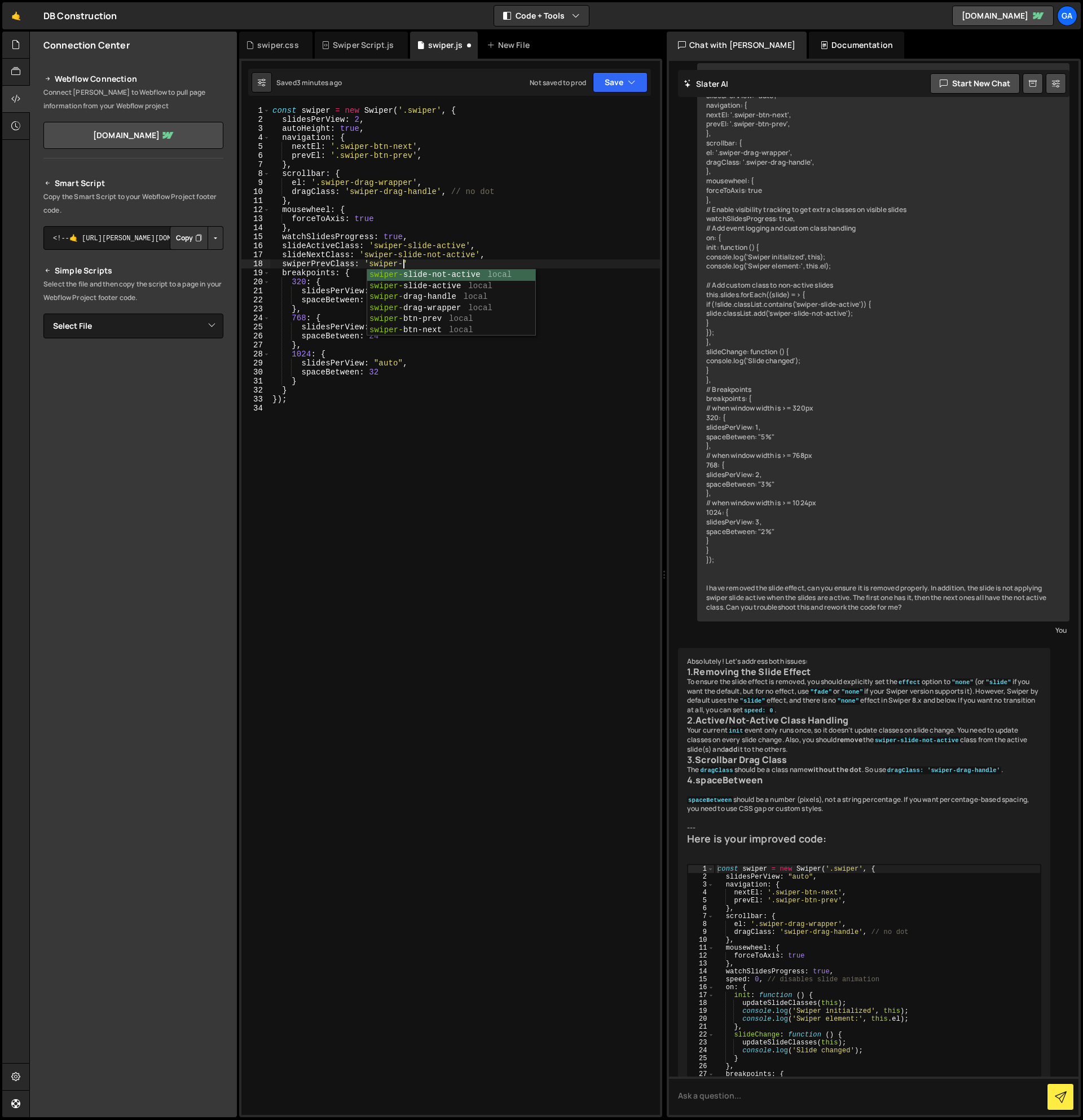
scroll to position [0, 10]
click at [513, 268] on div "const swiper = new Swiper ( '.swiper' , { slidesPerView : 2 , autoHeight : true…" at bounding box center [465, 619] width 389 height 1027
click at [612, 88] on button "Save" at bounding box center [620, 82] width 55 height 20
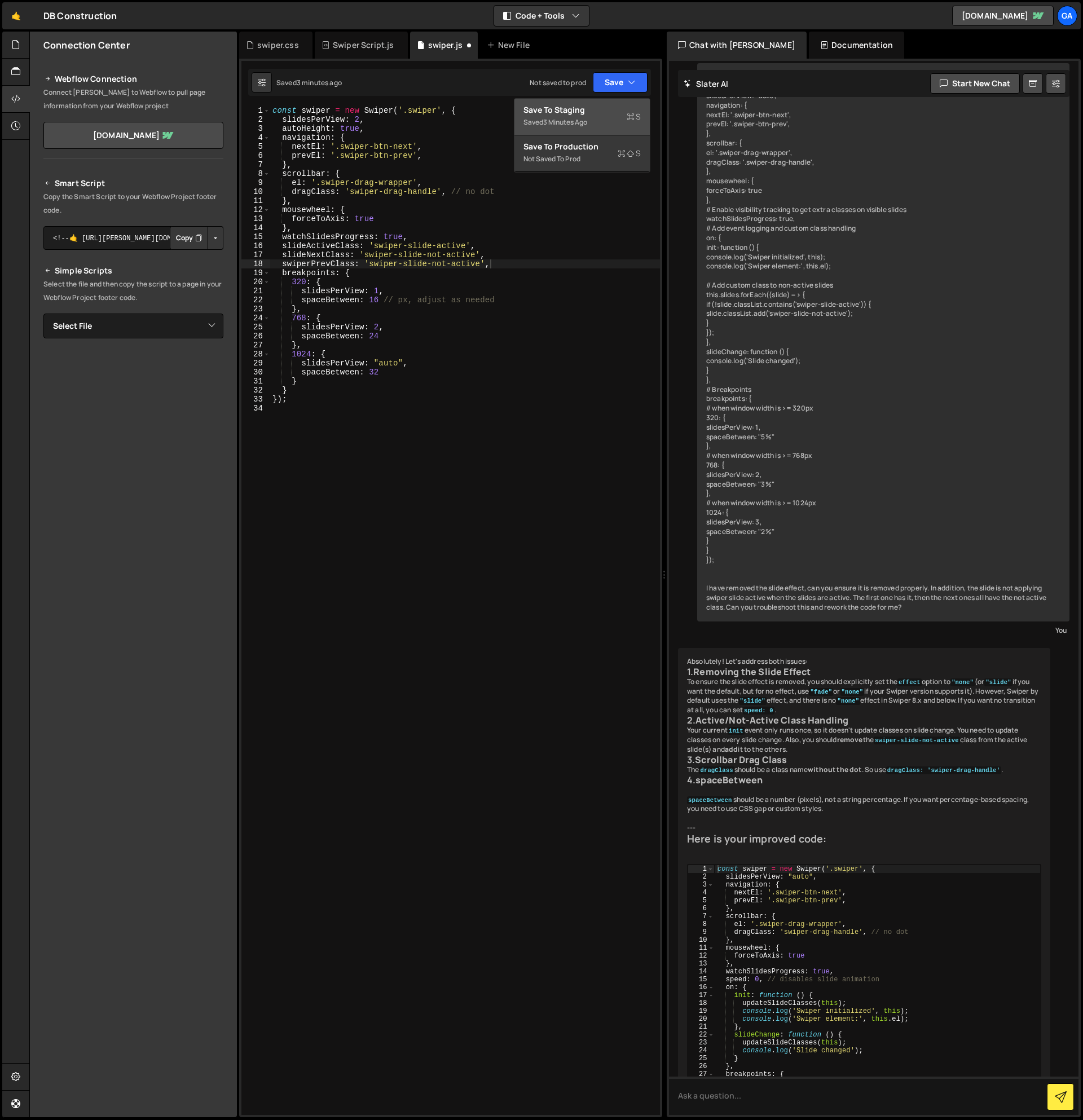
click at [608, 113] on div "Save to Staging S" at bounding box center [582, 110] width 117 height 12
click at [352, 389] on div "const swiper = new Swiper ( '.swiper' , { slidesPerView : 2 , autoHeight : true…" at bounding box center [465, 619] width 389 height 1027
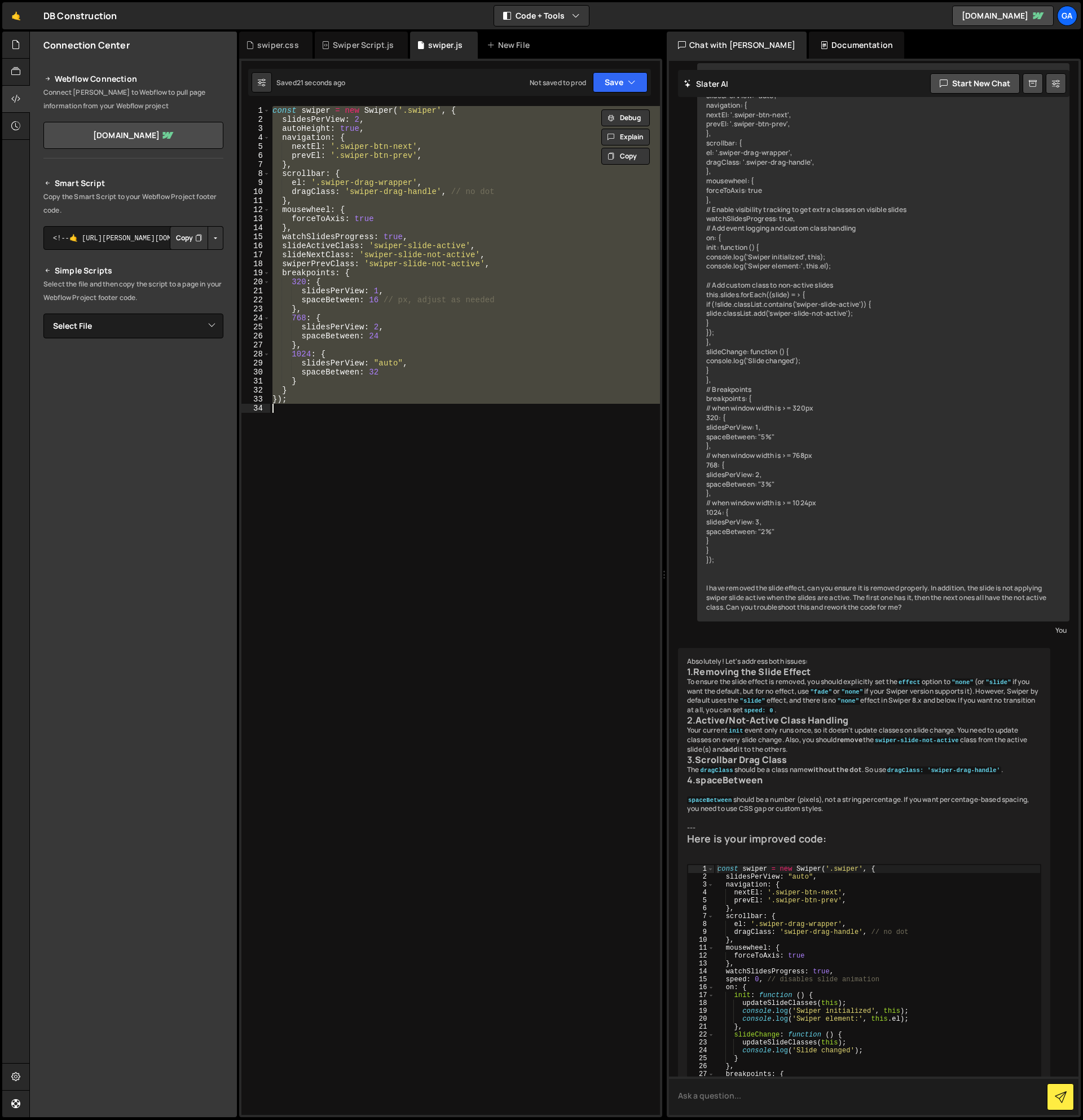
click at [803, 1093] on textarea at bounding box center [874, 1096] width 410 height 38
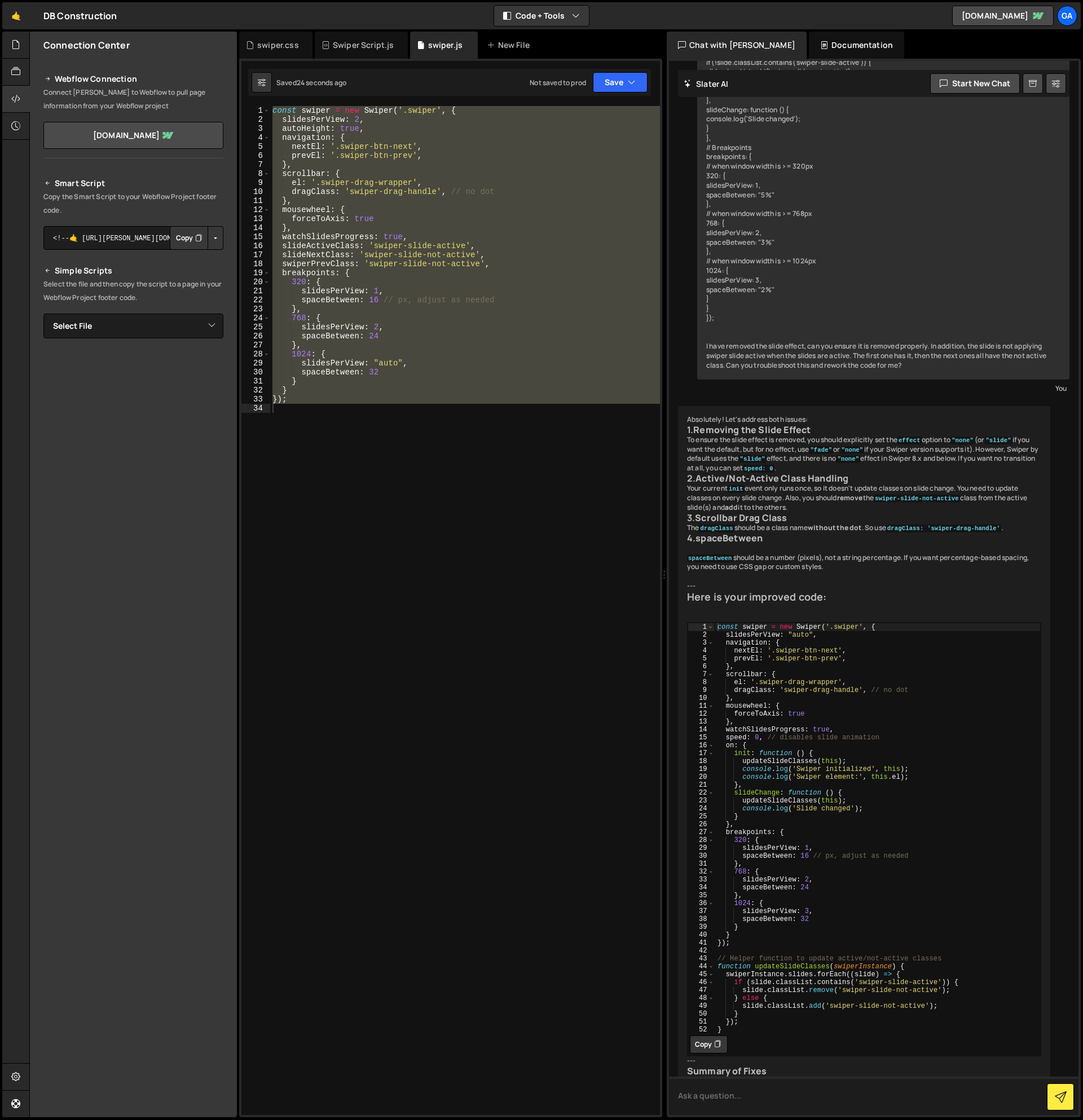
scroll to position [2950, 0]
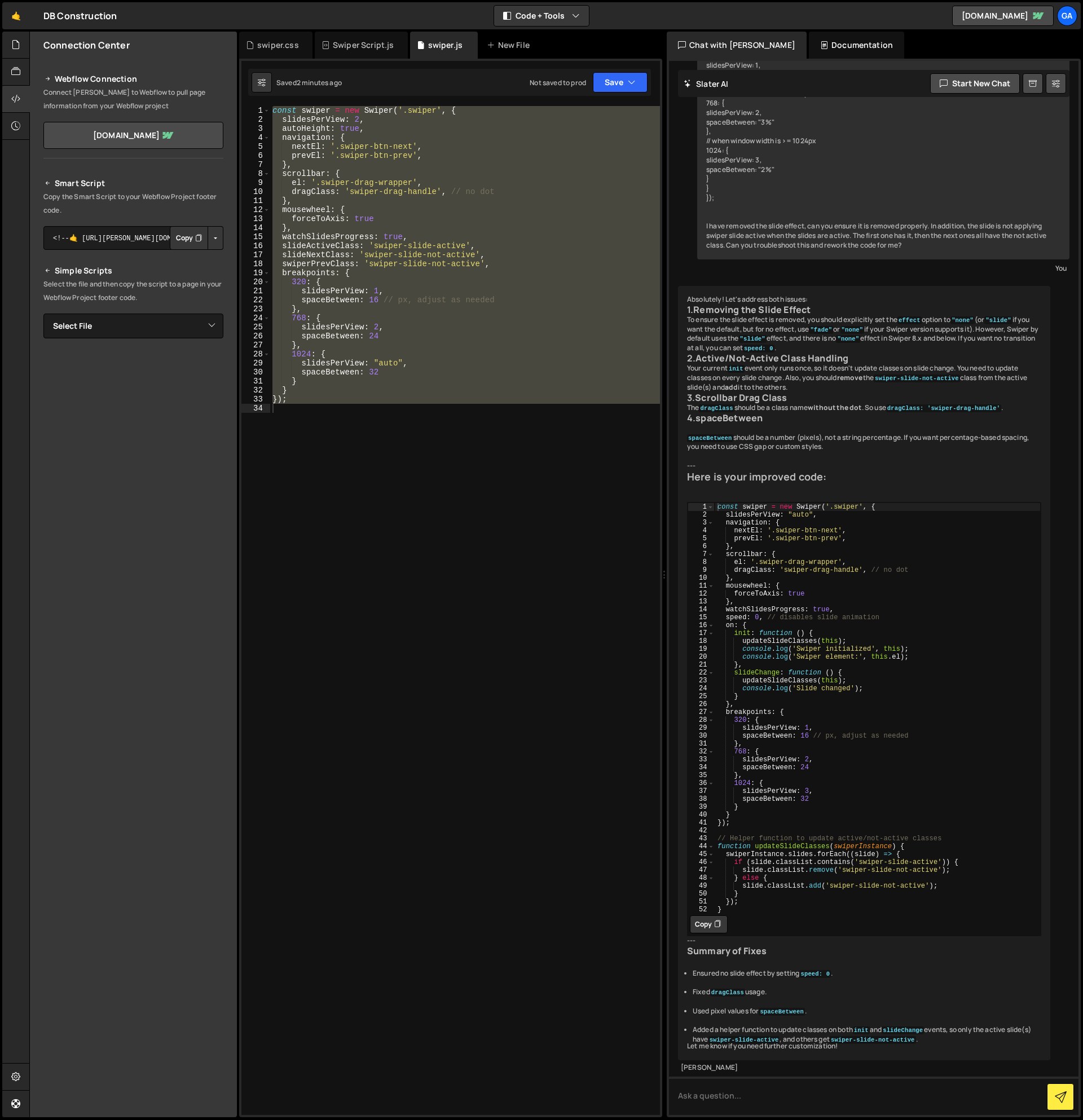
click at [420, 400] on div "const swiper = new Swiper ( '.swiper' , { slidesPerView : 2 , autoHeight : true…" at bounding box center [465, 611] width 389 height 1009
type textarea "});"
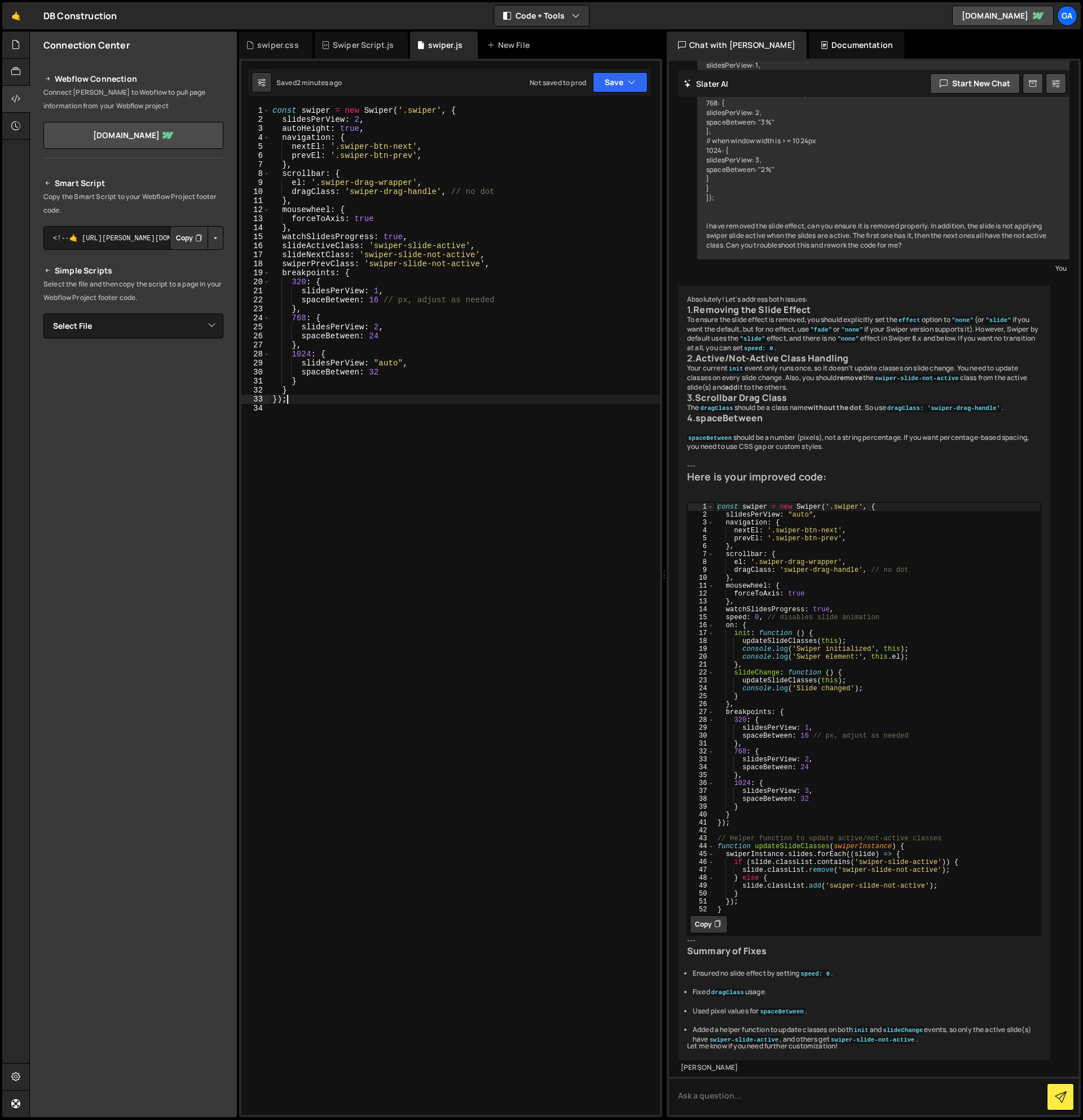
scroll to position [0, 0]
click at [636, 418] on div "const swiper = new Swiper ( '.swiper' , { slidesPerView : 2 , autoHeight : true…" at bounding box center [465, 619] width 389 height 1027
type textarea "swiper.appendSlide('<div class="swiper-slide swiper-slide-blank"></div>');"
click at [623, 86] on button "Save" at bounding box center [620, 82] width 55 height 20
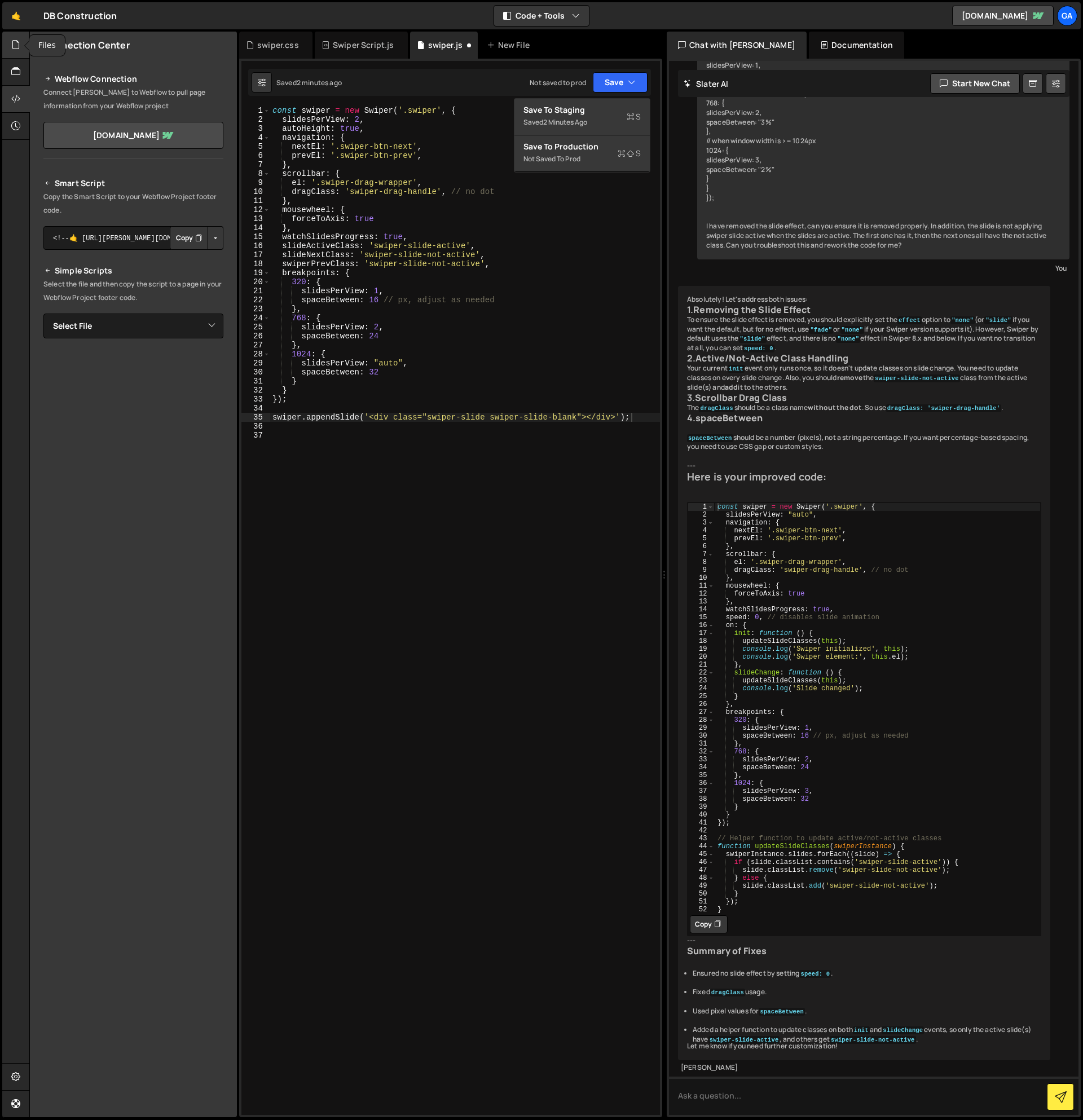
click at [18, 43] on icon at bounding box center [15, 44] width 9 height 12
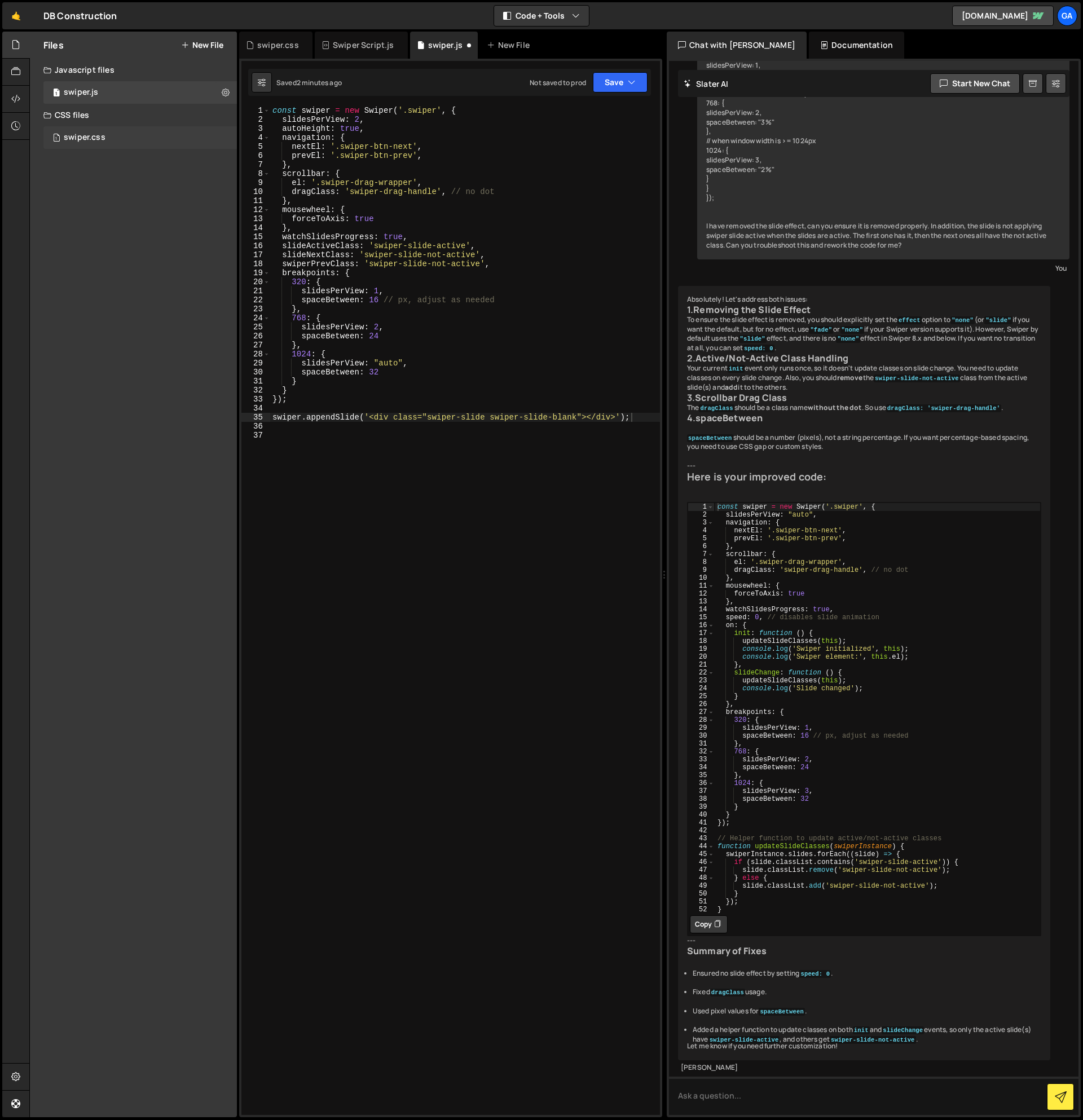
click at [138, 140] on div "1 swiper.css 0" at bounding box center [140, 138] width 194 height 23
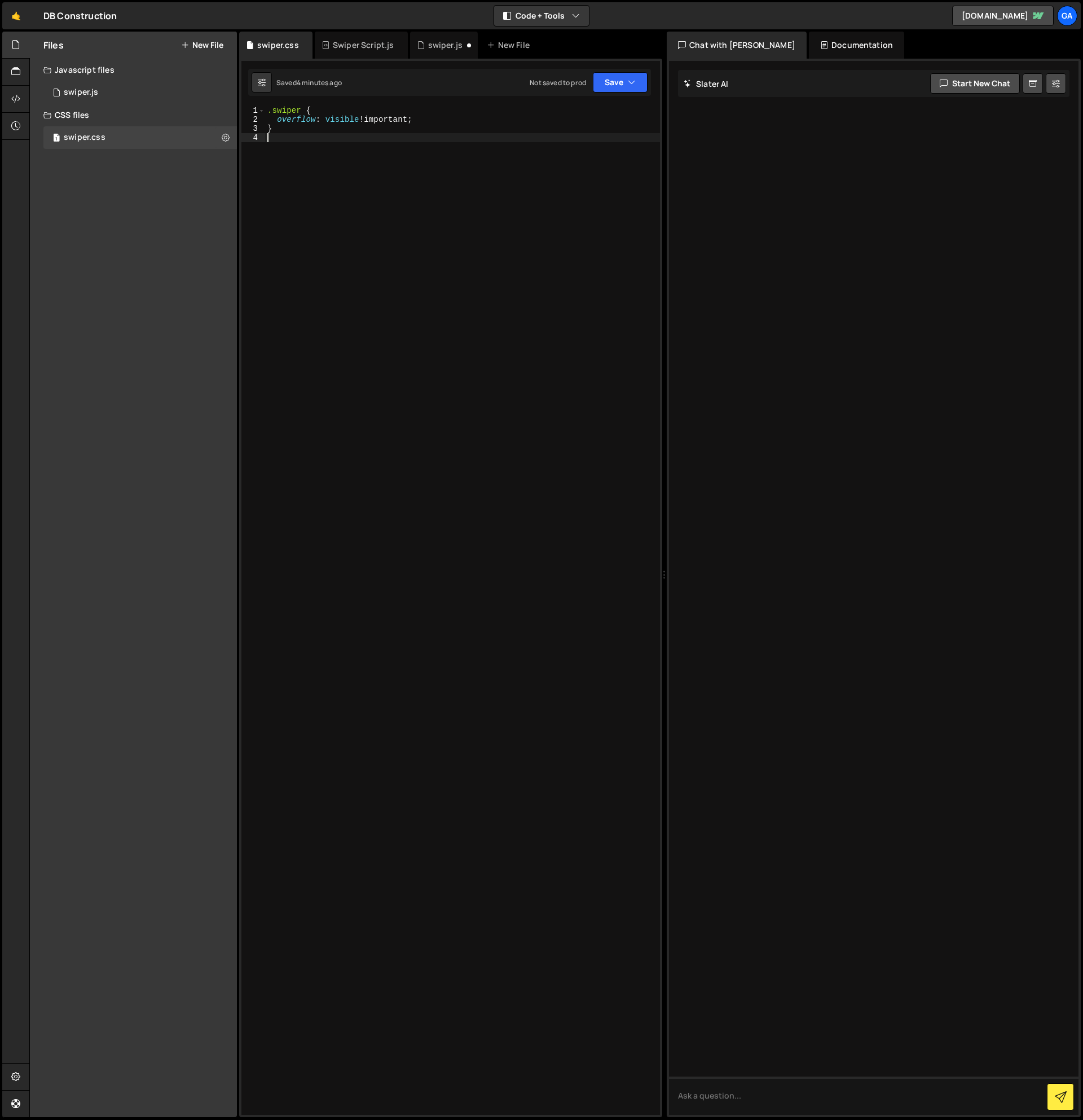
click at [354, 231] on div ".swiper { overflow : visible !important ; }" at bounding box center [462, 619] width 395 height 1027
paste textarea "}"
click at [323, 234] on div ".swiper { overflow : visible !important ; } .swiper-slide-blank { background : …" at bounding box center [464, 619] width 390 height 1027
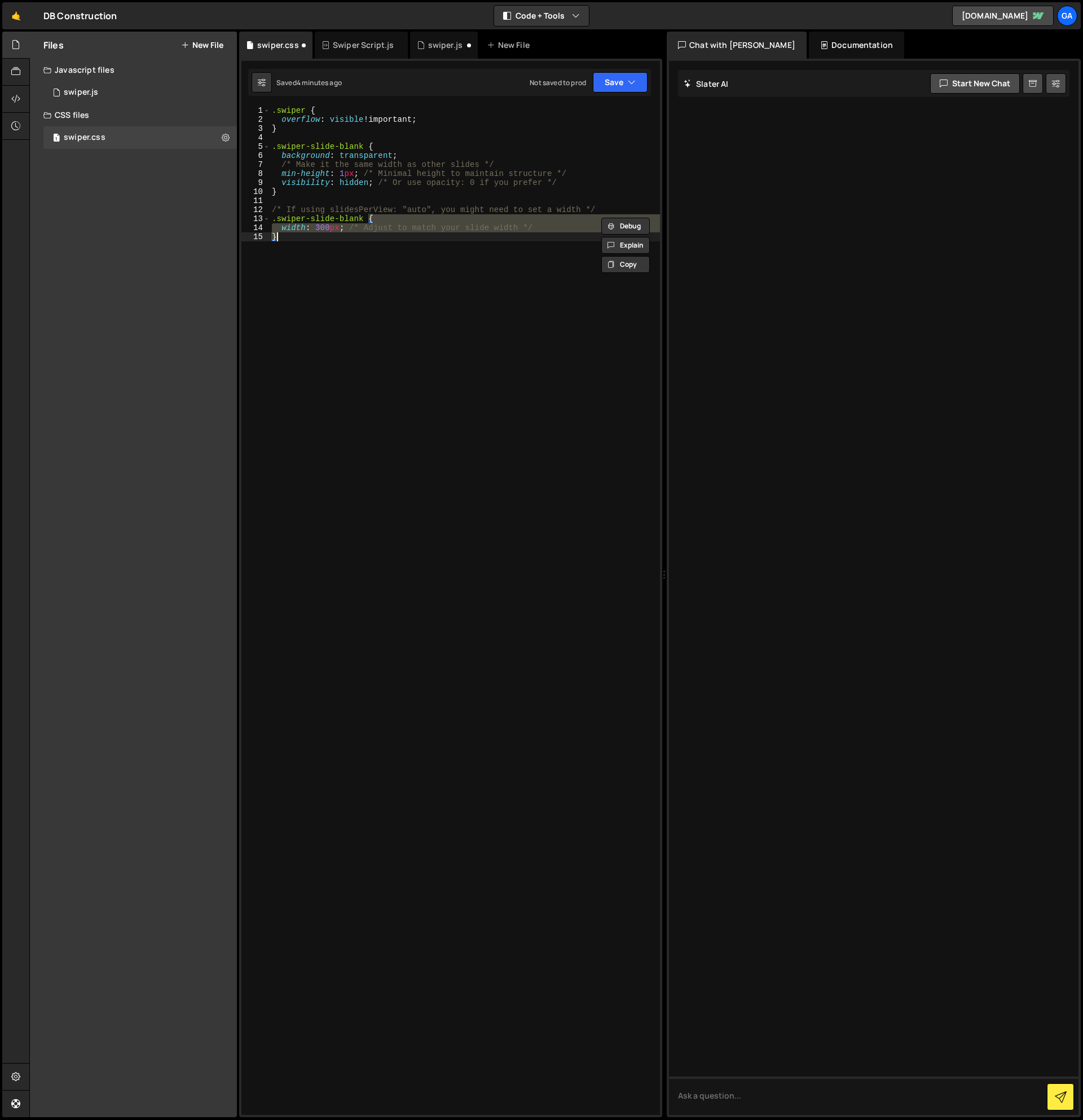
click at [341, 232] on div ".swiper { overflow : visible !important ; } .swiper-slide-blank { background : …" at bounding box center [464, 611] width 390 height 1009
drag, startPoint x: 339, startPoint y: 228, endPoint x: 316, endPoint y: 229, distance: 23.0
click at [316, 229] on div ".swiper { overflow : visible !important ; } .swiper-slide-blank { background : …" at bounding box center [464, 619] width 390 height 1027
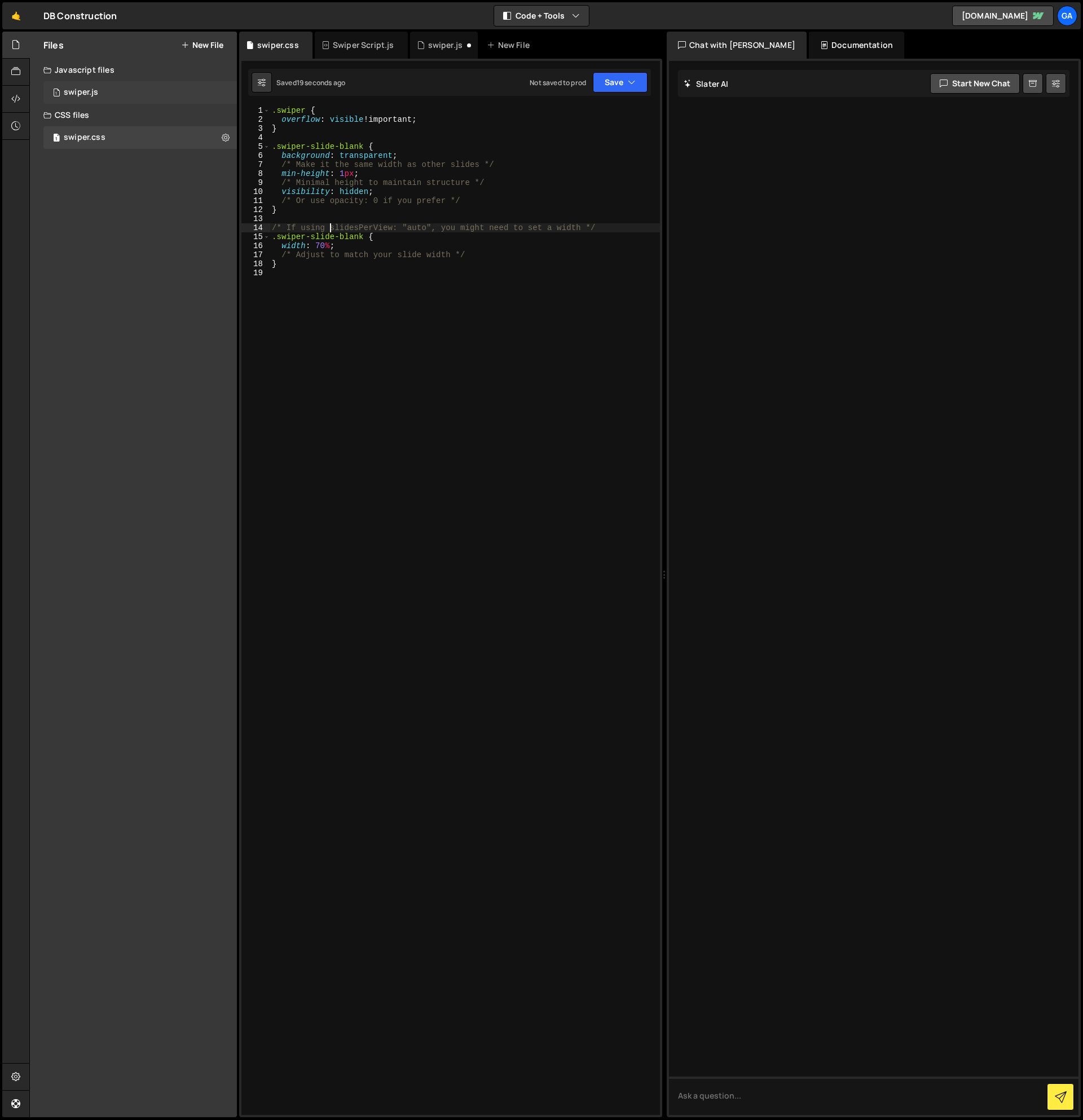
type textarea "/* If using slidesPerView: "auto", you might need to set a width */"
click at [124, 89] on div "1 swiper.js 0" at bounding box center [140, 93] width 194 height 23
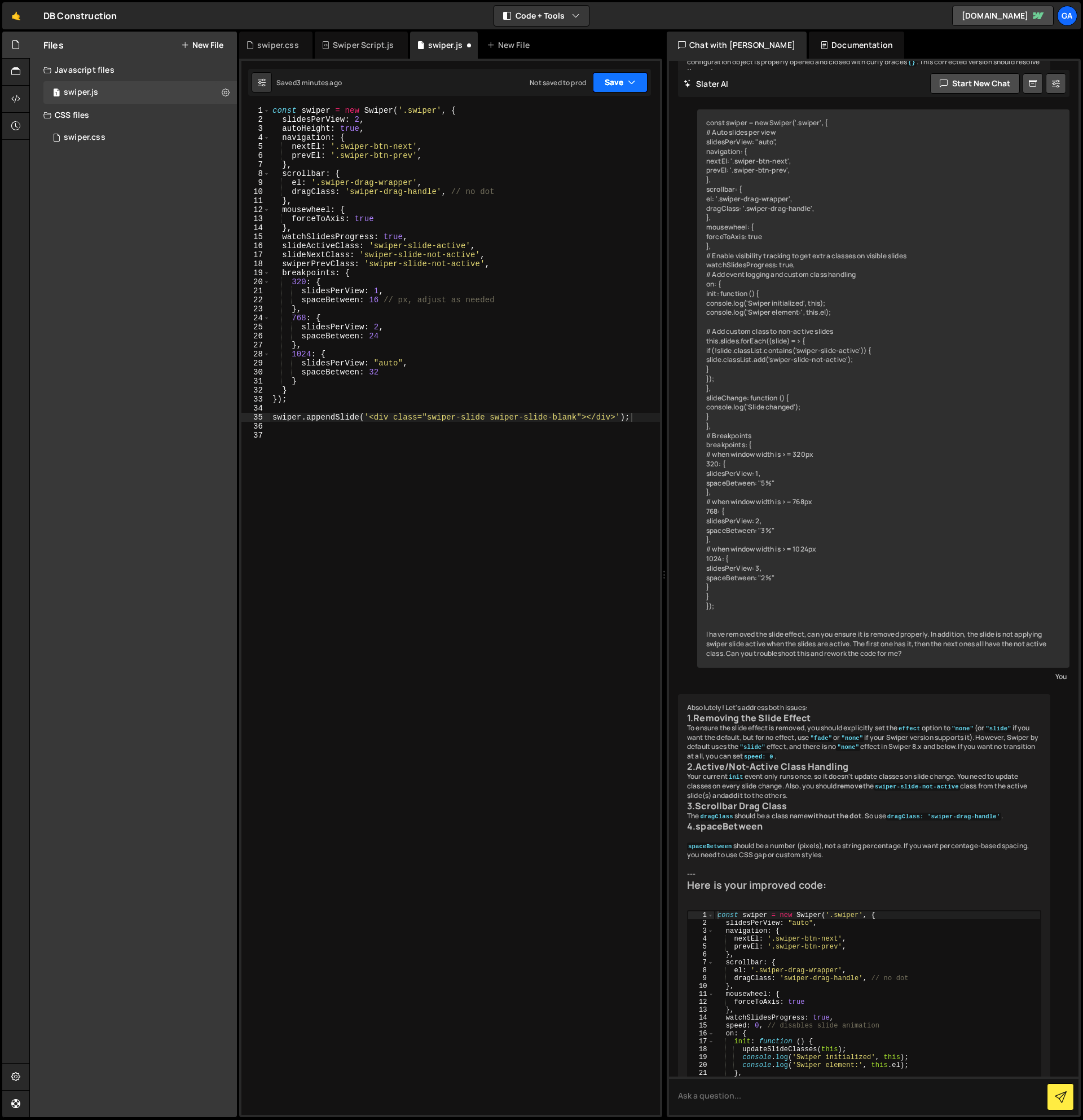
click at [644, 84] on div "Debug Explain Copy swiper.css Swiper Script.js swiper.js New File Saved 3 minut…" at bounding box center [450, 574] width 423 height 1086
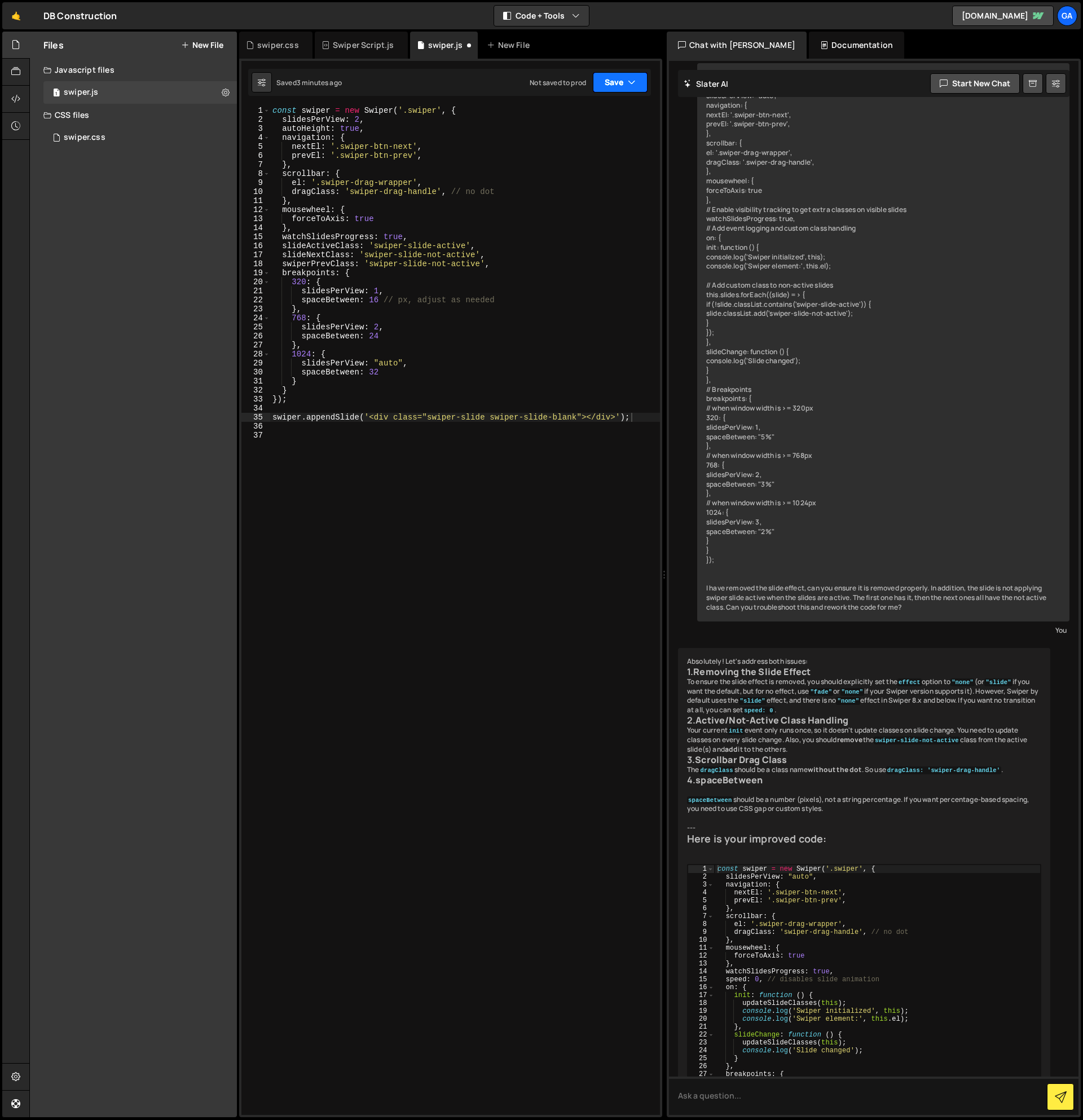
click at [620, 81] on button "Save" at bounding box center [620, 82] width 55 height 20
click at [617, 116] on div "Saved 3 minutes ago" at bounding box center [582, 123] width 117 height 13
click at [492, 414] on div "const swiper = new Swiper ( '.swiper' , { slidesPerView : 2 , autoHeight : true…" at bounding box center [465, 619] width 389 height 1027
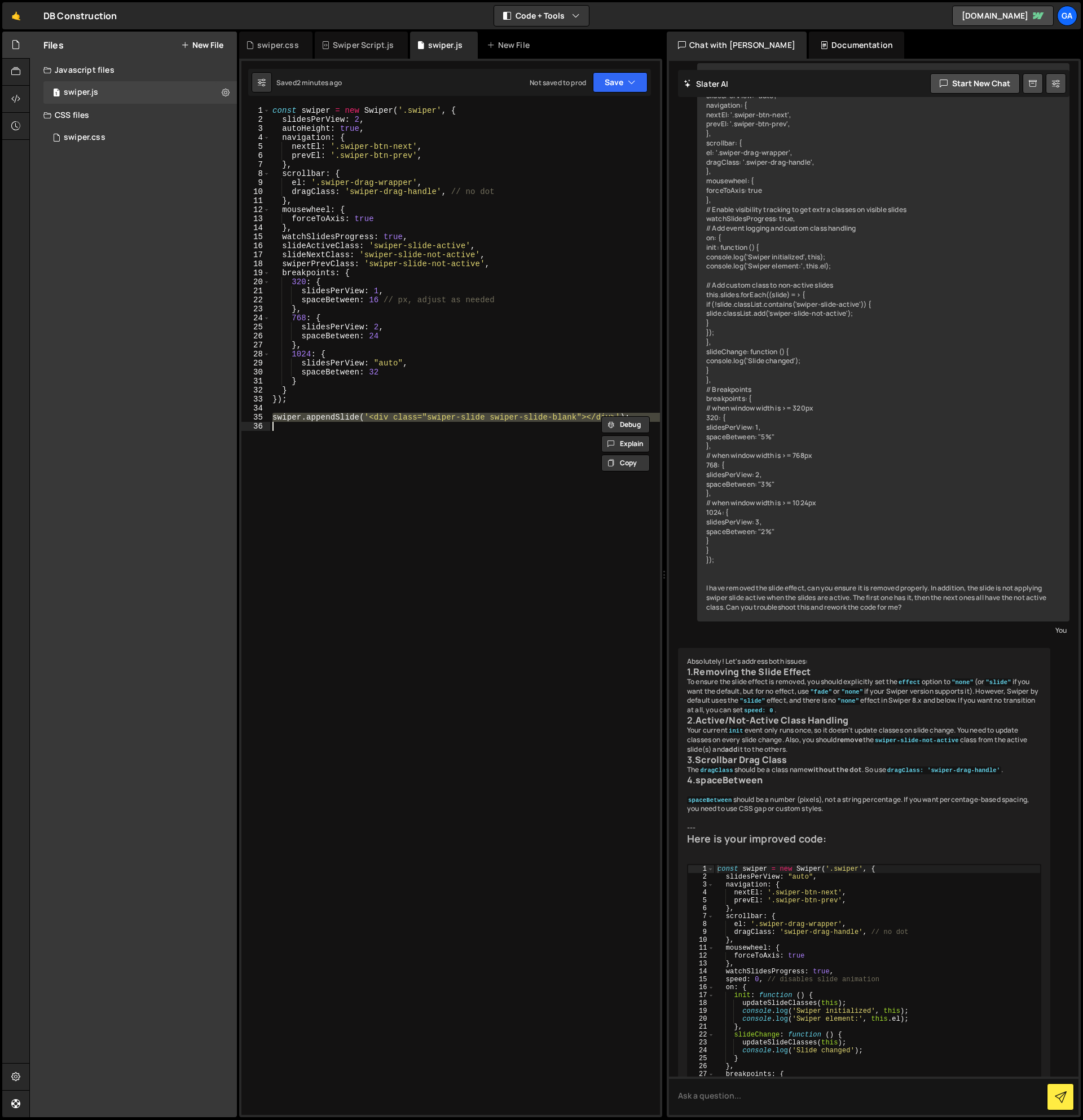
click at [273, 414] on div "const swiper = new Swiper ( '.swiper' , { slidesPerView : 2 , autoHeight : true…" at bounding box center [465, 611] width 389 height 1009
click at [628, 73] on button "Save" at bounding box center [620, 82] width 55 height 20
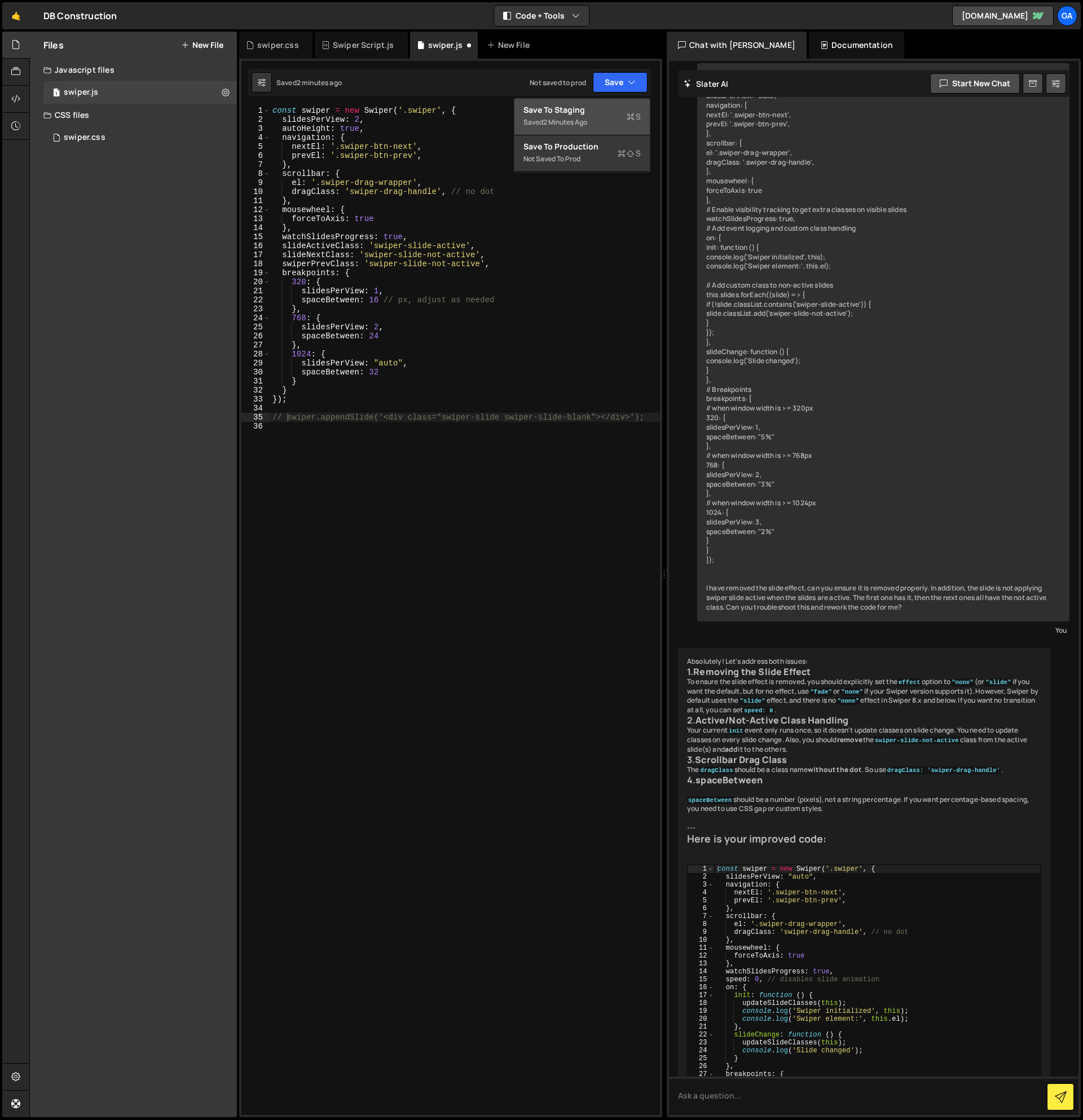
click at [623, 117] on div "Saved 2 minutes ago" at bounding box center [582, 123] width 117 height 13
click at [311, 415] on div "const swiper = new Swiper ( '.swiper' , { slidesPerView : 2 , autoHeight : true…" at bounding box center [465, 619] width 389 height 1027
click at [280, 417] on div "const swiper = new Swiper ( '.swiper' , { slidesPerView : 2 , autoHeight : true…" at bounding box center [465, 619] width 389 height 1027
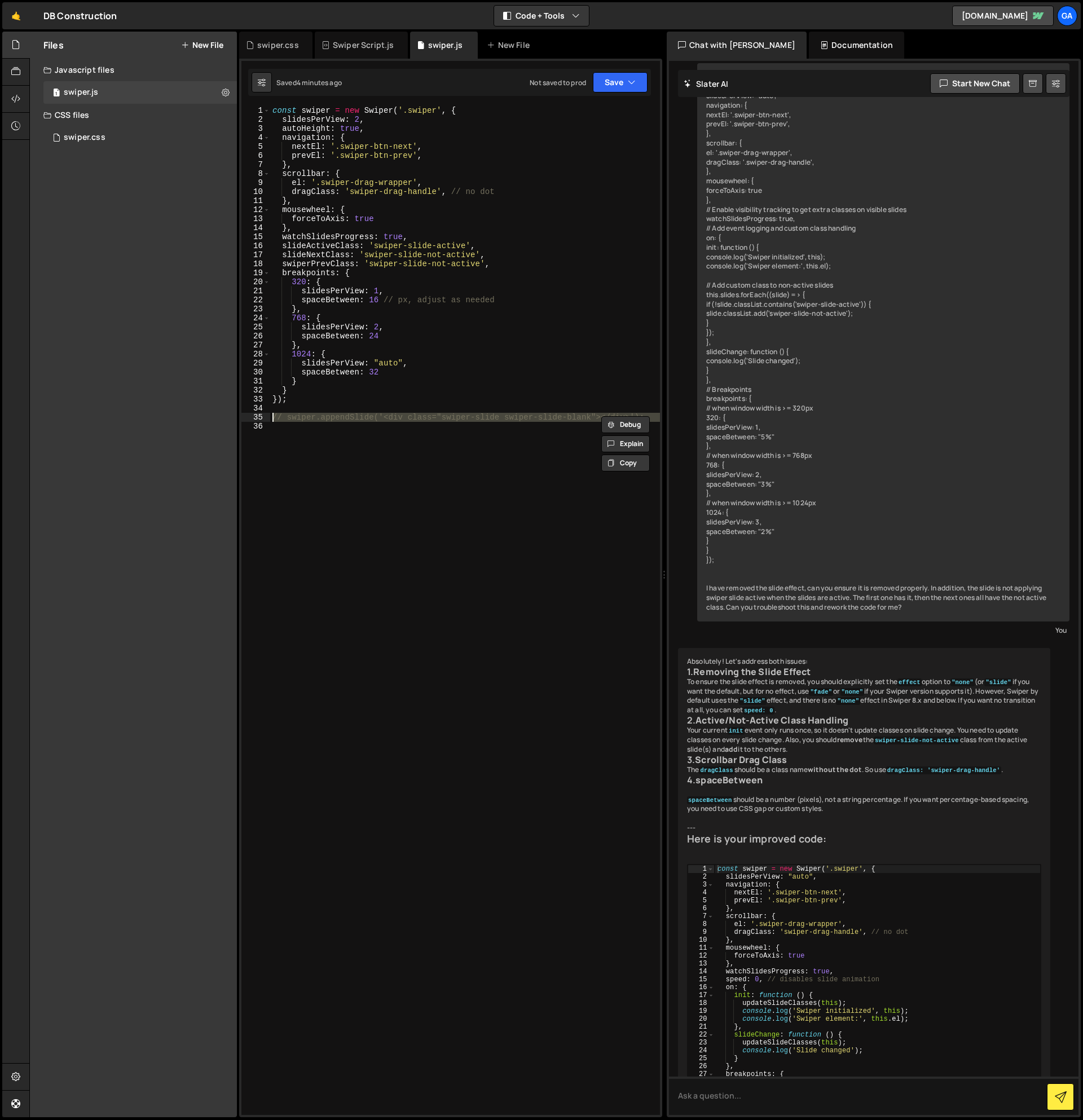
click at [280, 417] on div "const swiper = new Swiper ( '.swiper' , { slidesPerView : 2 , autoHeight : true…" at bounding box center [465, 619] width 389 height 1027
type textarea "swiper.appendSlide('<div class="swiper-slide swiper-slide-blank"></div>');"
click at [328, 481] on div "const swiper = new Swiper ( '.swiper' , { slidesPerView : 2 , autoHeight : true…" at bounding box center [465, 611] width 389 height 1009
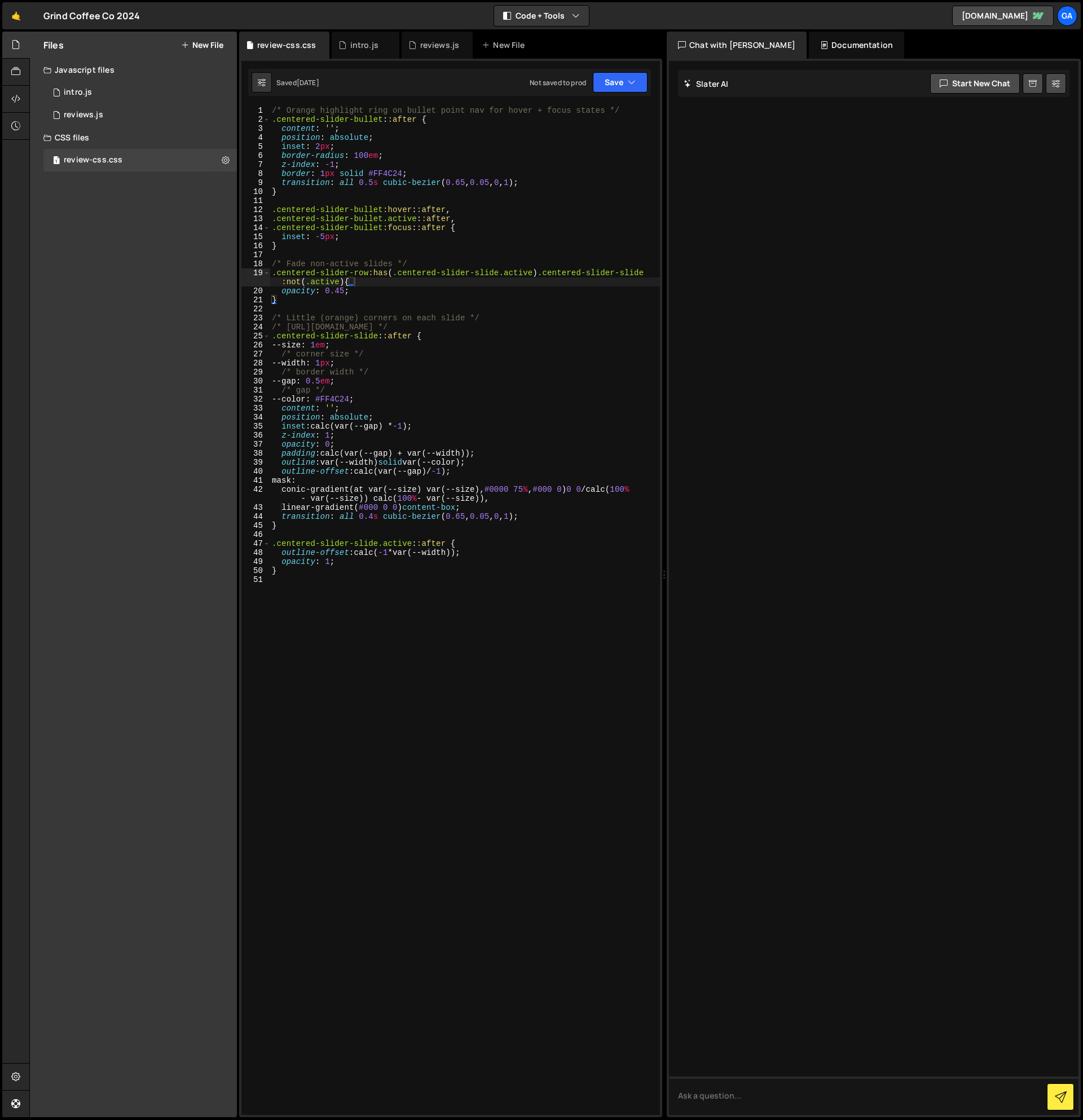
type textarea "/* gap */"
click at [426, 394] on div "/* Orange highlight ring on bullet point nav for hover + focus states */ .cente…" at bounding box center [464, 619] width 390 height 1027
